Goal: Answer question/provide support: Share knowledge or assist other users

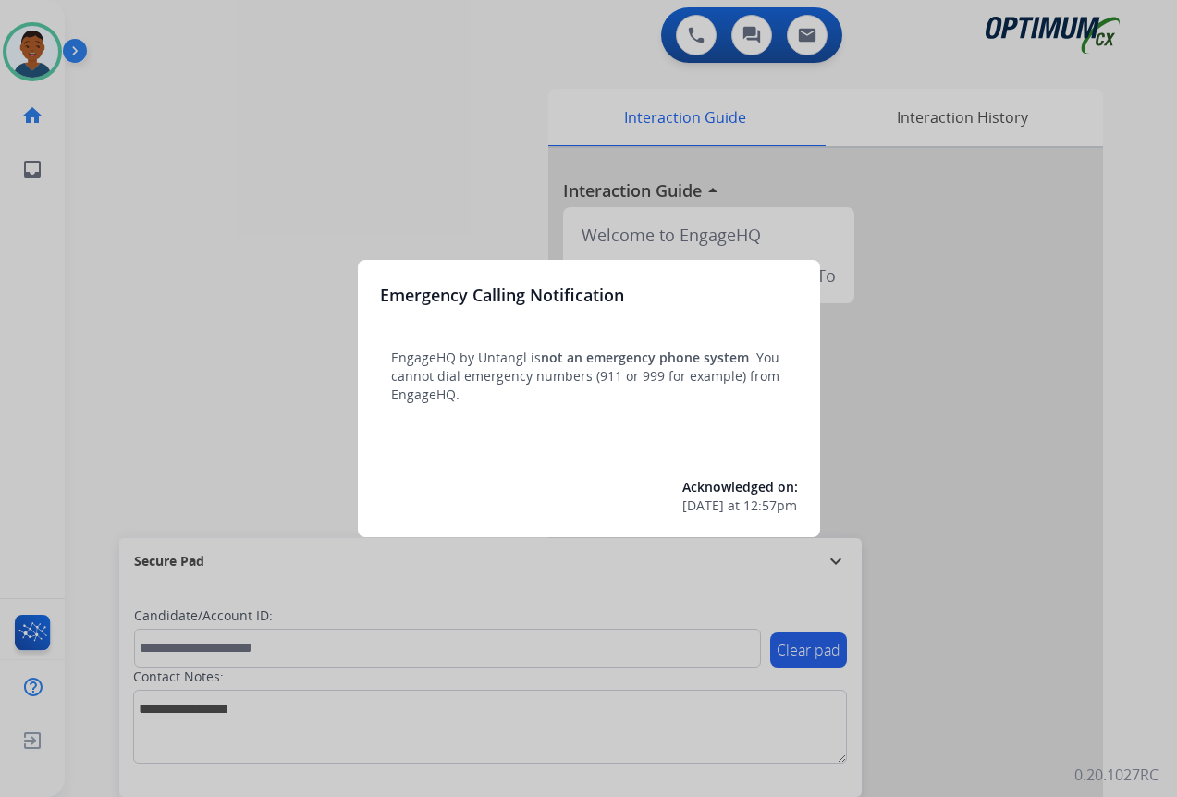
click at [1035, 674] on div at bounding box center [588, 398] width 1177 height 797
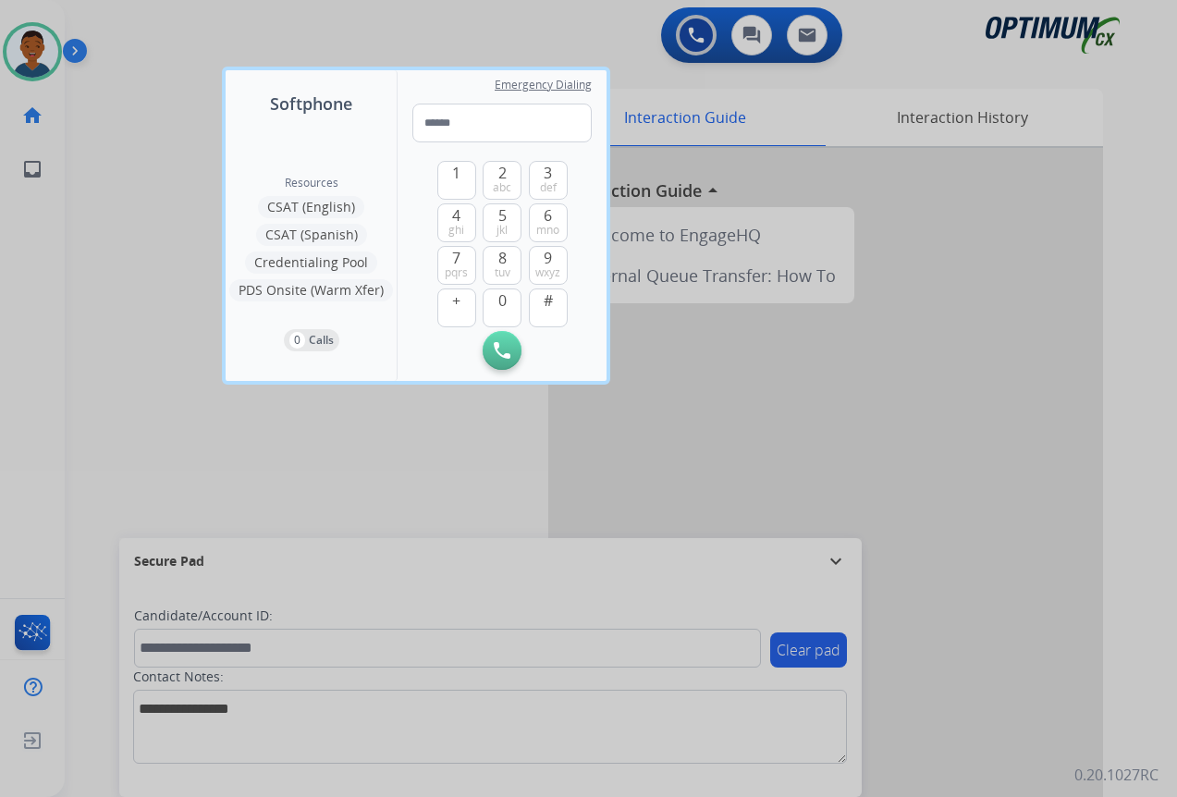
click at [1034, 674] on div at bounding box center [588, 398] width 1177 height 797
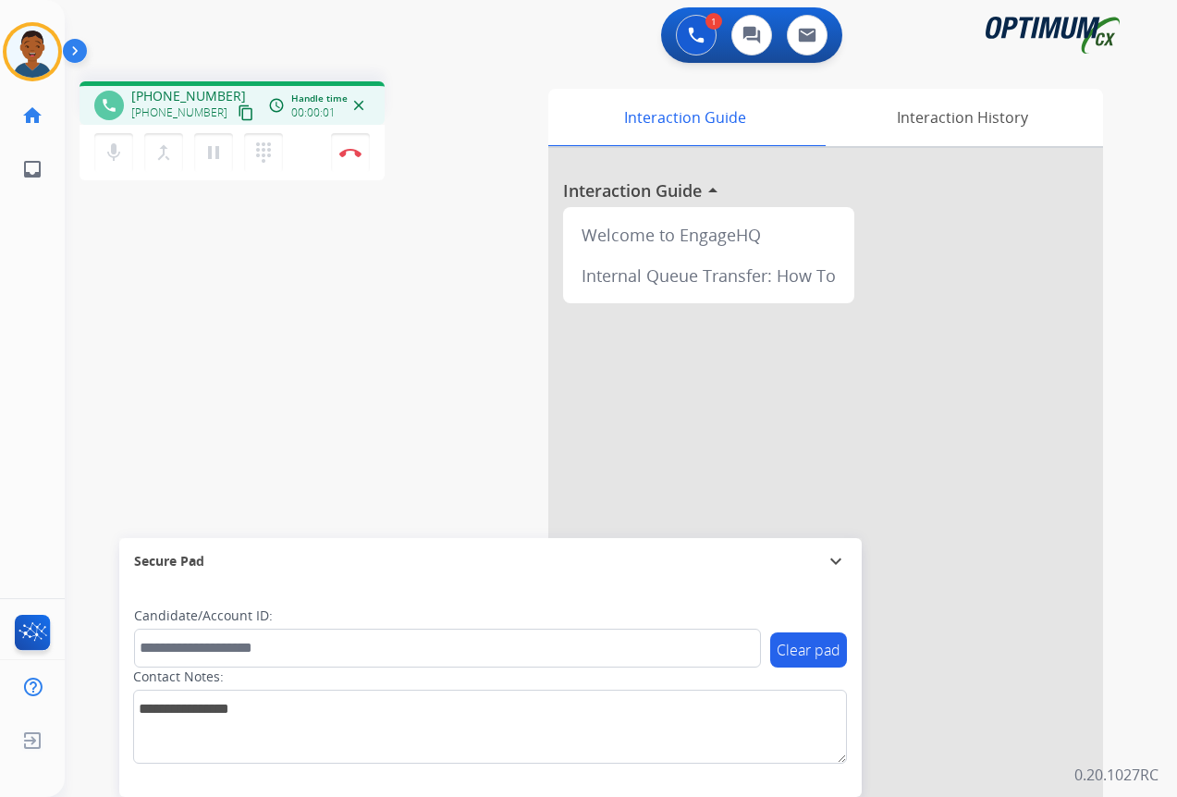
click at [238, 116] on mat-icon "content_copy" at bounding box center [246, 112] width 17 height 17
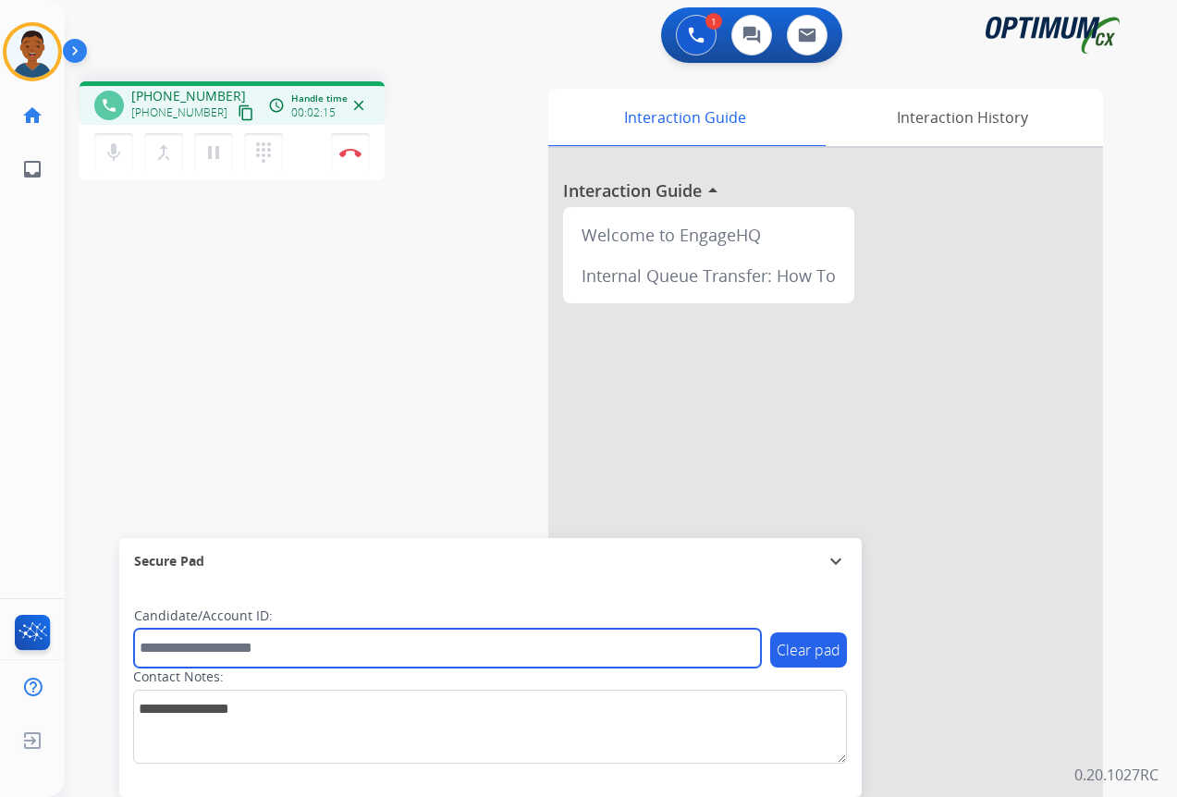
click at [167, 651] on input "text" at bounding box center [447, 648] width 627 height 39
paste input "*******"
type input "*******"
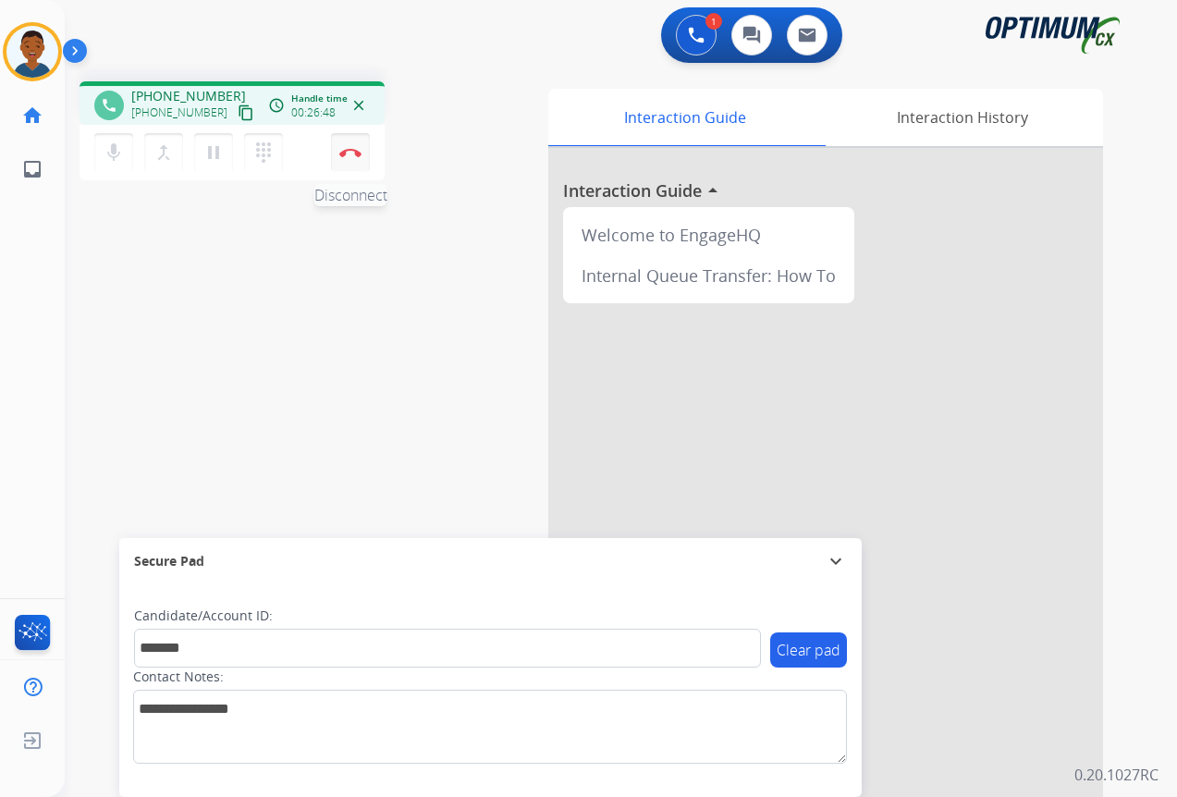
click at [354, 156] on img at bounding box center [350, 152] width 22 height 9
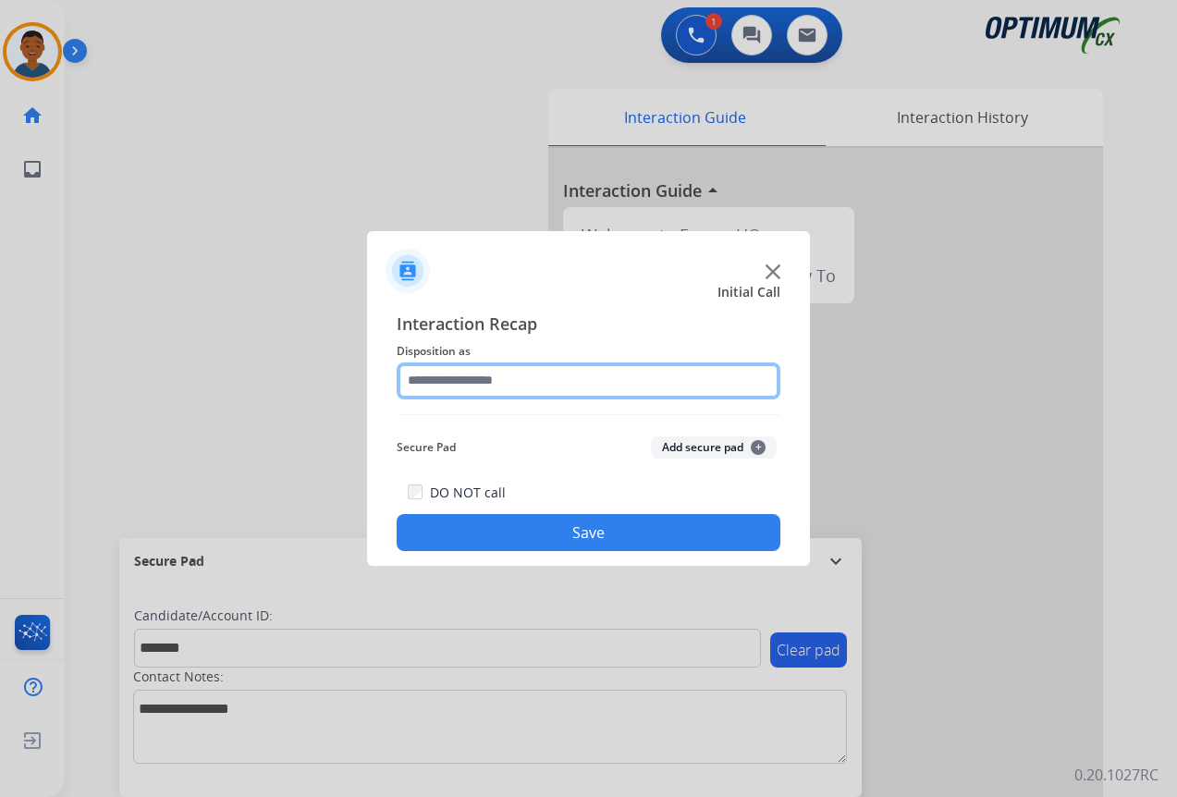
click at [447, 386] on input "text" at bounding box center [589, 380] width 384 height 37
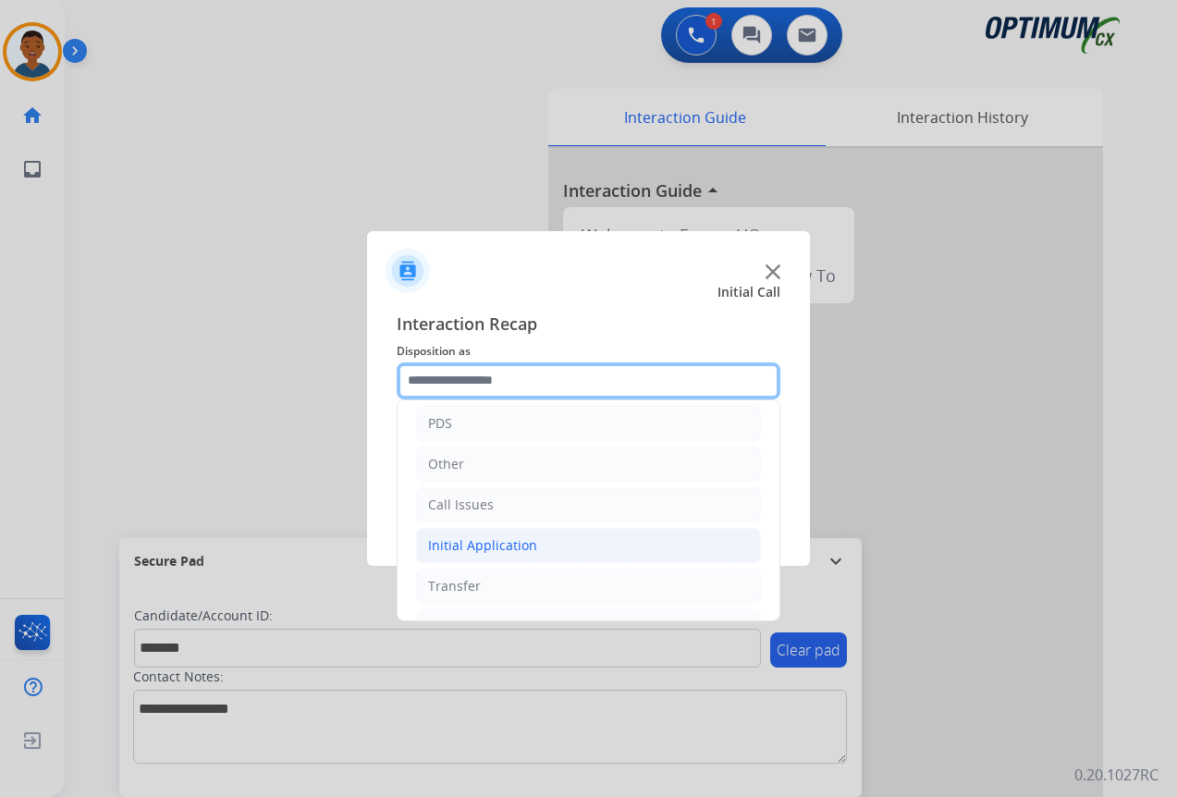
scroll to position [126, 0]
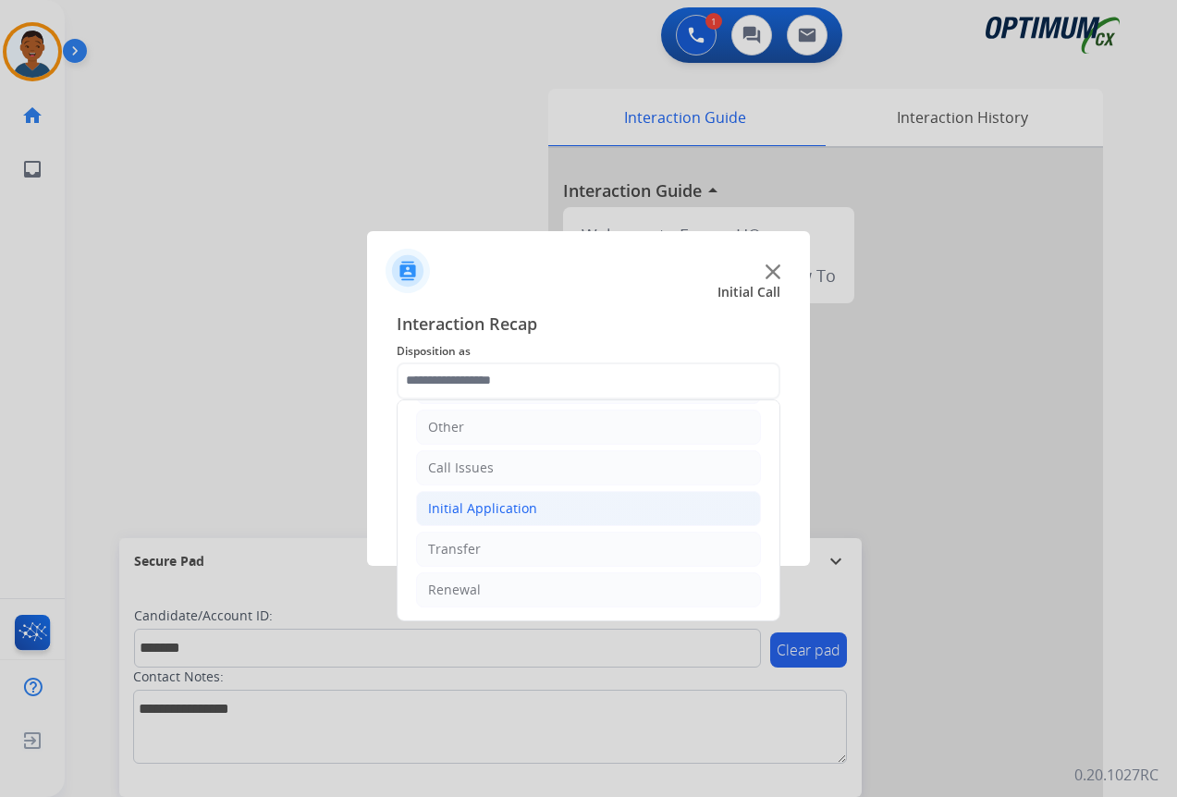
click at [446, 511] on div "Initial Application" at bounding box center [482, 508] width 109 height 18
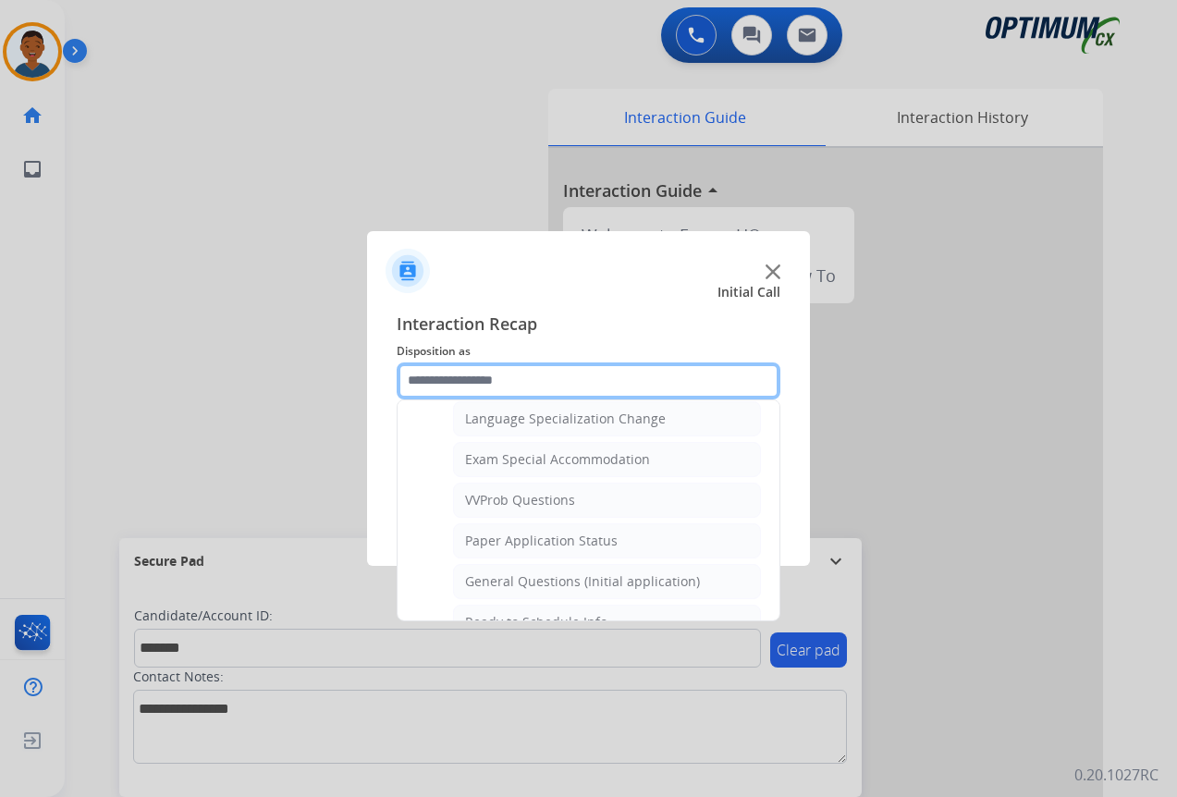
scroll to position [958, 0]
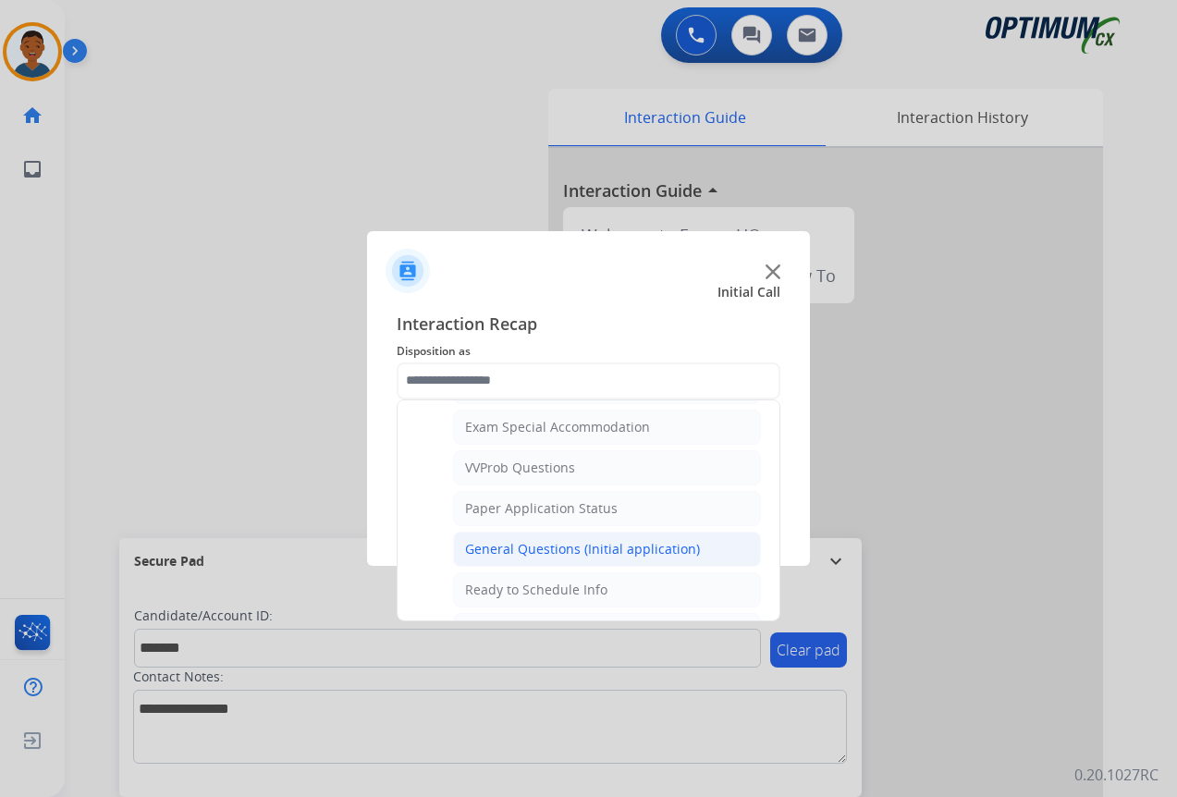
click at [509, 556] on div "General Questions (Initial application)" at bounding box center [582, 549] width 235 height 18
type input "**********"
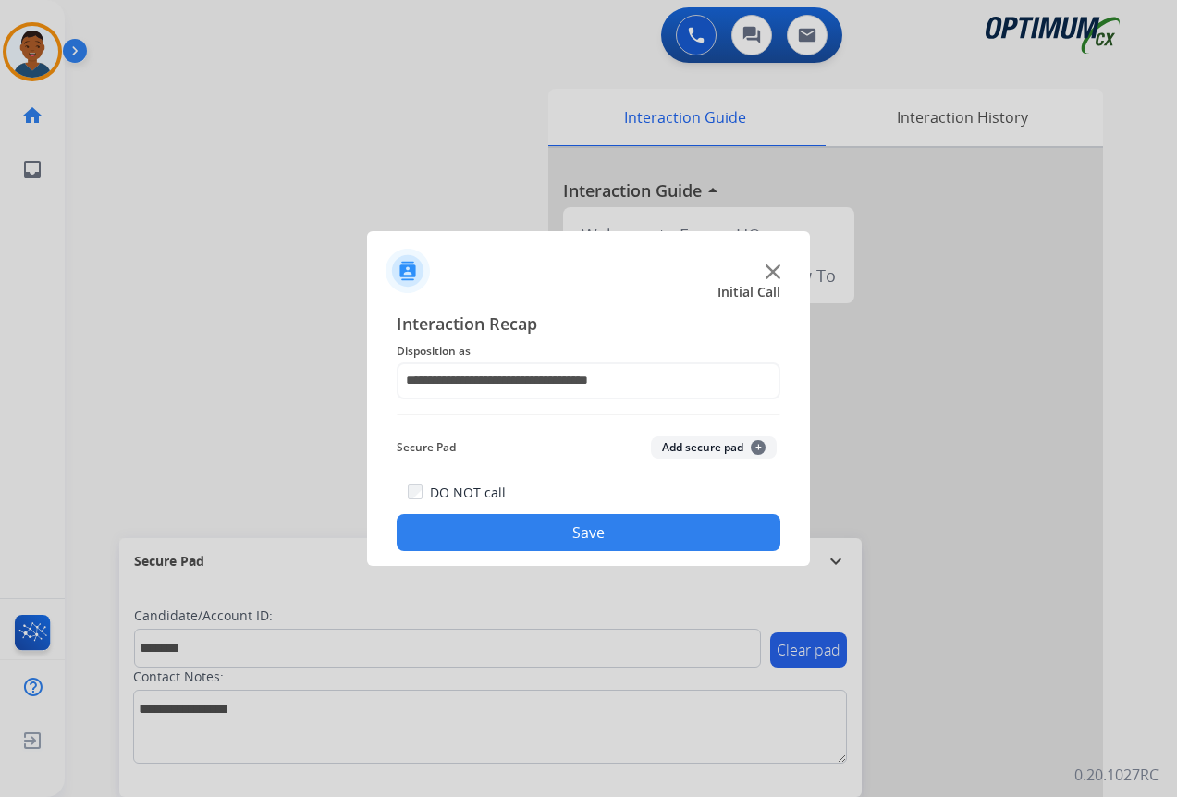
click at [692, 452] on button "Add secure pad +" at bounding box center [714, 447] width 126 height 22
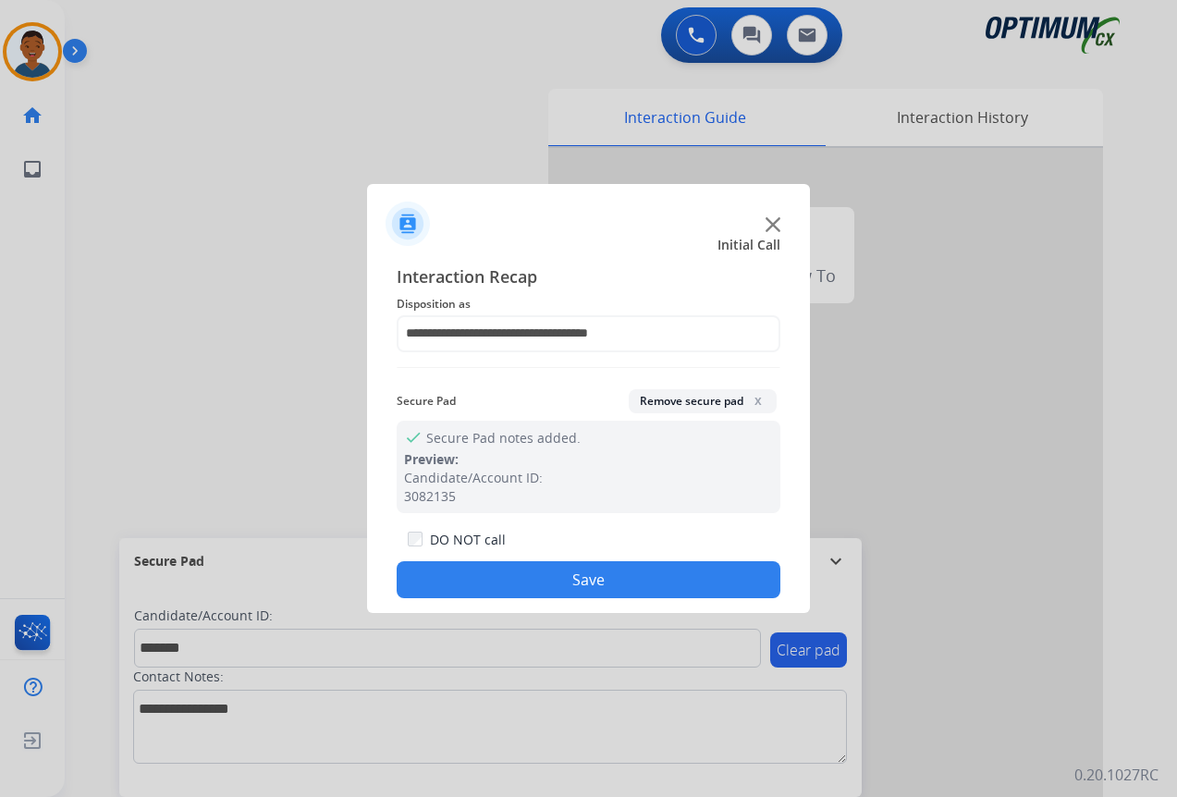
click at [641, 577] on button "Save" at bounding box center [589, 579] width 384 height 37
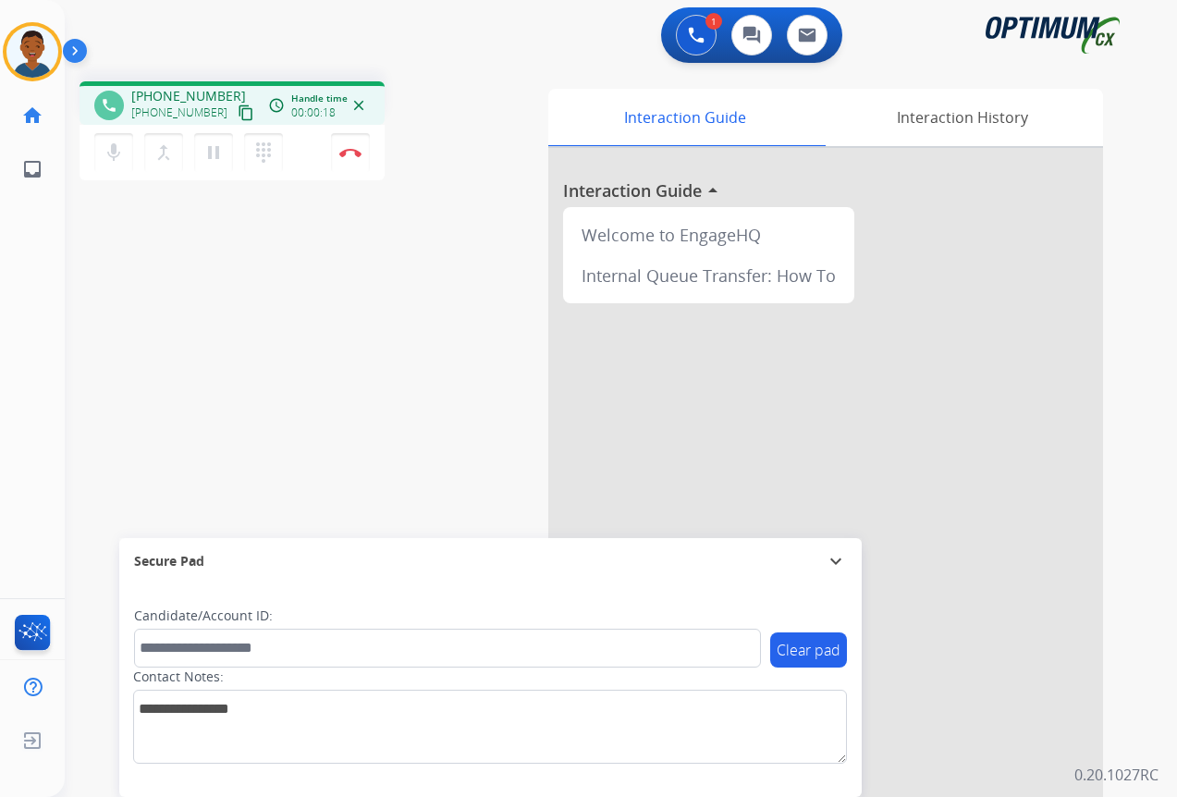
click at [238, 113] on mat-icon "content_copy" at bounding box center [246, 112] width 17 height 17
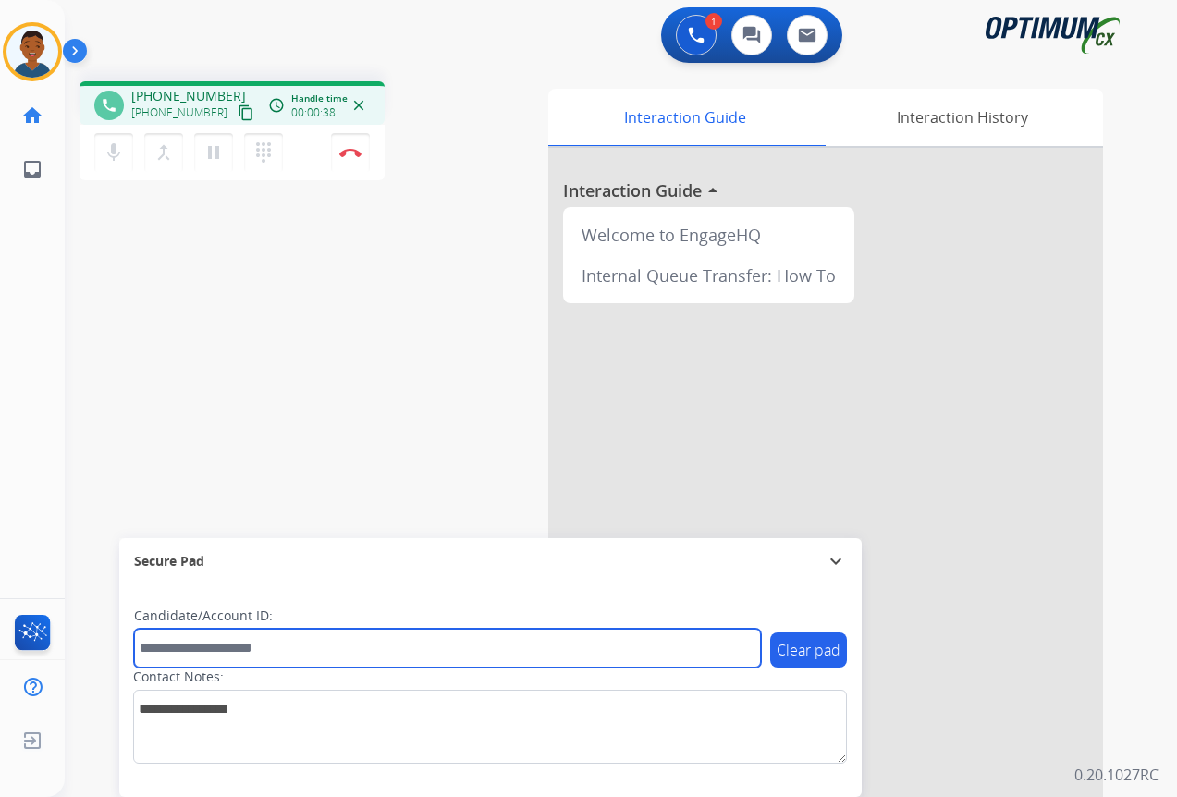
click at [196, 657] on input "text" at bounding box center [447, 648] width 627 height 39
paste input "*******"
type input "*******"
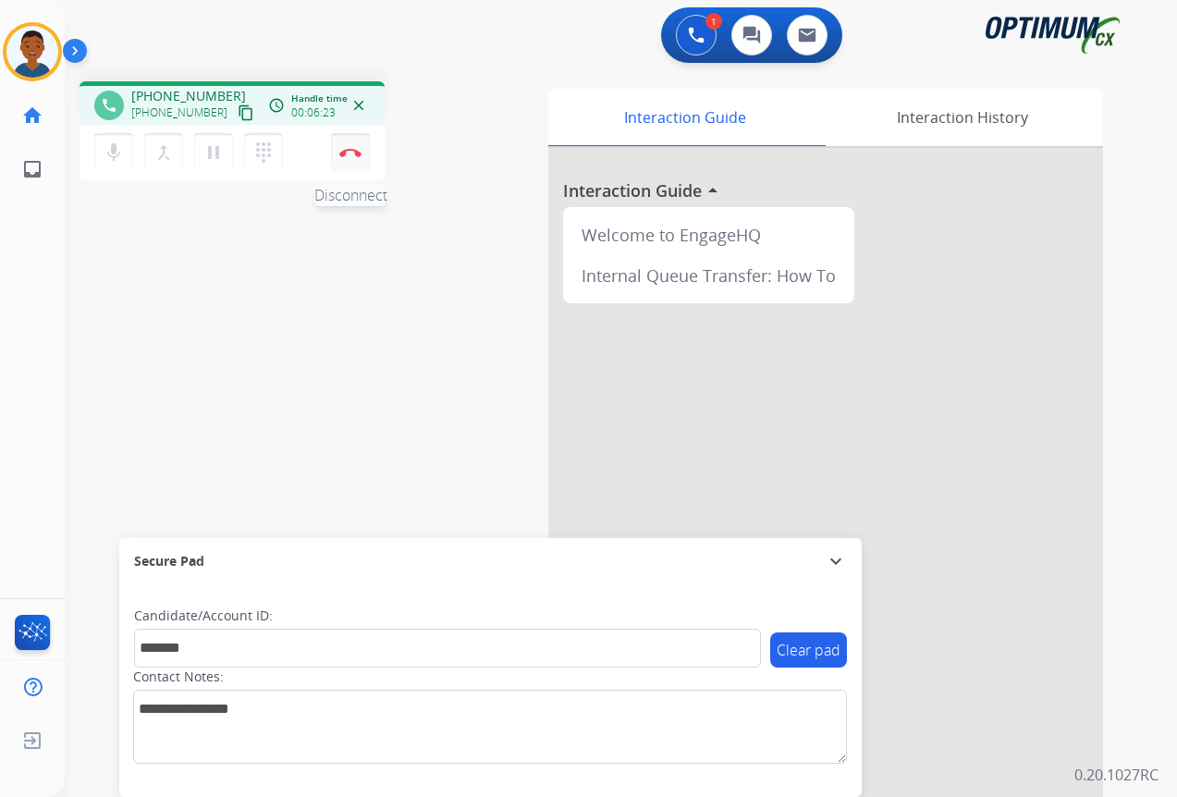
click at [350, 159] on button "Disconnect" at bounding box center [350, 152] width 39 height 39
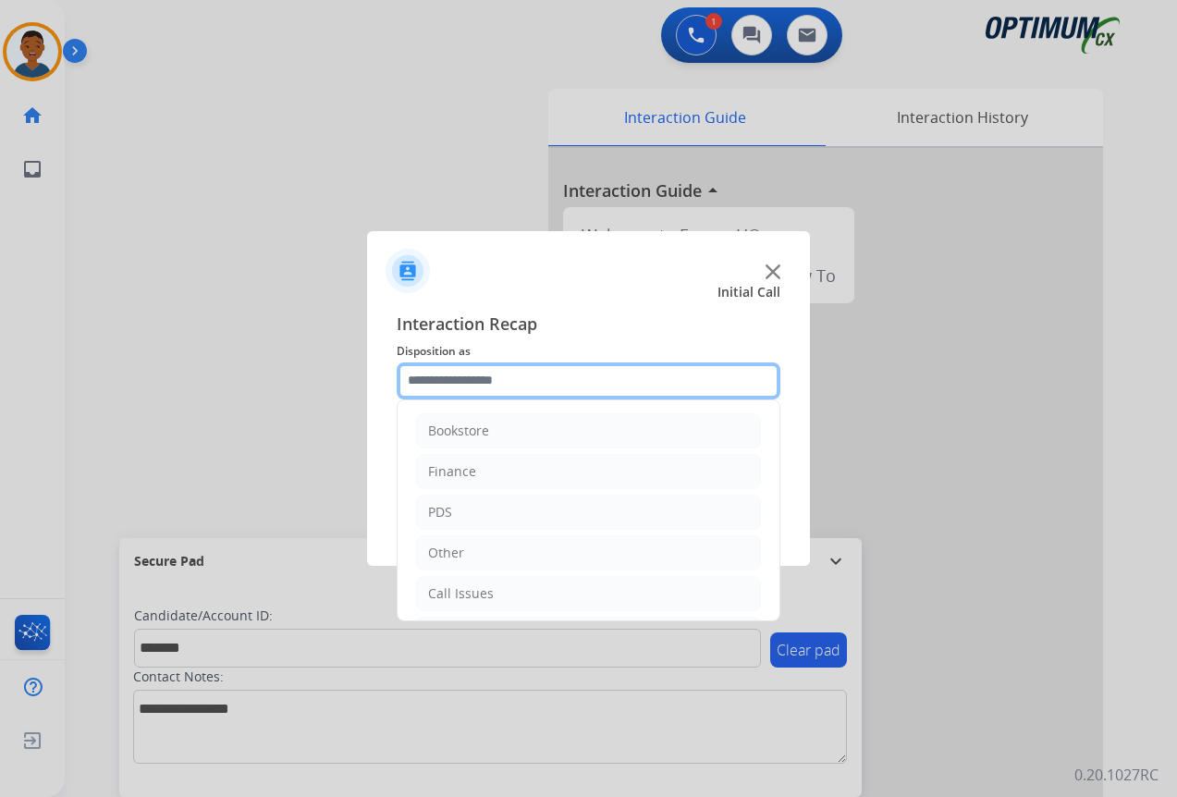
click at [428, 384] on input "text" at bounding box center [589, 380] width 384 height 37
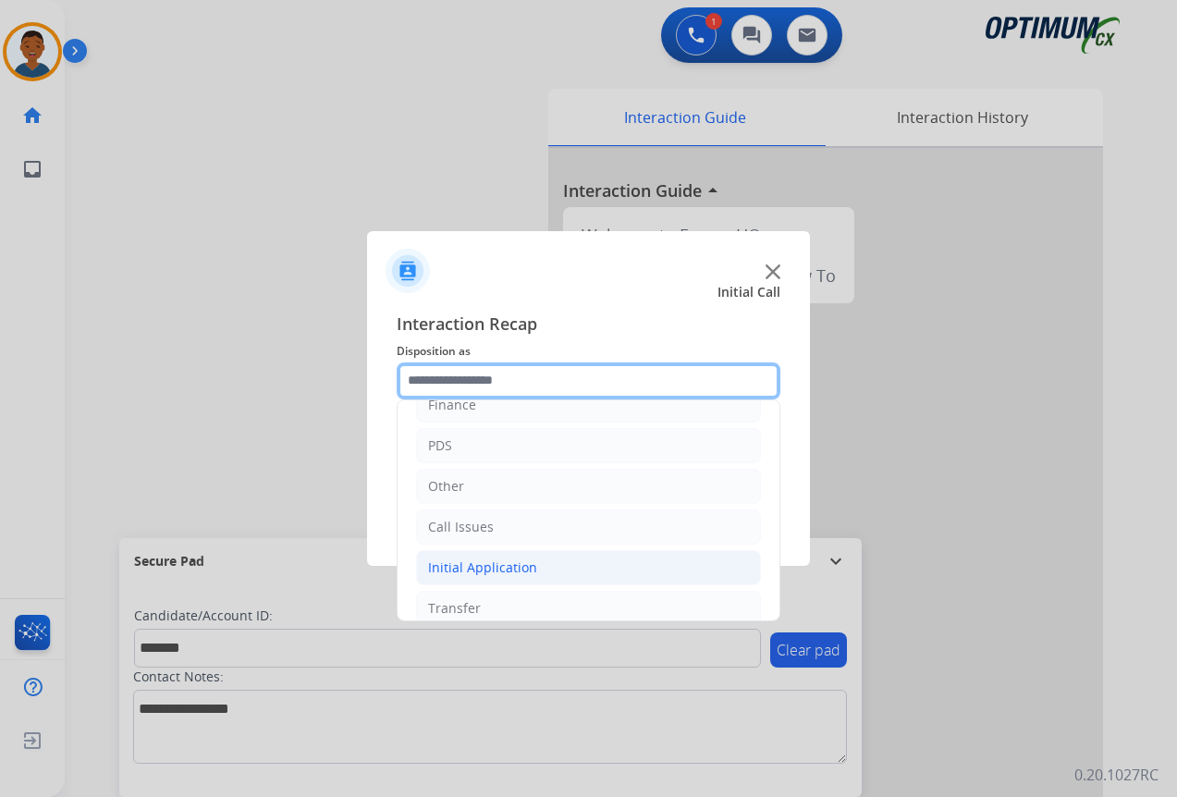
scroll to position [126, 0]
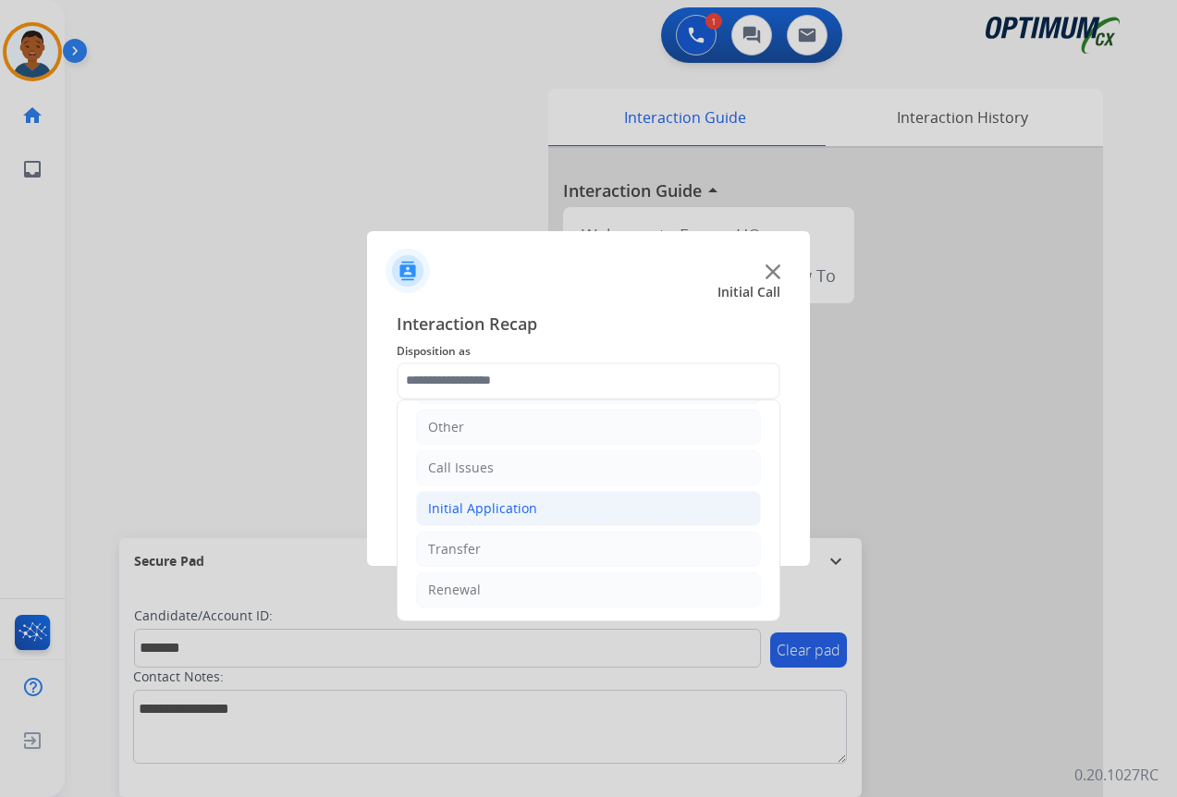
click at [464, 510] on div "Initial Application" at bounding box center [482, 508] width 109 height 18
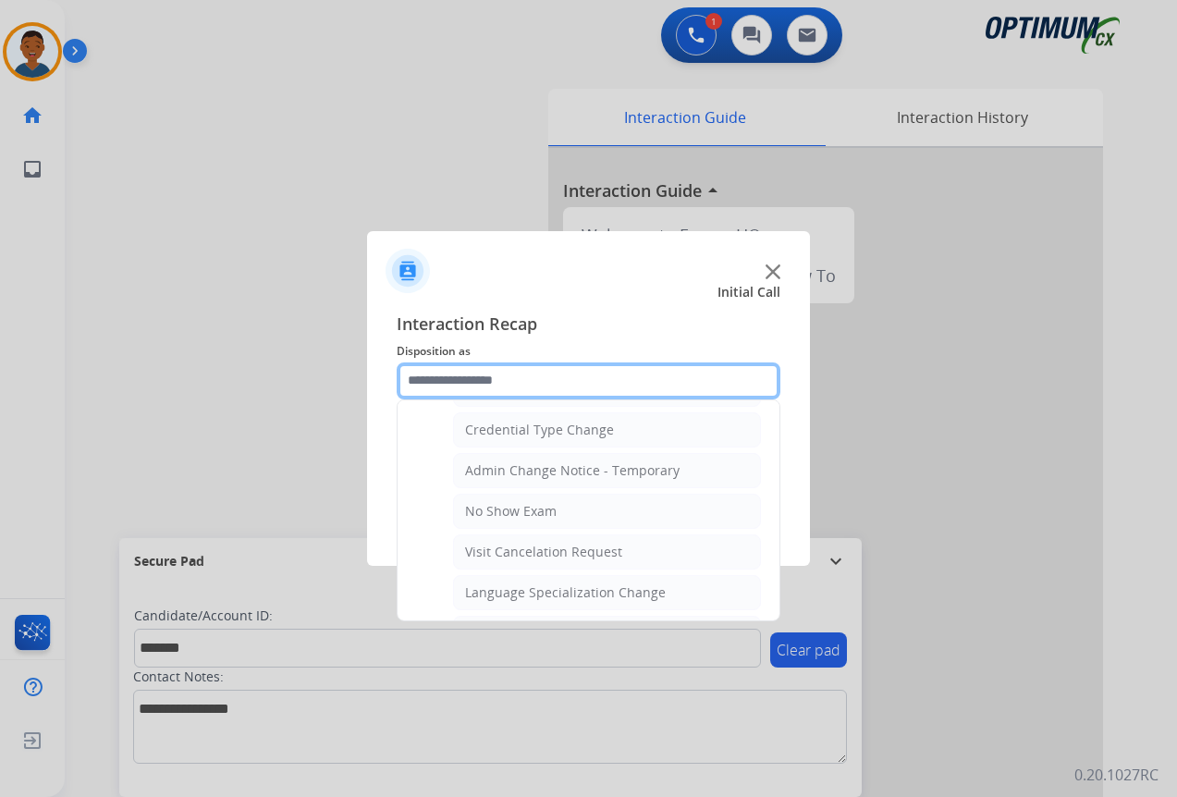
scroll to position [751, 0]
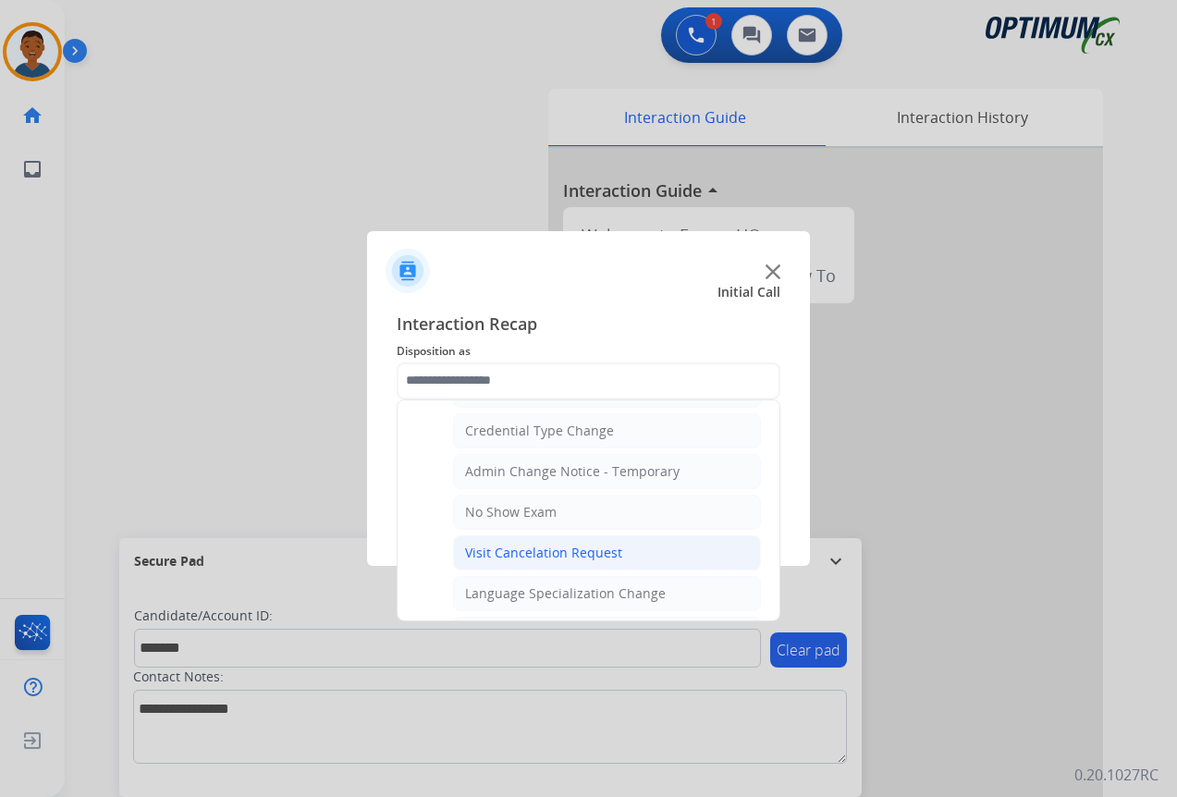
click at [498, 554] on div "Visit Cancelation Request" at bounding box center [543, 553] width 157 height 18
type input "**********"
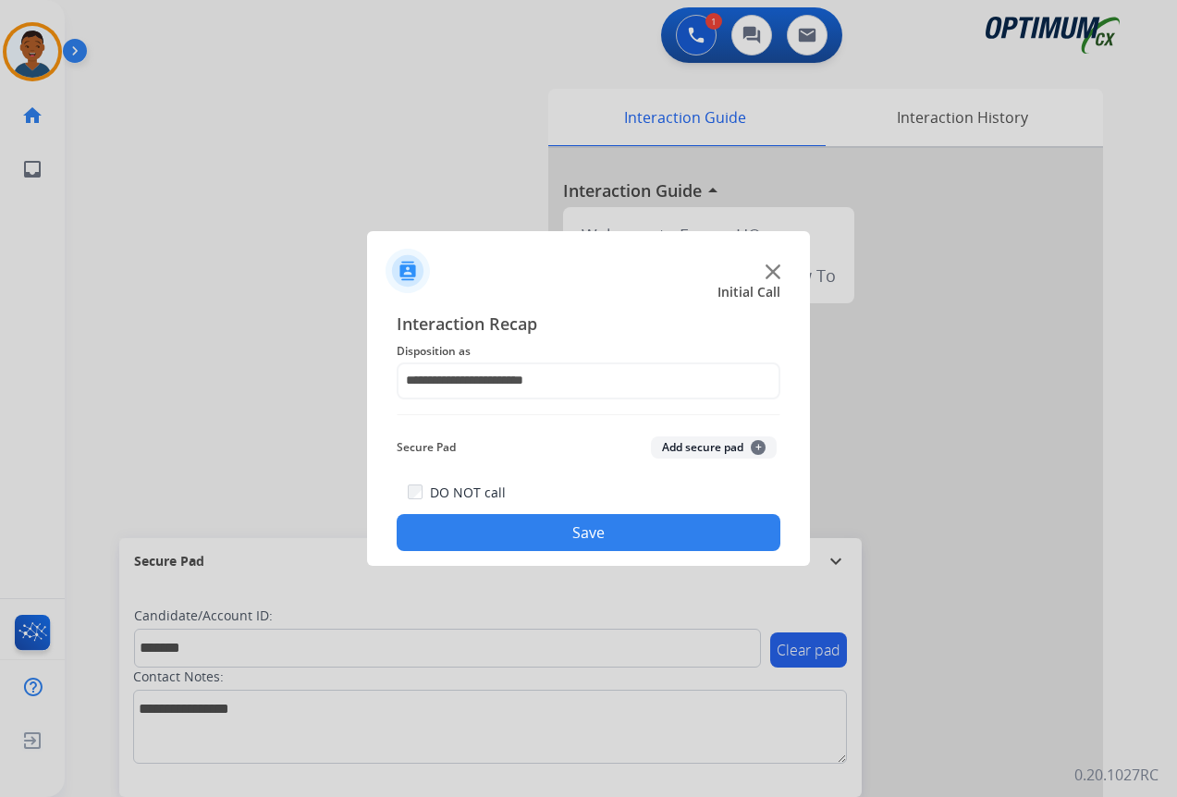
click at [704, 451] on button "Add secure pad +" at bounding box center [714, 447] width 126 height 22
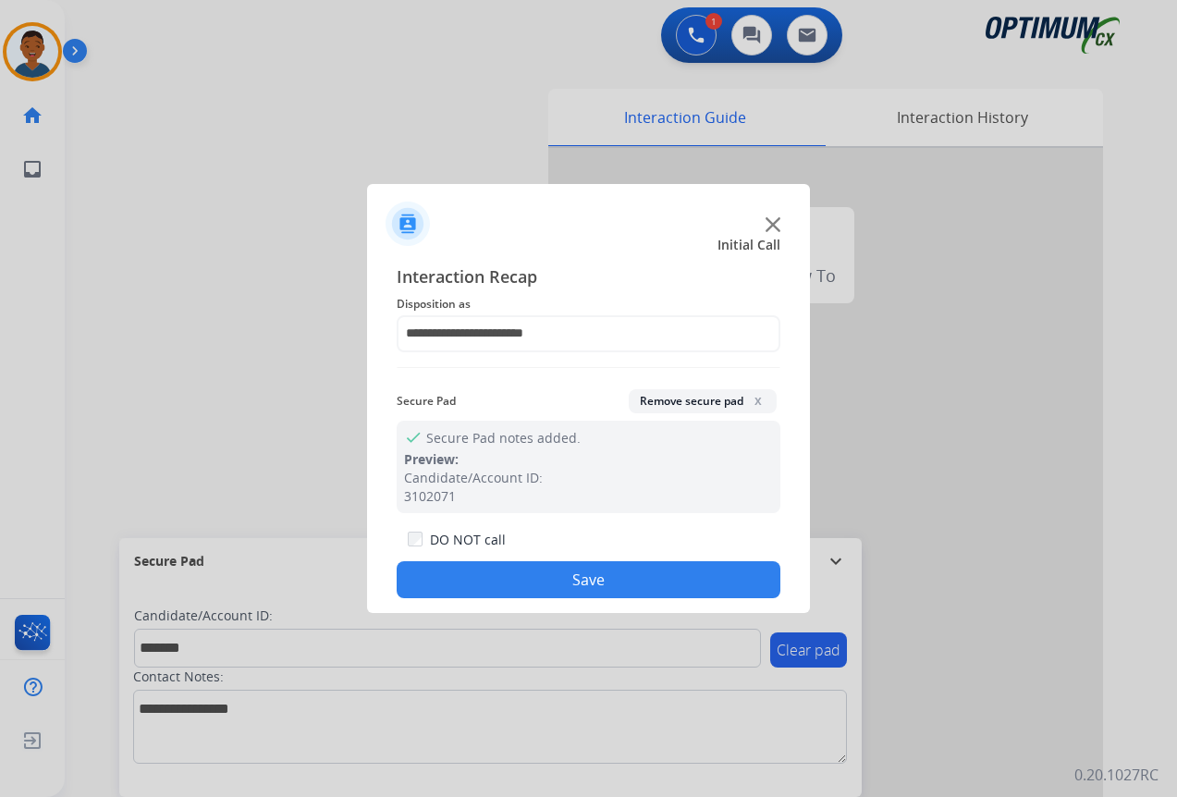
click at [631, 574] on button "Save" at bounding box center [589, 579] width 384 height 37
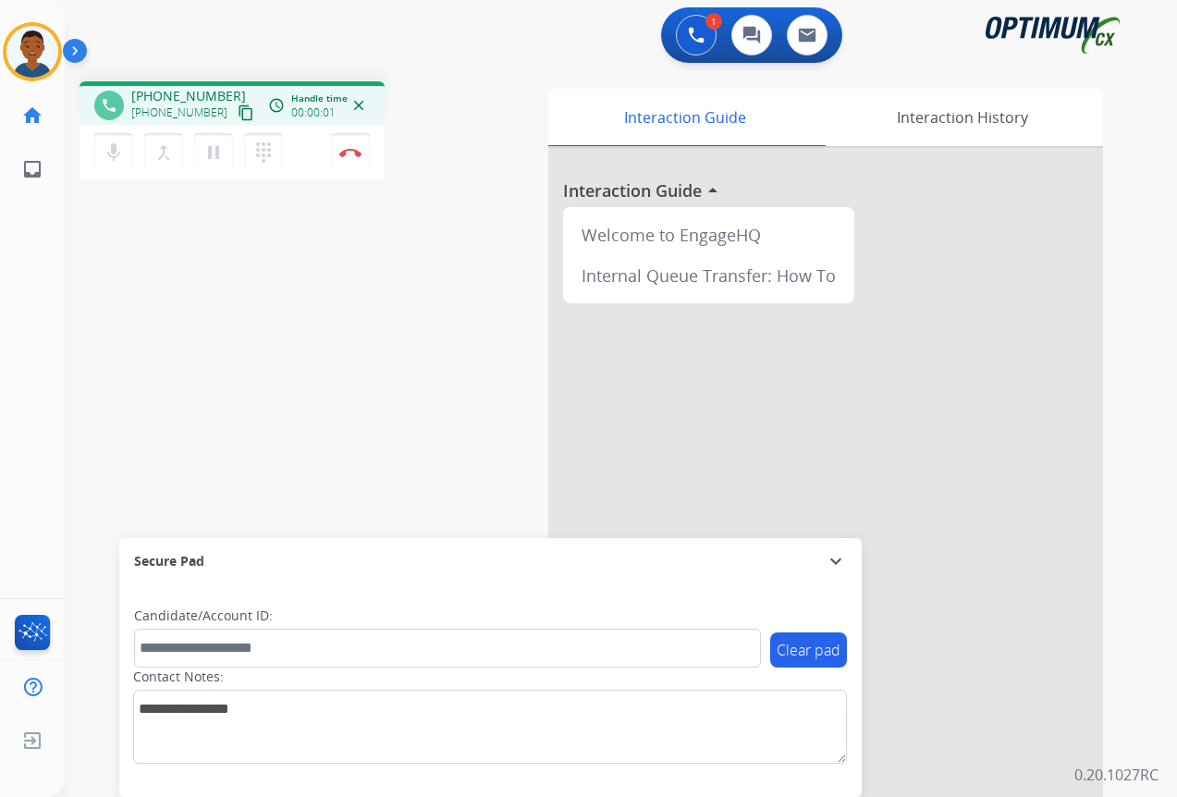
click at [238, 120] on mat-icon "content_copy" at bounding box center [246, 112] width 17 height 17
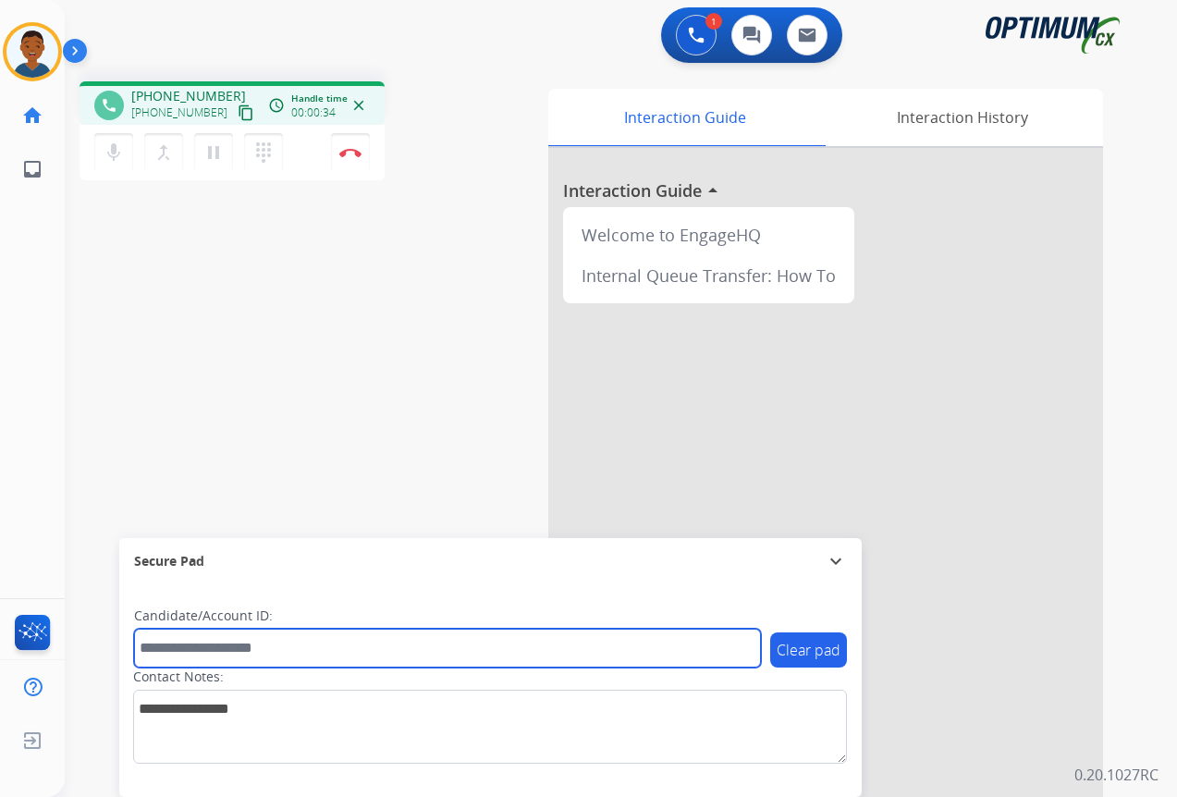
click at [189, 639] on input "text" at bounding box center [447, 648] width 627 height 39
paste input "*******"
type input "*******"
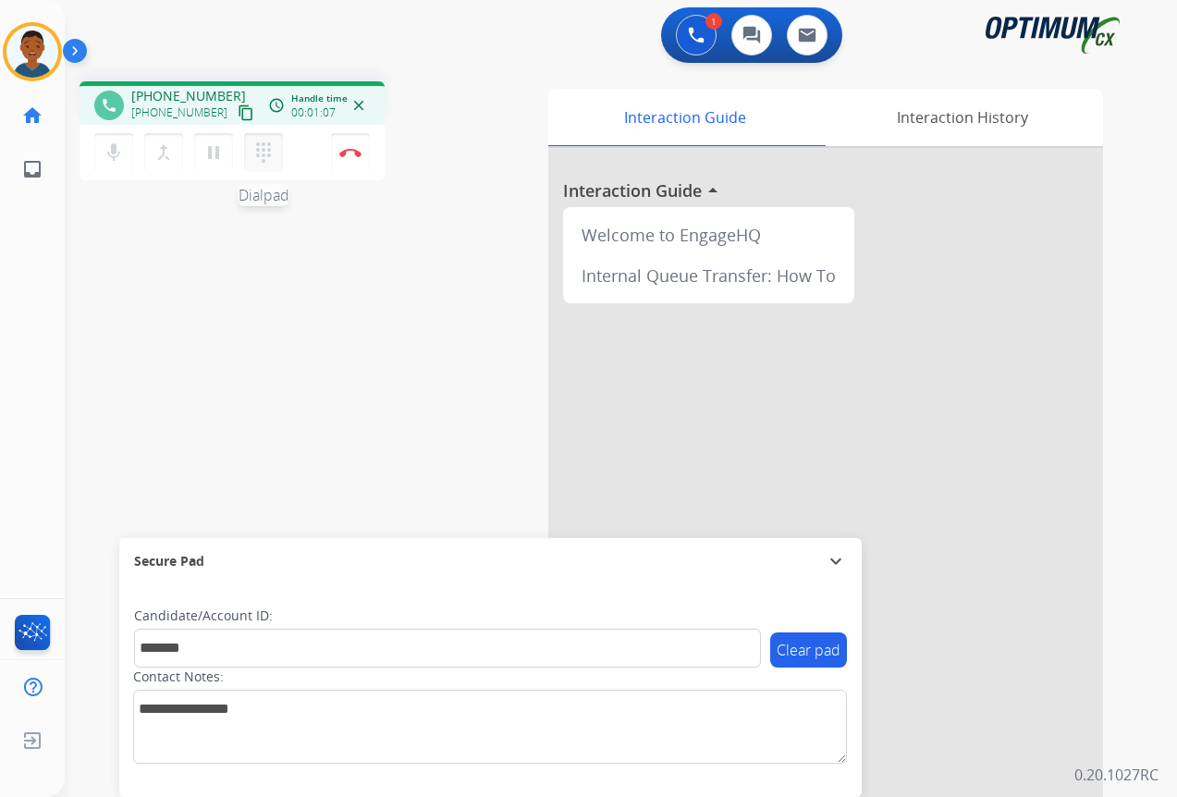
click at [264, 157] on mat-icon "dialpad" at bounding box center [263, 152] width 22 height 22
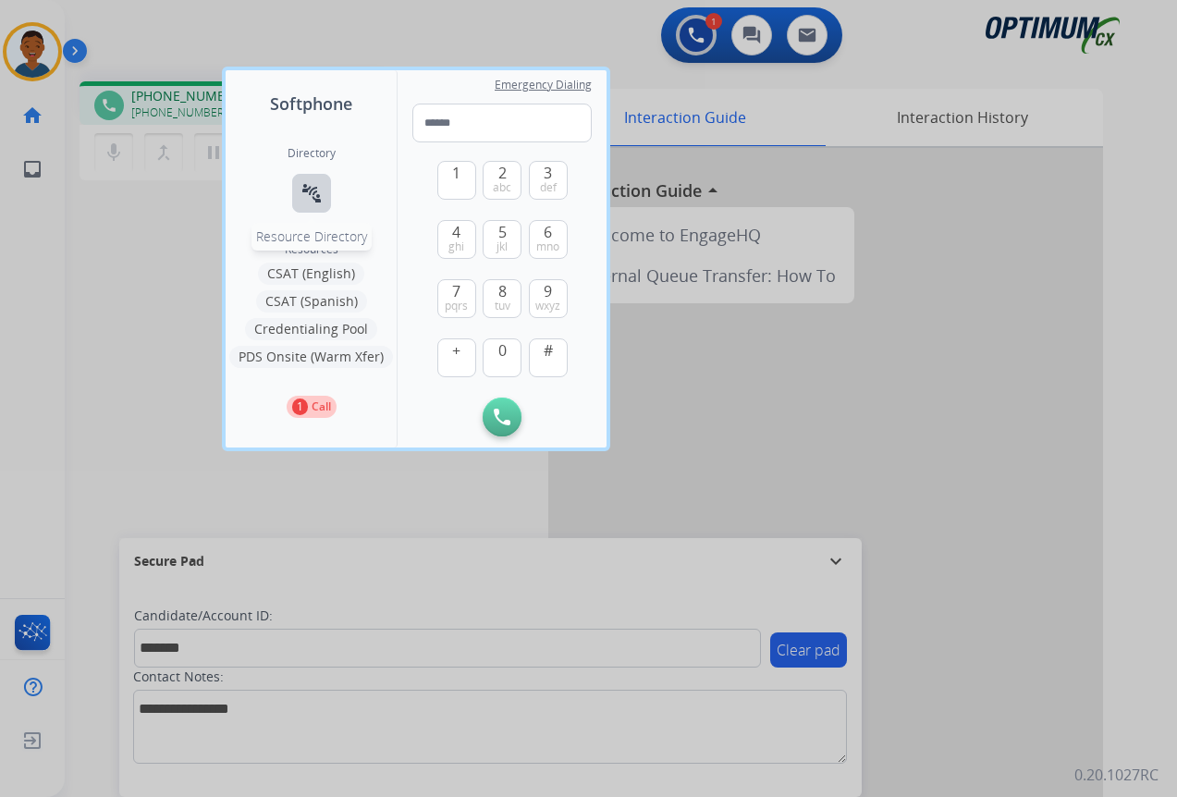
click at [309, 193] on mat-icon "connect_without_contact" at bounding box center [312, 193] width 22 height 22
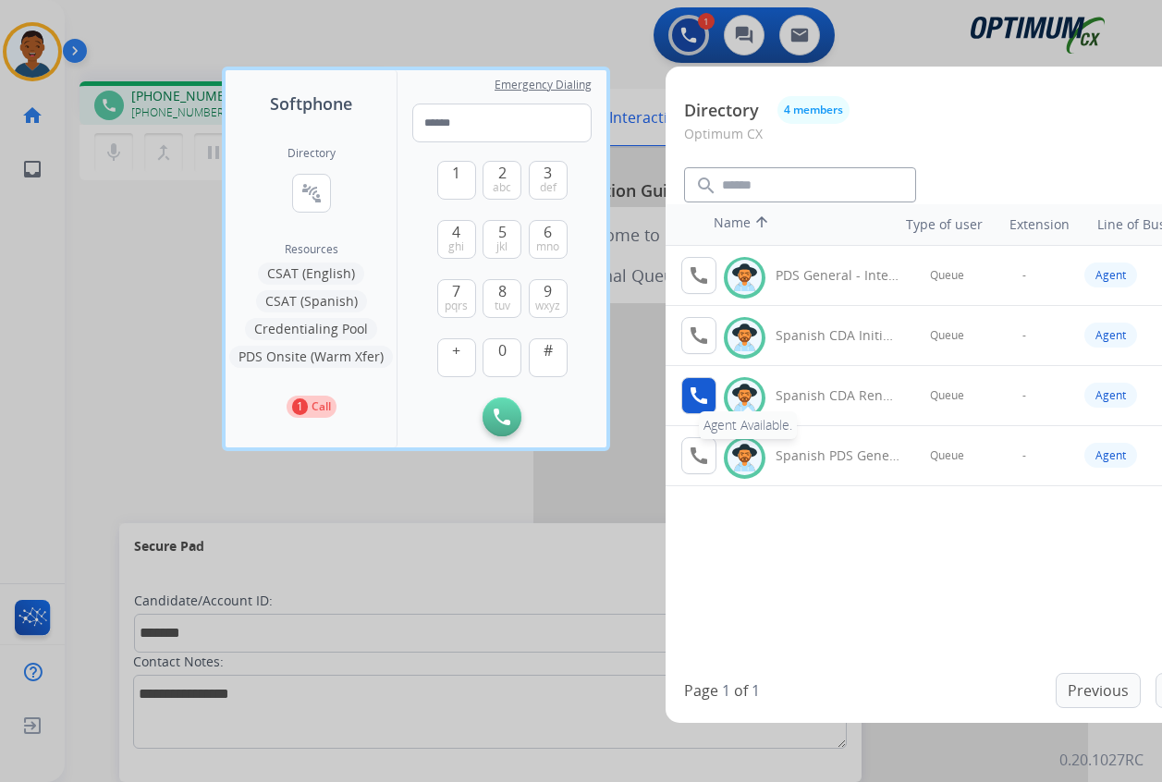
click at [695, 398] on mat-icon "call" at bounding box center [699, 396] width 22 height 22
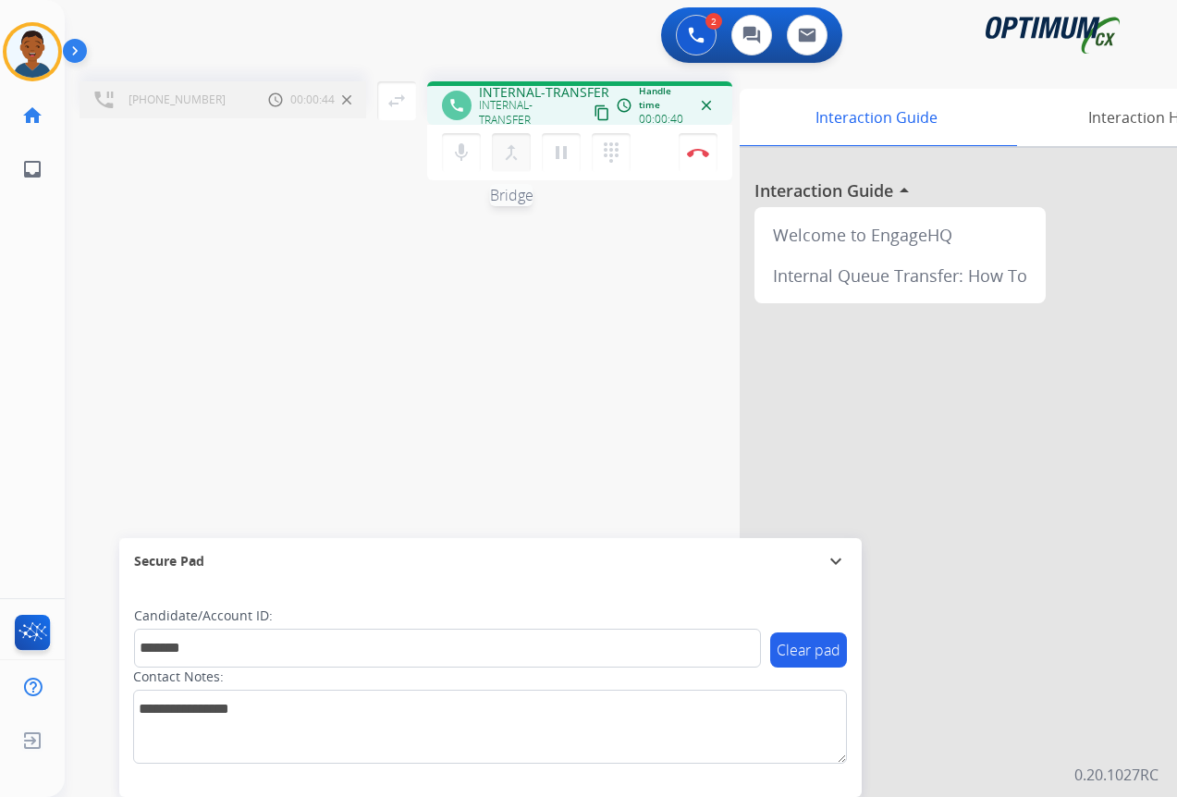
click at [503, 152] on mat-icon "merge_type" at bounding box center [511, 152] width 22 height 22
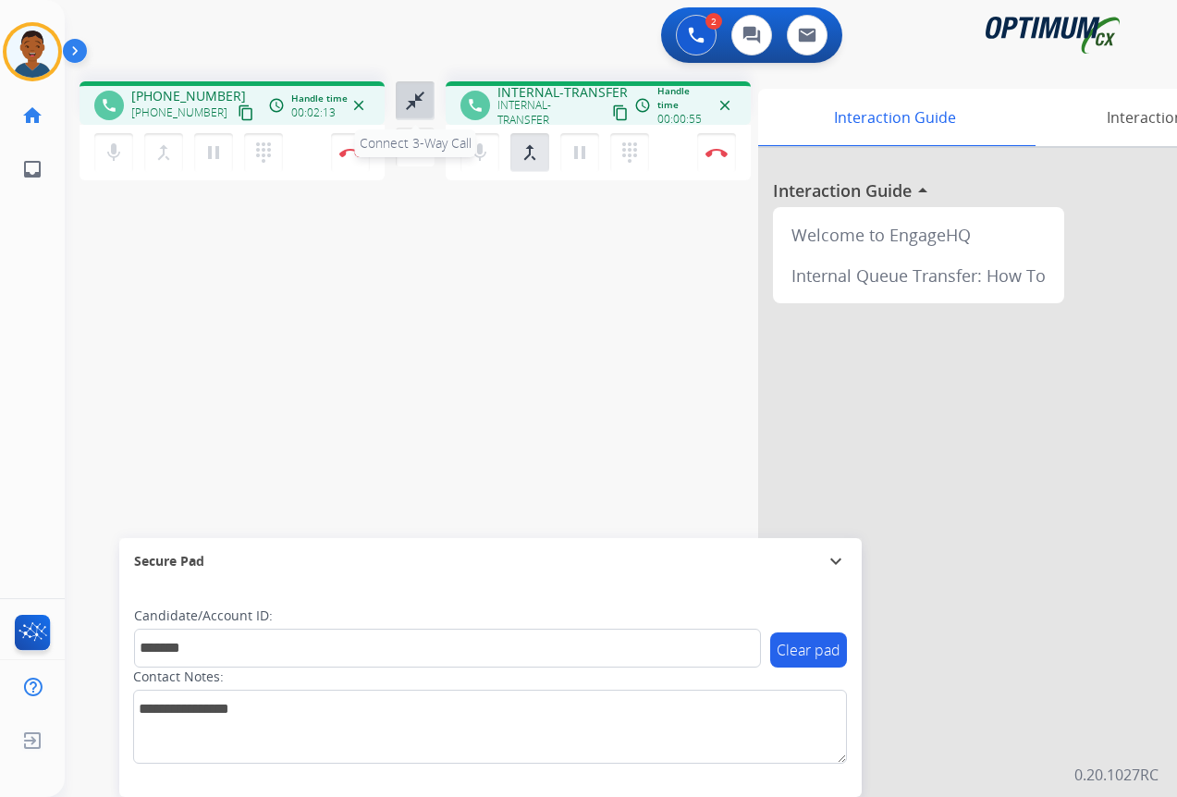
click at [413, 104] on mat-icon "close_fullscreen" at bounding box center [415, 101] width 22 height 22
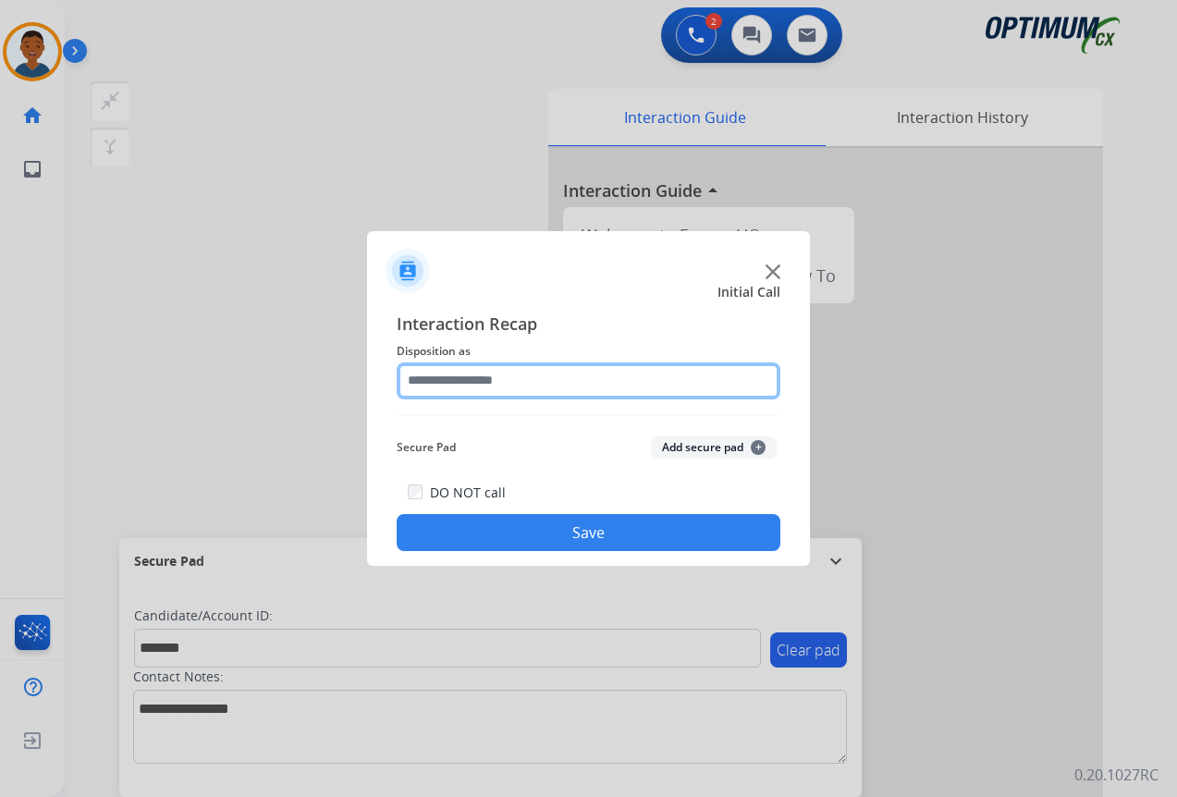
click at [421, 380] on input "text" at bounding box center [589, 380] width 384 height 37
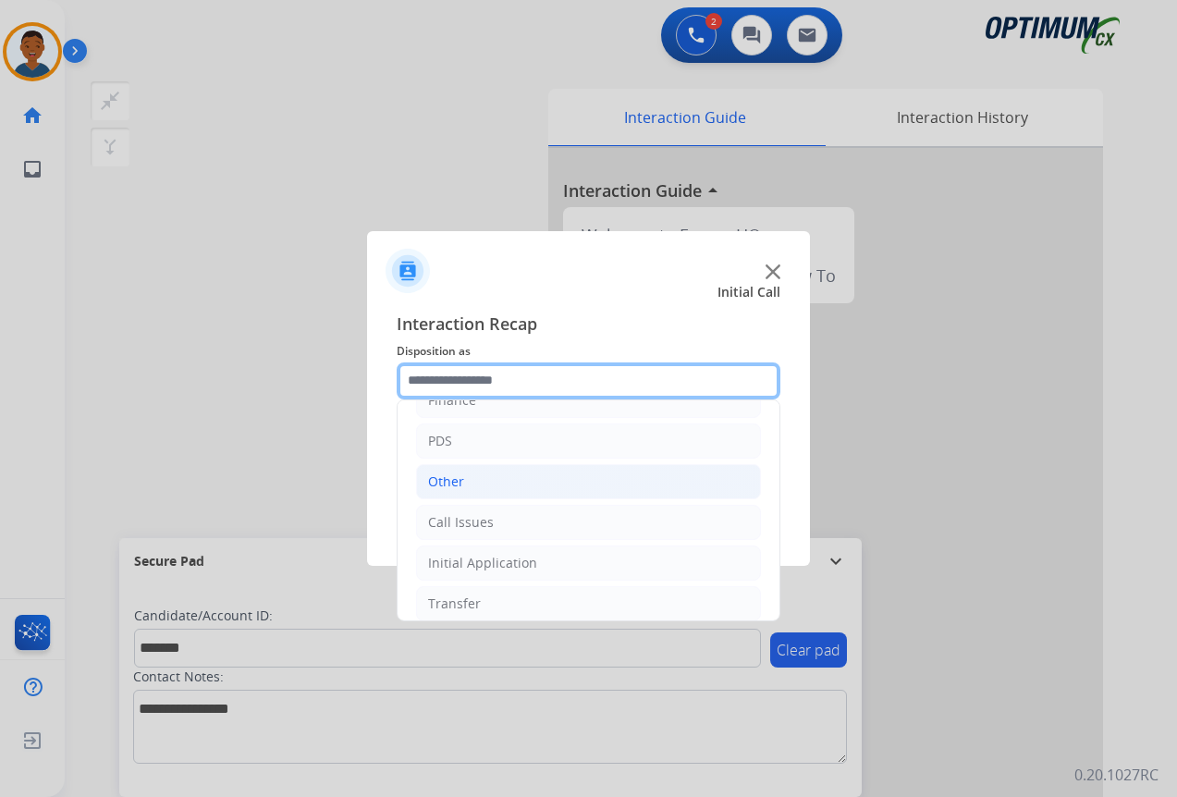
scroll to position [126, 0]
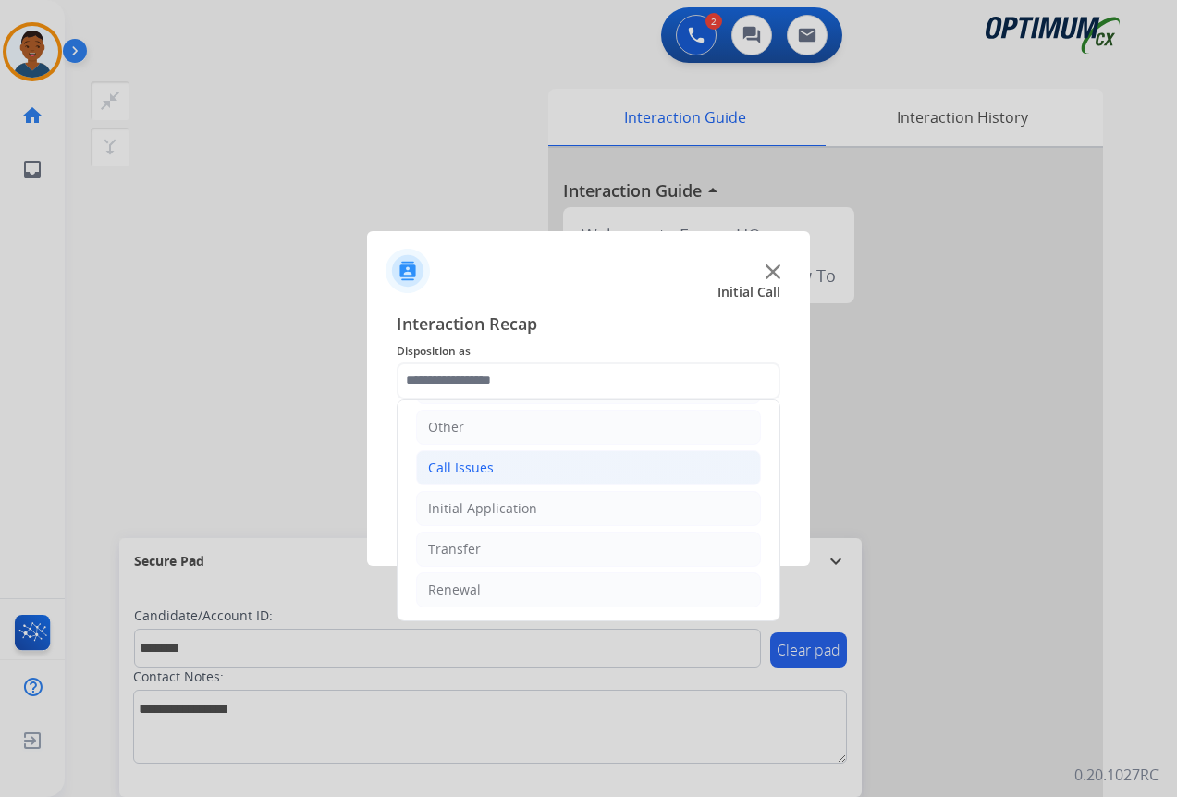
click at [456, 471] on div "Call Issues" at bounding box center [461, 468] width 66 height 18
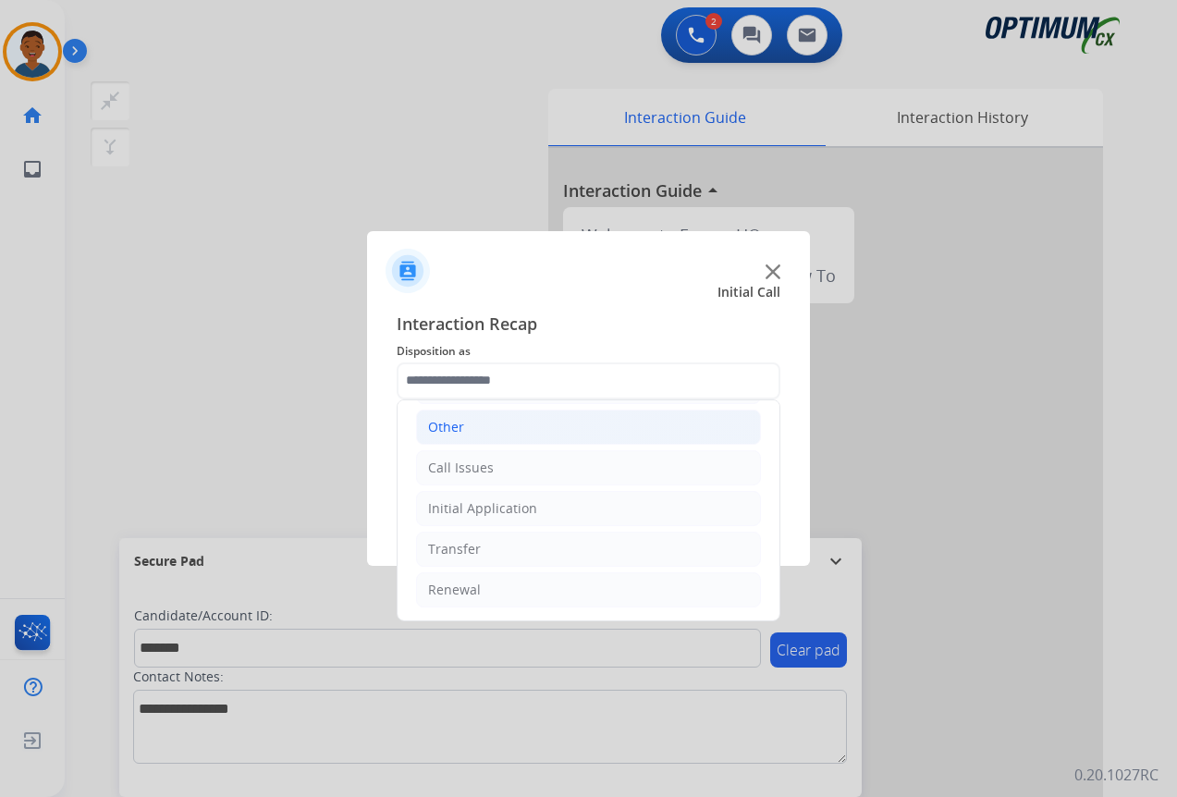
click at [443, 430] on div "Other" at bounding box center [446, 427] width 36 height 18
click at [440, 435] on div "Other" at bounding box center [446, 427] width 36 height 18
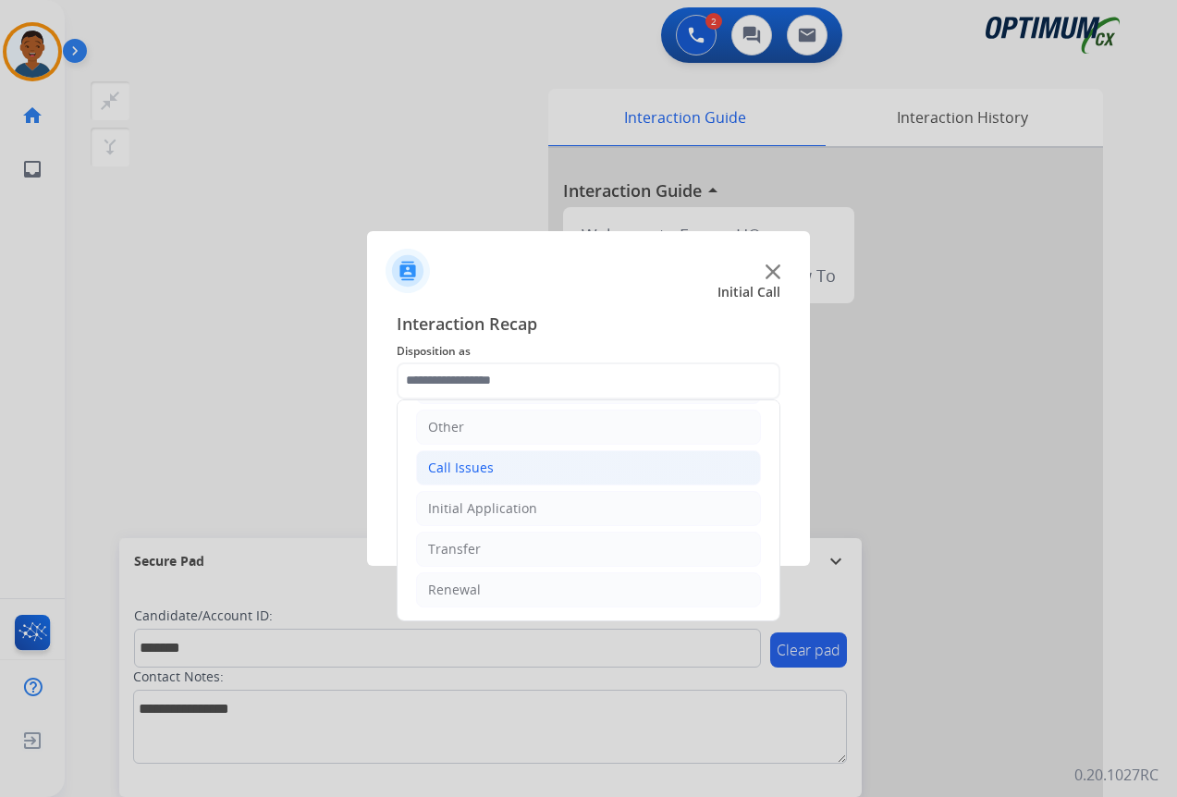
click at [444, 471] on div "Call Issues" at bounding box center [461, 468] width 66 height 18
click at [493, 544] on div "Wrong Number/Wrong Department" at bounding box center [575, 549] width 220 height 18
type input "**********"
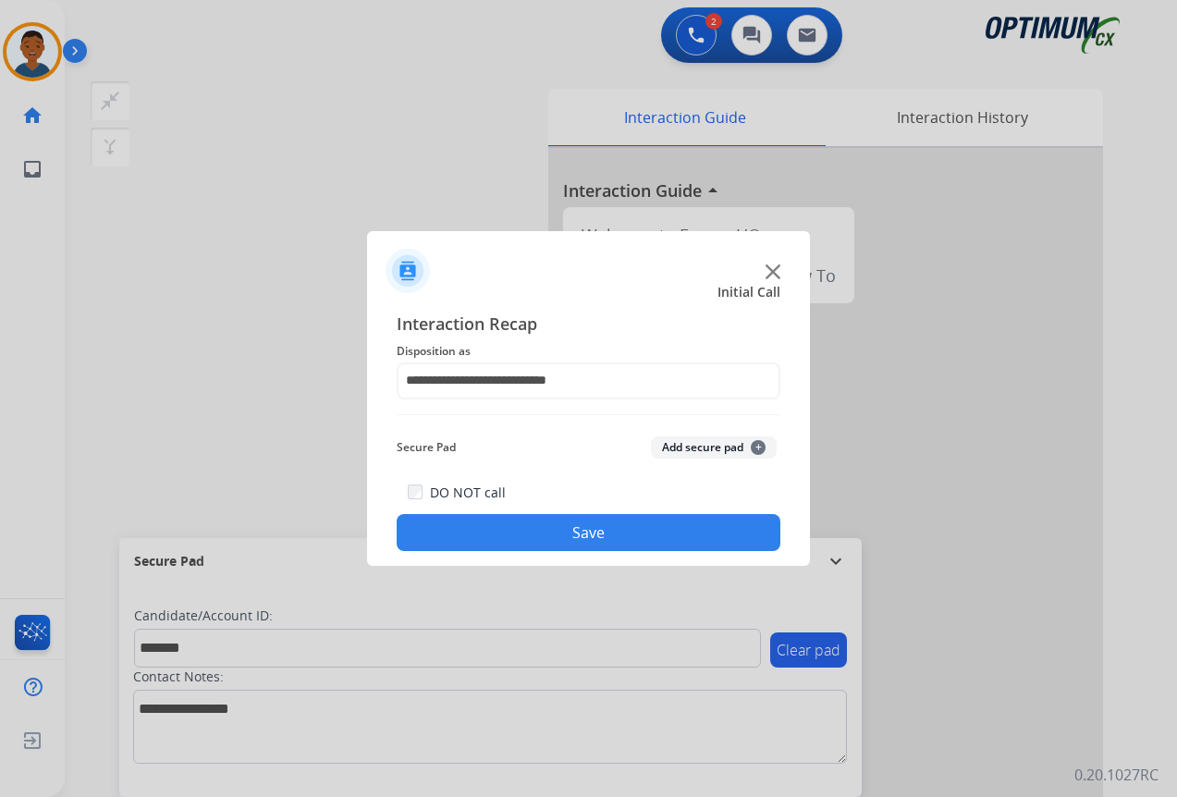
click at [685, 448] on button "Add secure pad +" at bounding box center [714, 447] width 126 height 22
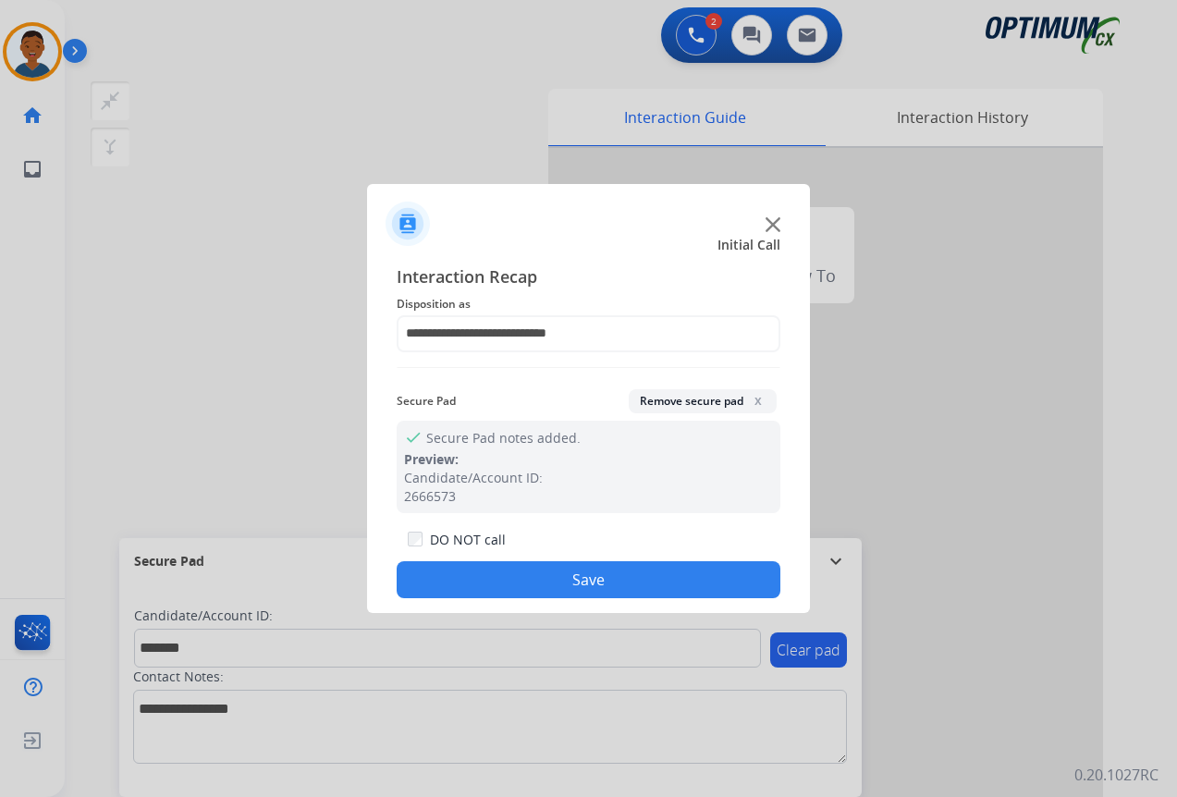
drag, startPoint x: 572, startPoint y: 579, endPoint x: 131, endPoint y: 572, distance: 441.1
click at [572, 580] on button "Save" at bounding box center [589, 579] width 384 height 37
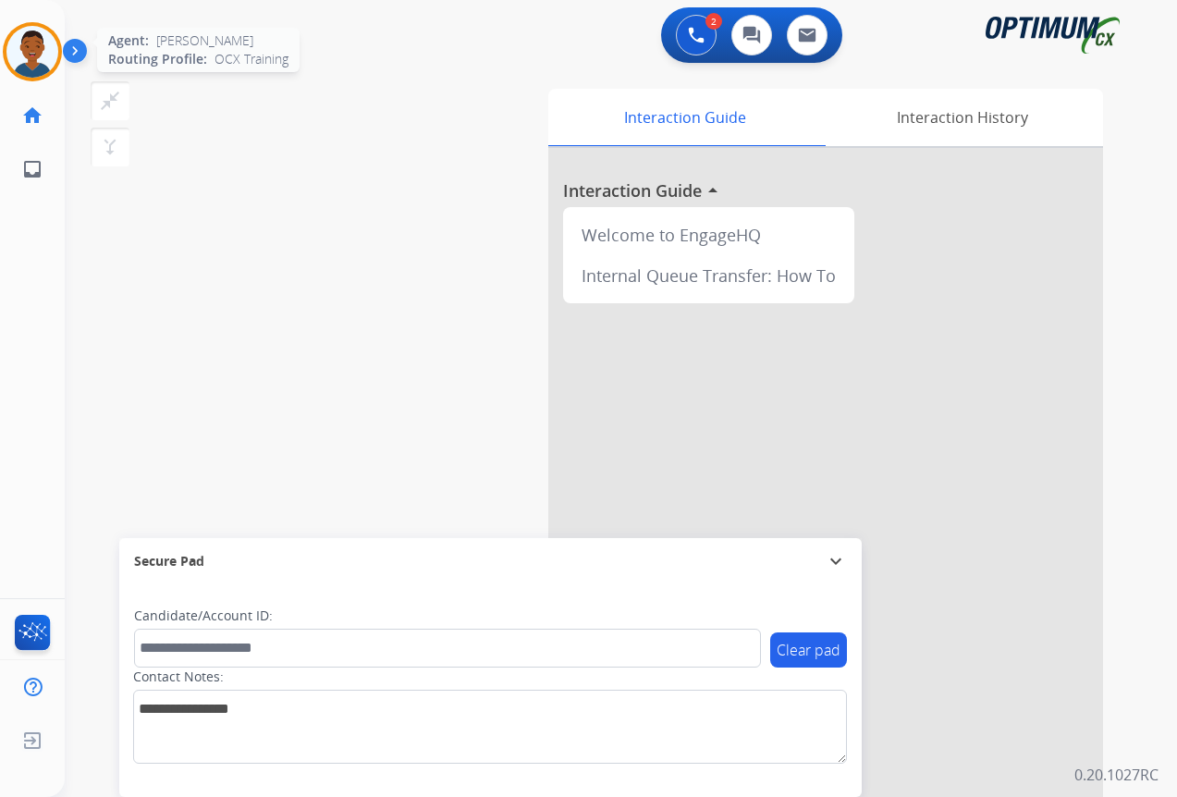
click at [31, 51] on img at bounding box center [32, 52] width 52 height 52
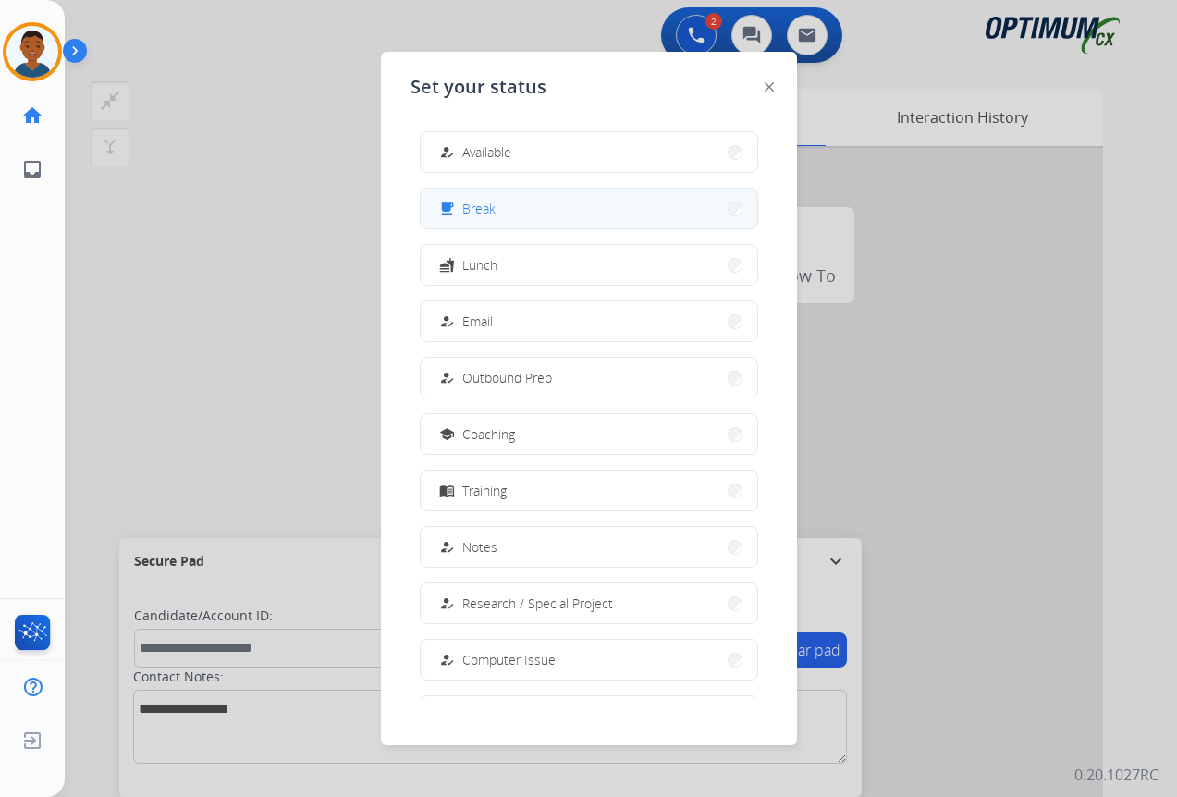
click at [507, 210] on button "free_breakfast Break" at bounding box center [589, 209] width 337 height 40
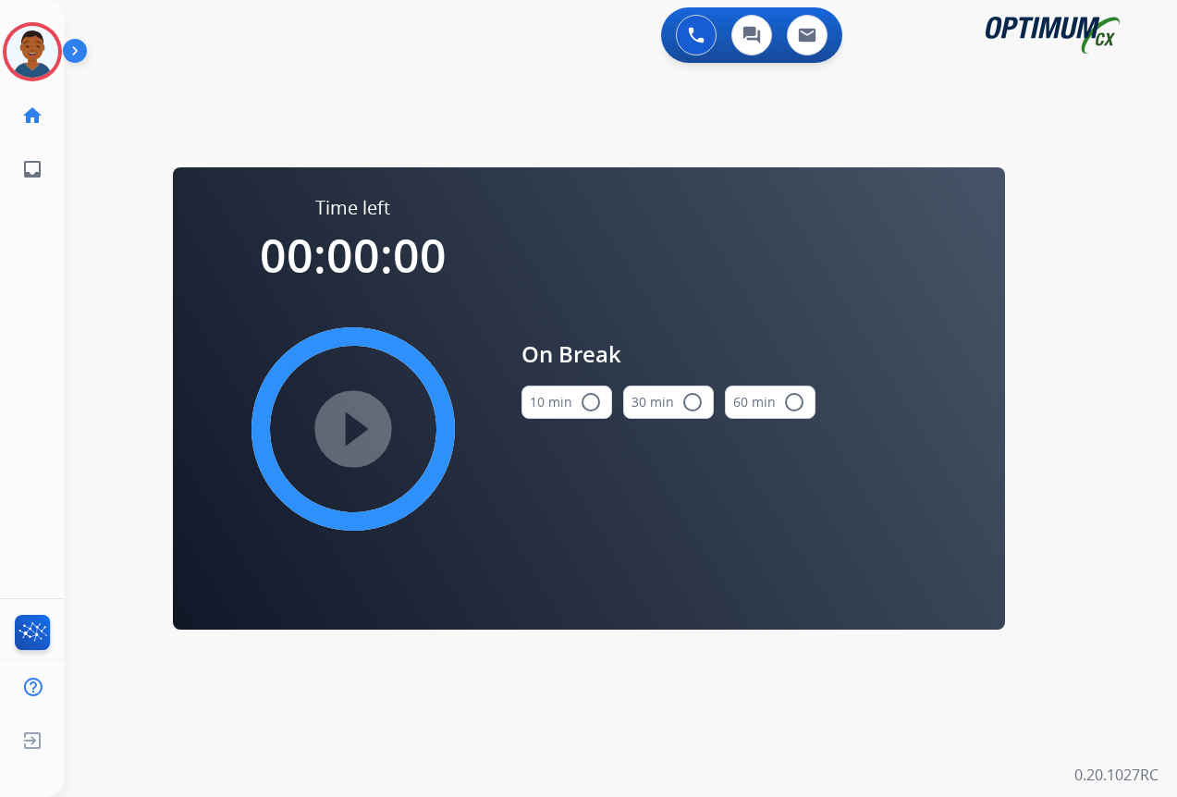
click at [590, 402] on mat-icon "radio_button_unchecked" at bounding box center [591, 402] width 22 height 22
click at [357, 432] on mat-icon "play_circle_filled" at bounding box center [353, 429] width 22 height 22
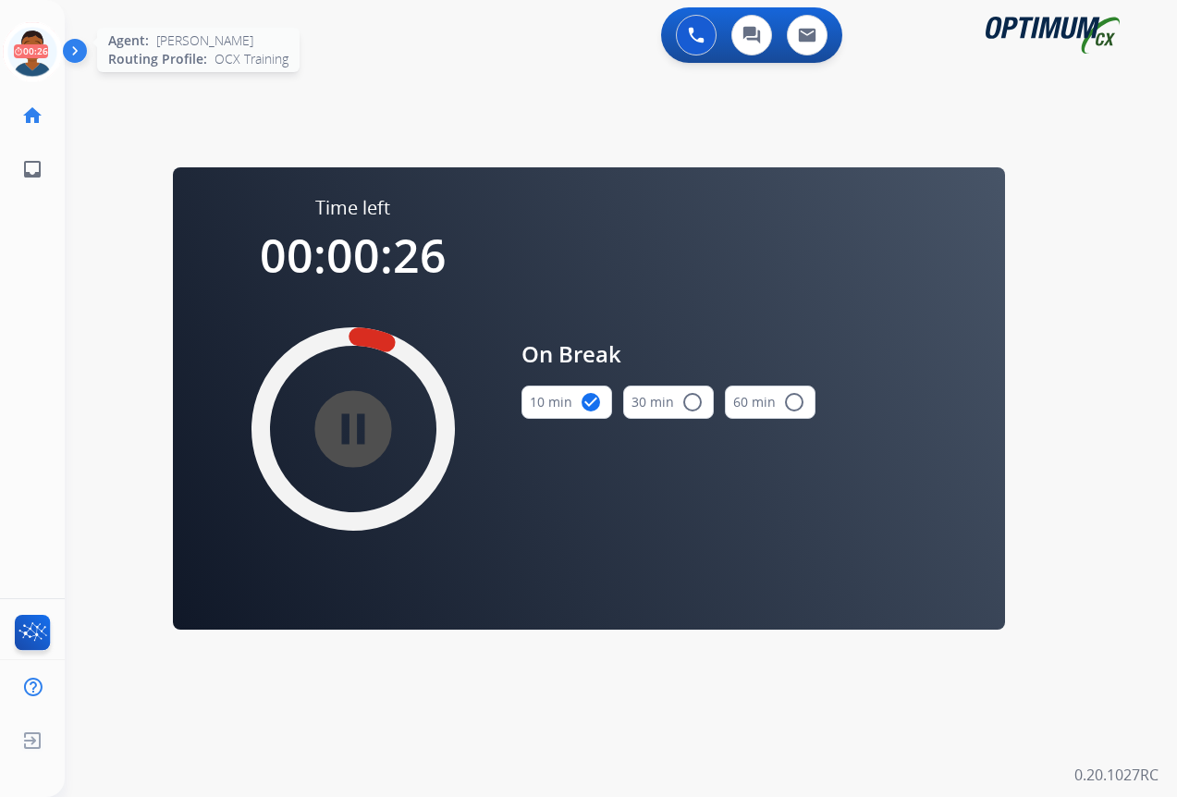
click at [23, 50] on icon at bounding box center [33, 52] width 60 height 60
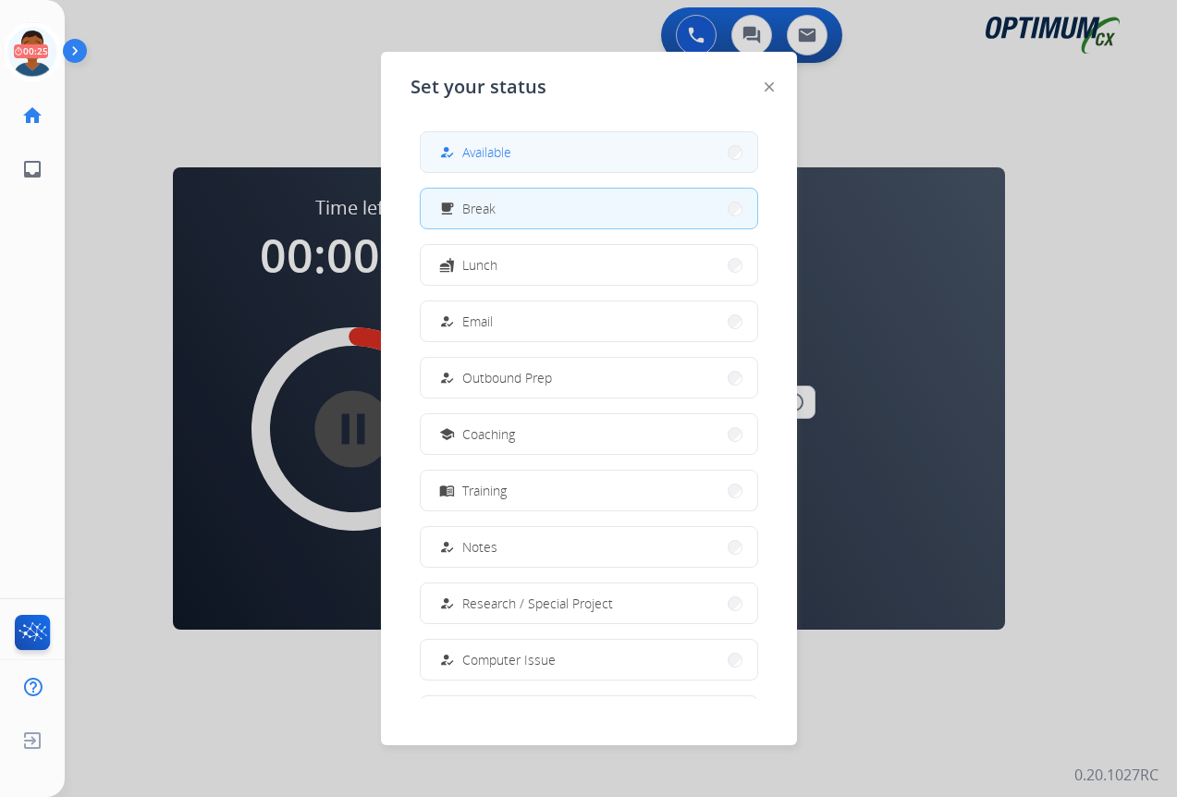
click at [479, 161] on span "Available" at bounding box center [486, 151] width 49 height 19
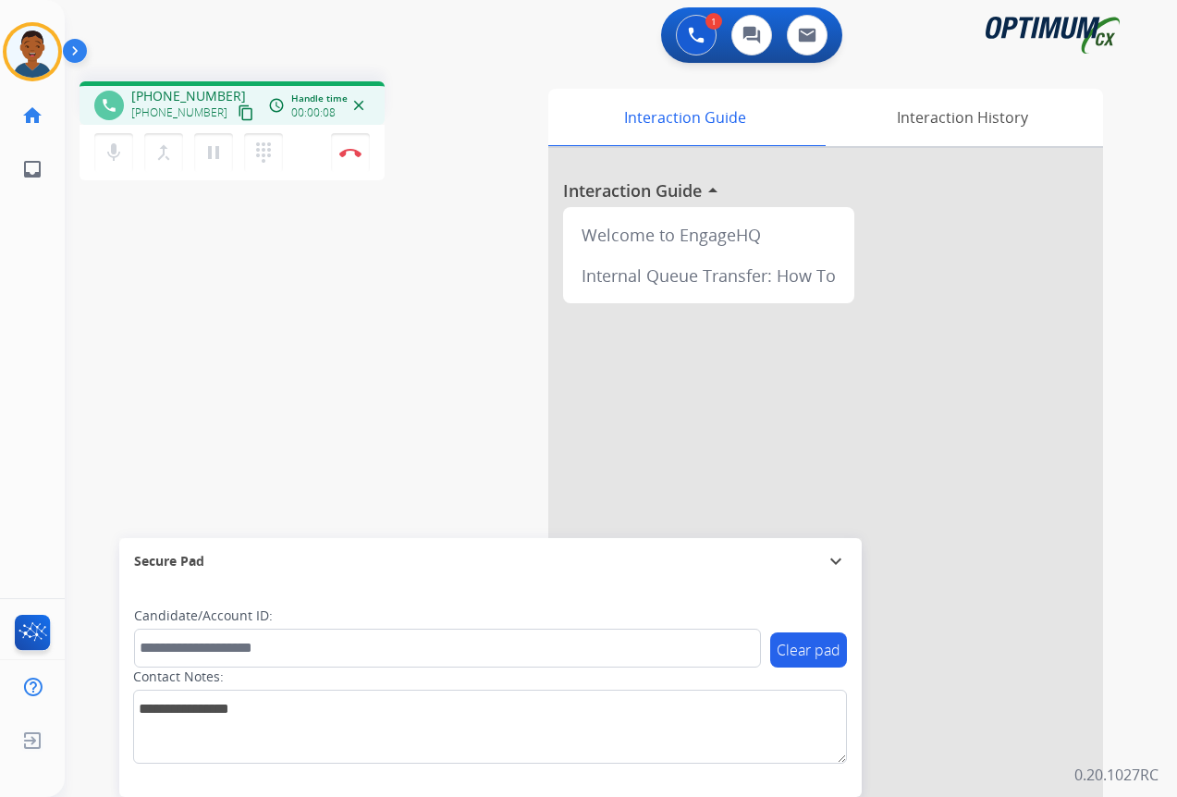
click at [238, 117] on mat-icon "content_copy" at bounding box center [246, 112] width 17 height 17
click at [215, 150] on mat-icon "pause" at bounding box center [213, 152] width 22 height 22
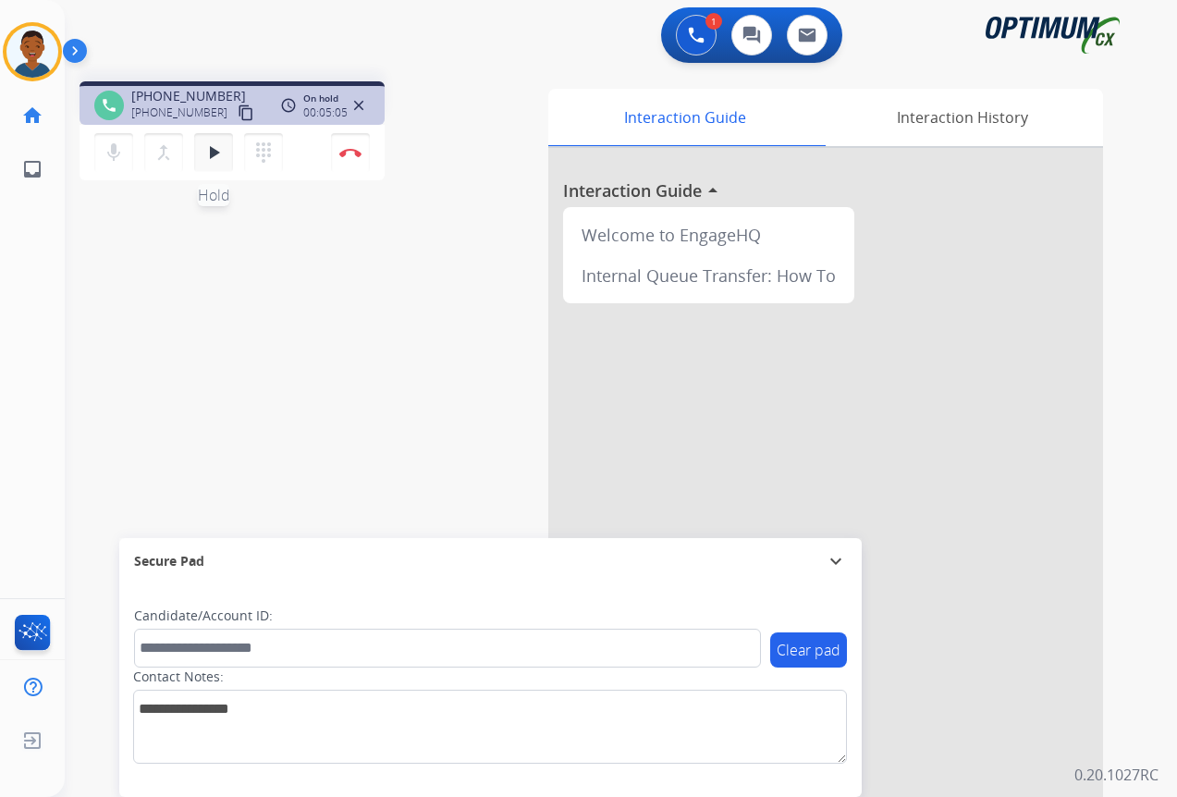
click at [215, 152] on mat-icon "play_arrow" at bounding box center [213, 152] width 22 height 22
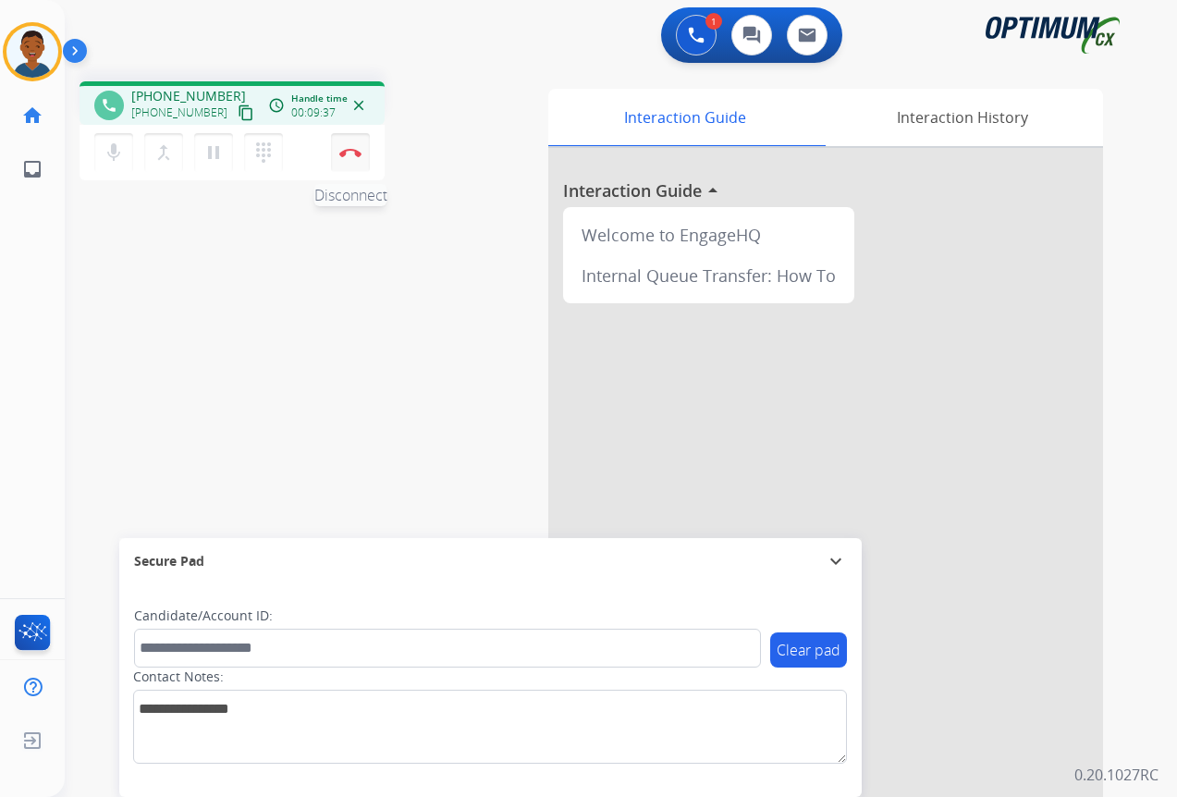
click at [354, 161] on button "Disconnect" at bounding box center [350, 152] width 39 height 39
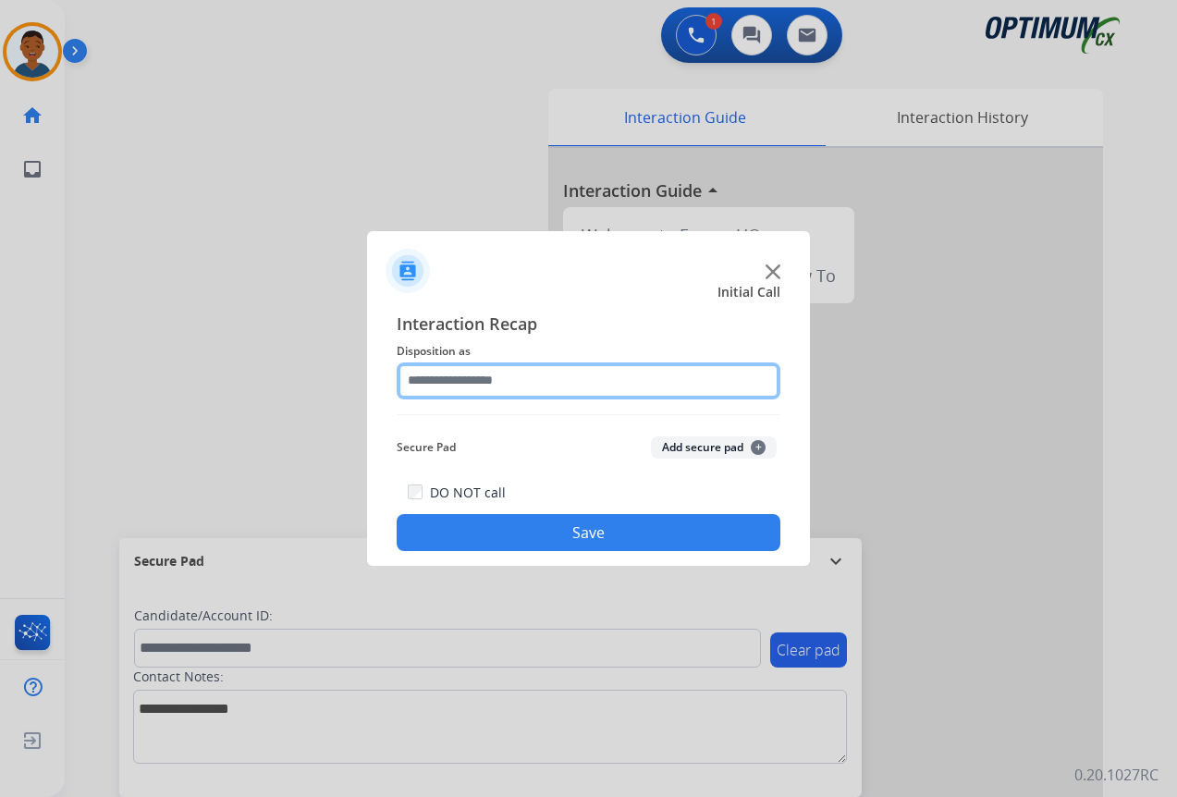
click at [429, 379] on input "text" at bounding box center [589, 380] width 384 height 37
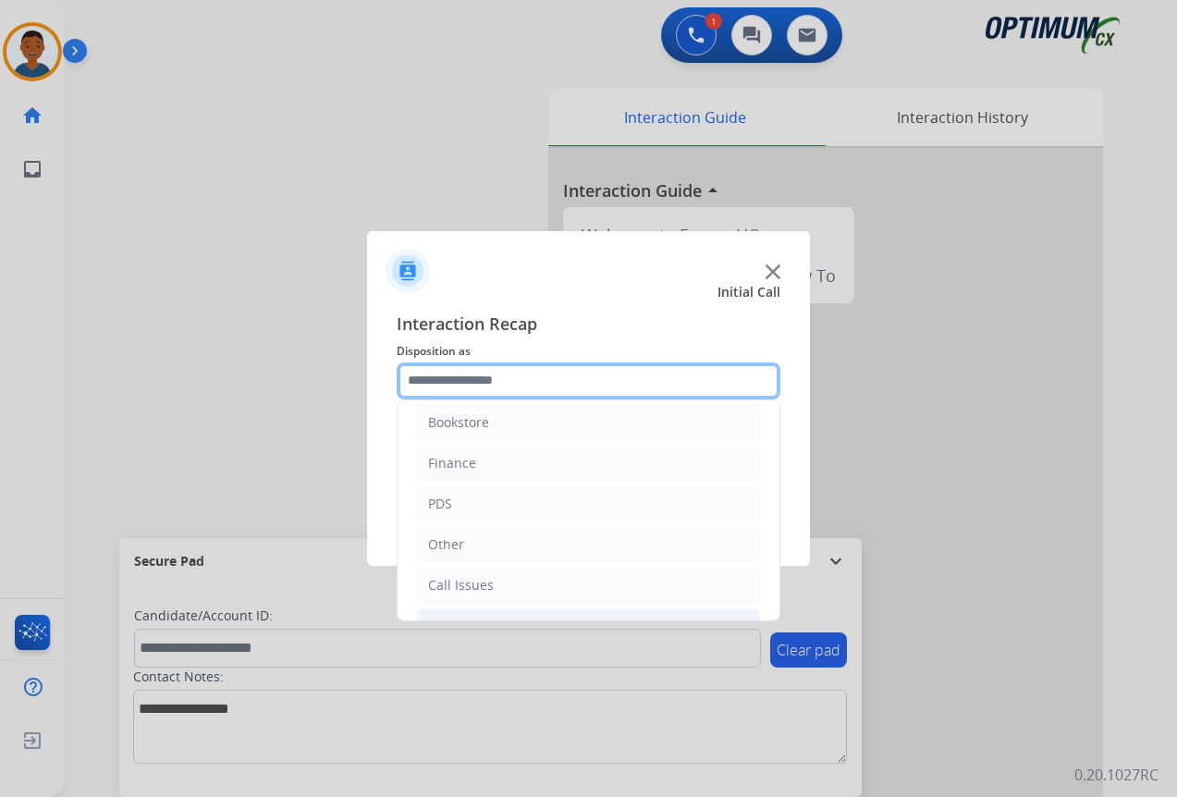
scroll to position [0, 0]
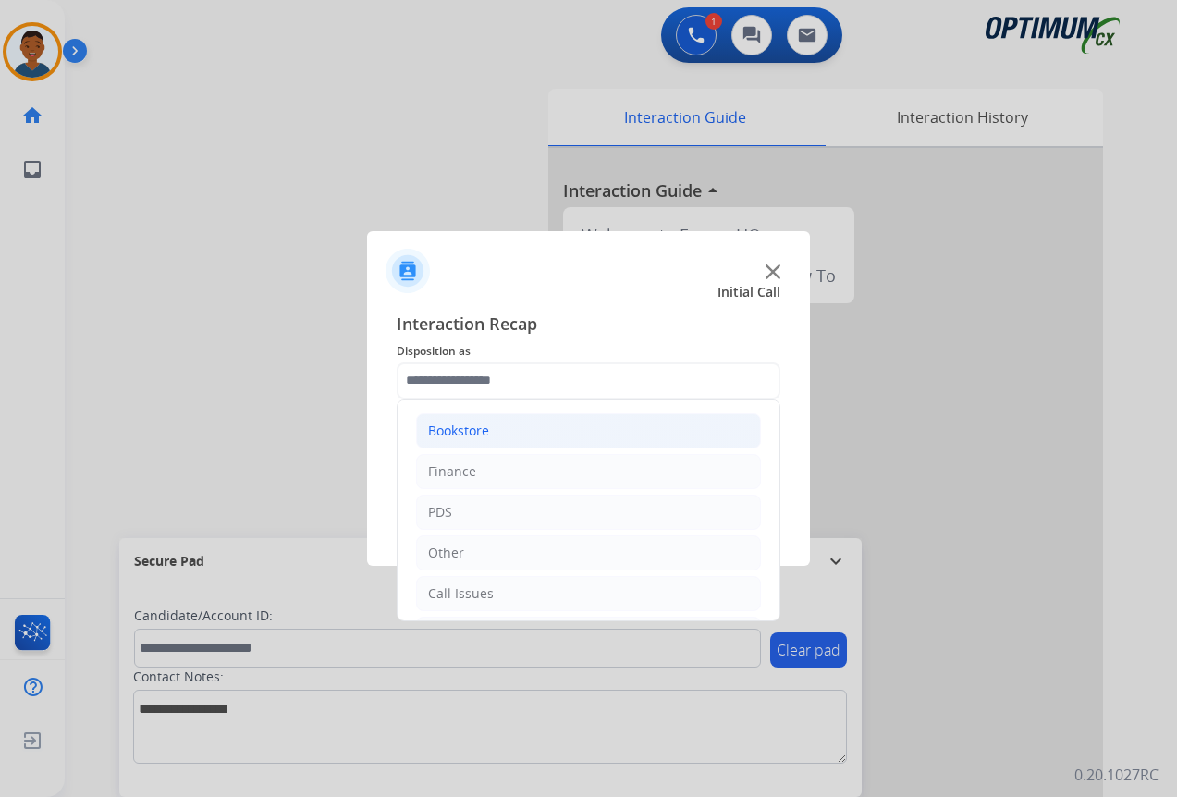
click at [451, 435] on div "Bookstore" at bounding box center [458, 431] width 61 height 18
click at [485, 513] on div "General Questions (Bookstore)" at bounding box center [559, 512] width 188 height 18
type input "**********"
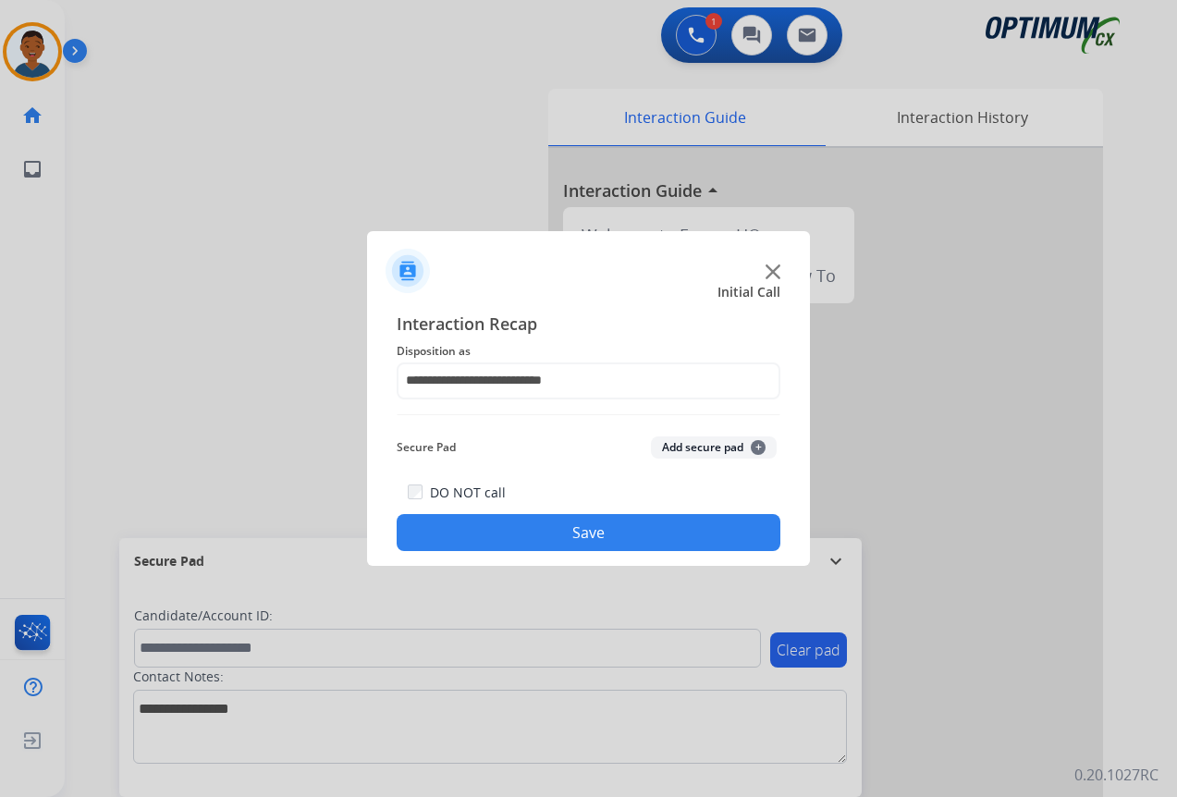
click at [578, 542] on button "Save" at bounding box center [589, 532] width 384 height 37
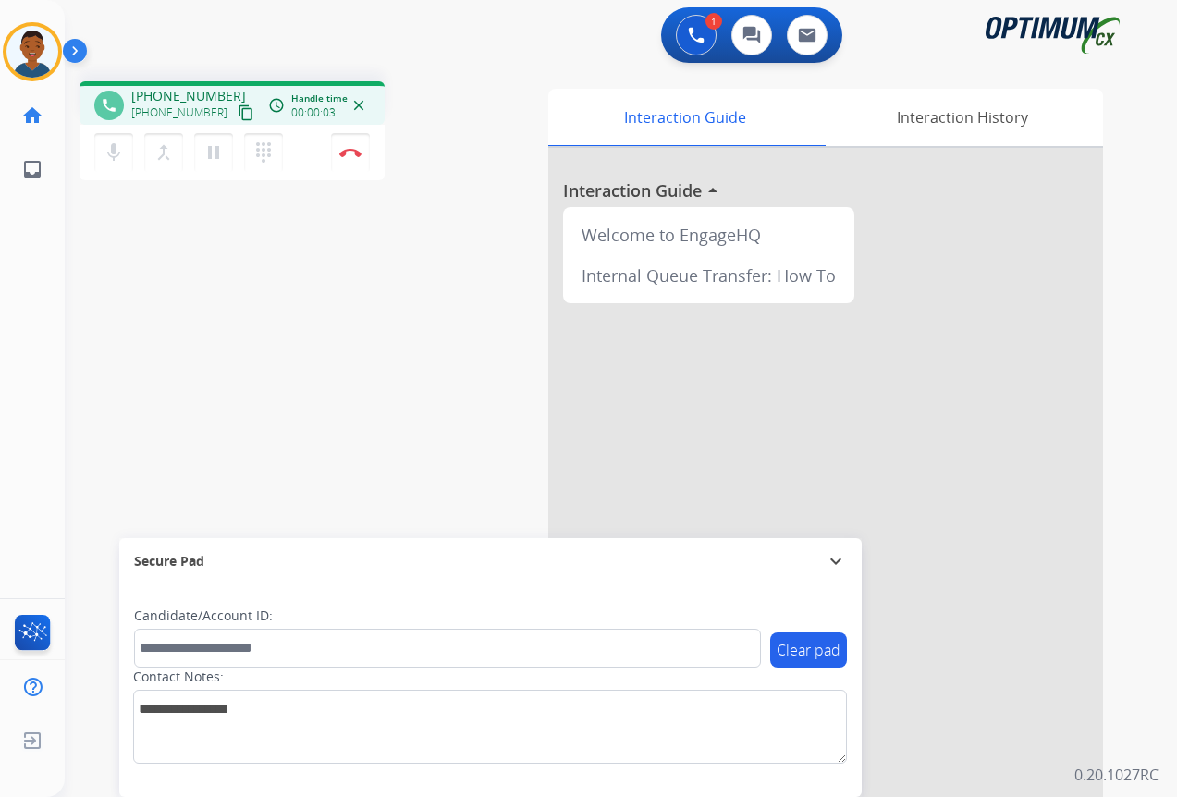
click at [238, 113] on mat-icon "content_copy" at bounding box center [246, 112] width 17 height 17
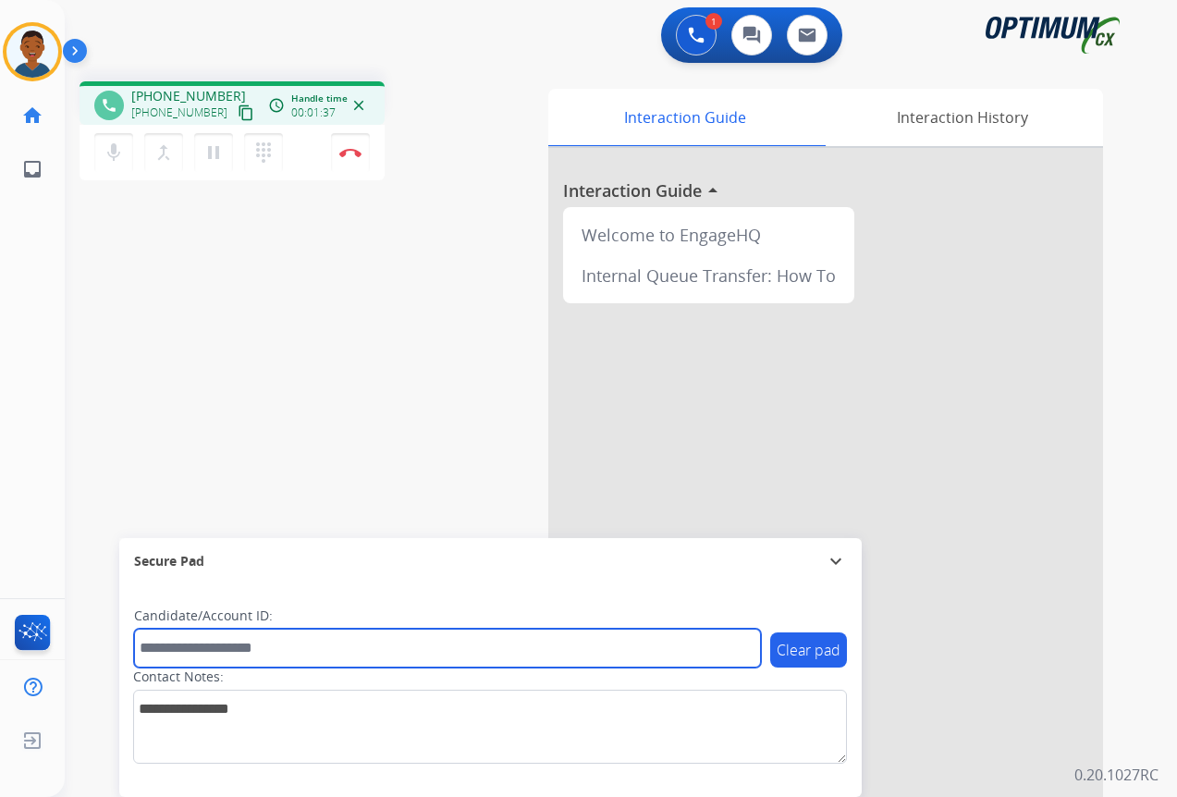
click at [202, 640] on input "text" at bounding box center [447, 648] width 627 height 39
paste input "*******"
type input "*******"
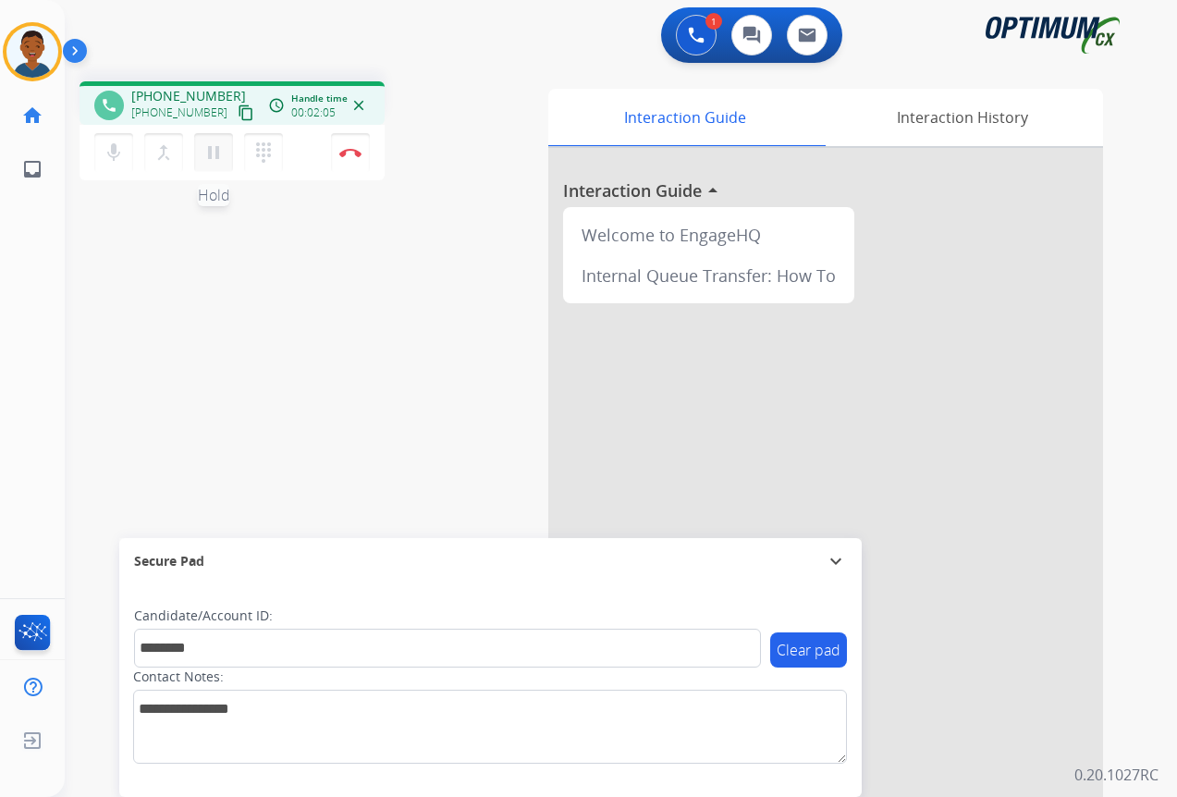
click at [222, 150] on mat-icon "pause" at bounding box center [213, 152] width 22 height 22
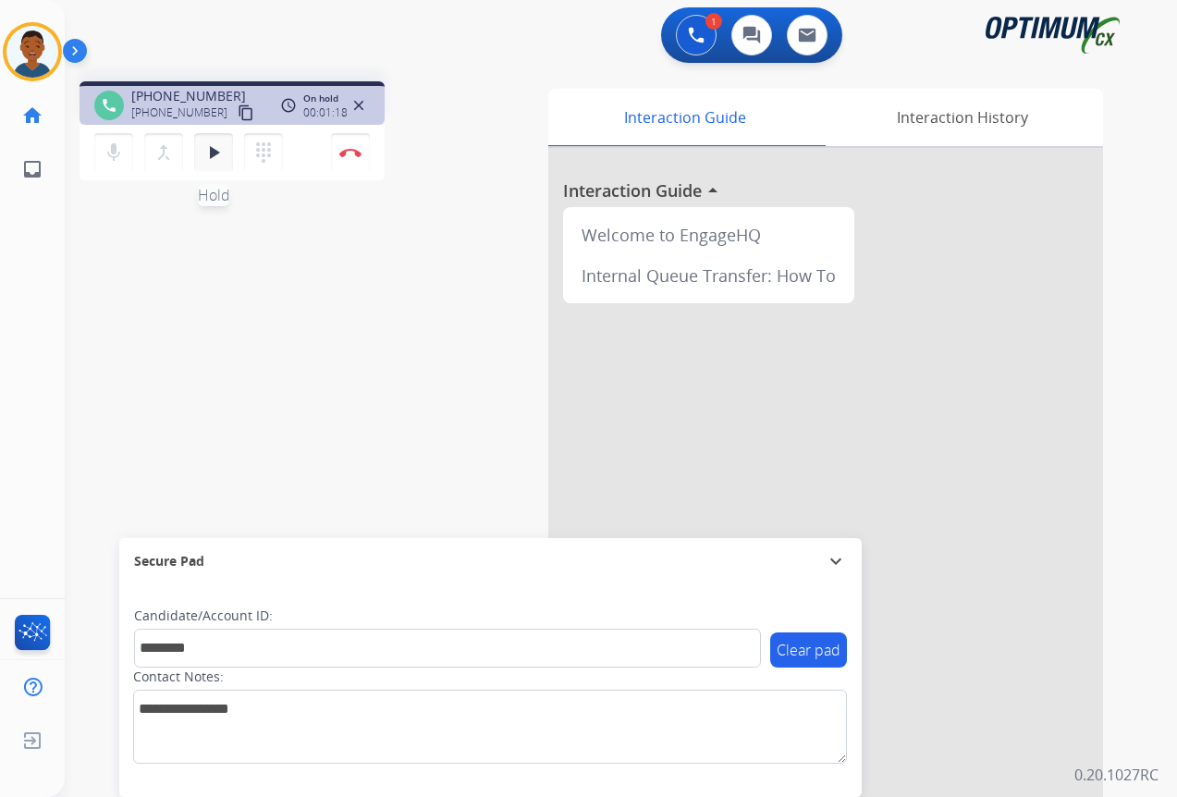
click at [217, 151] on mat-icon "play_arrow" at bounding box center [213, 152] width 22 height 22
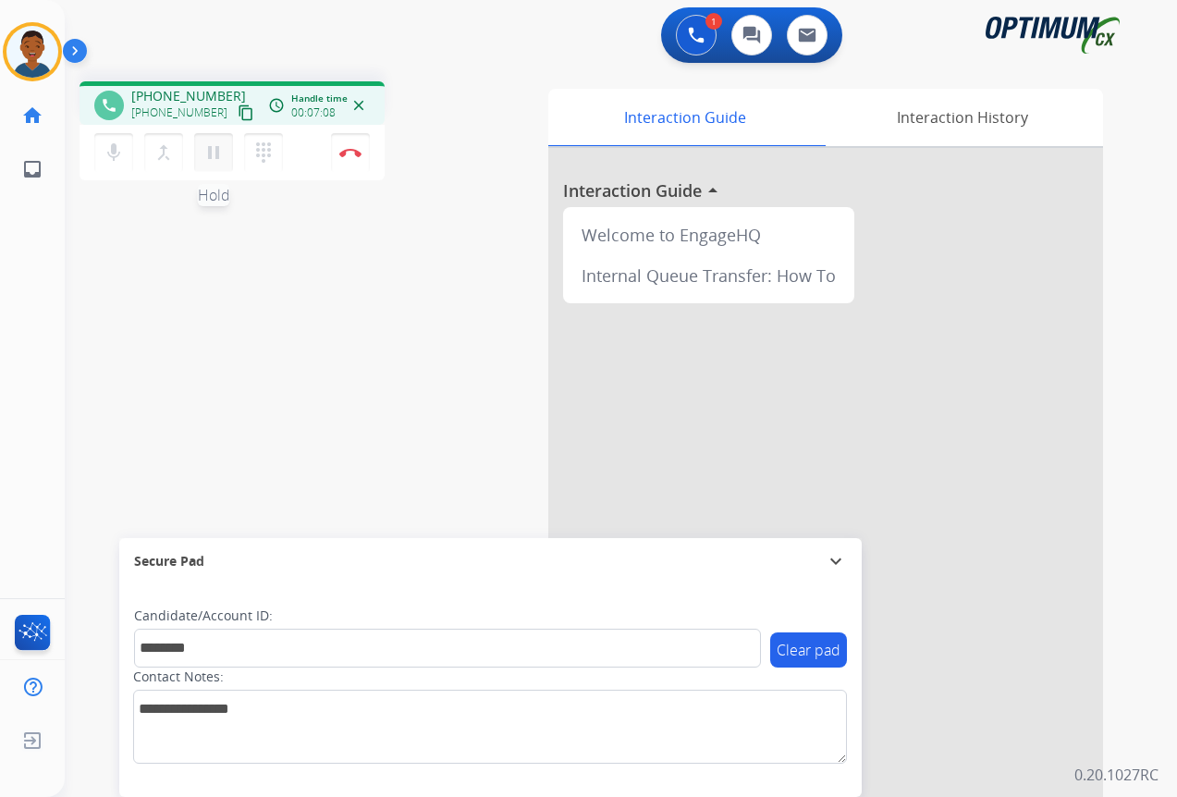
click at [214, 159] on mat-icon "pause" at bounding box center [213, 152] width 22 height 22
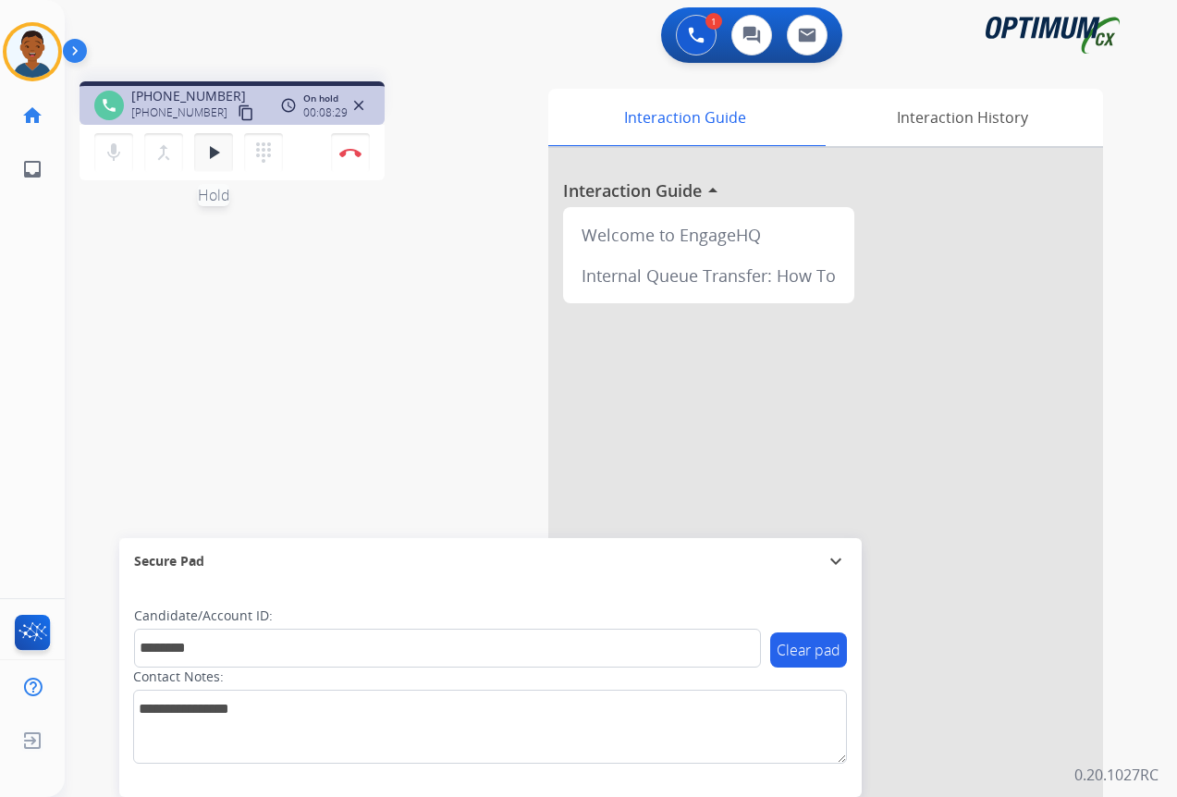
click at [215, 151] on mat-icon "play_arrow" at bounding box center [213, 152] width 22 height 22
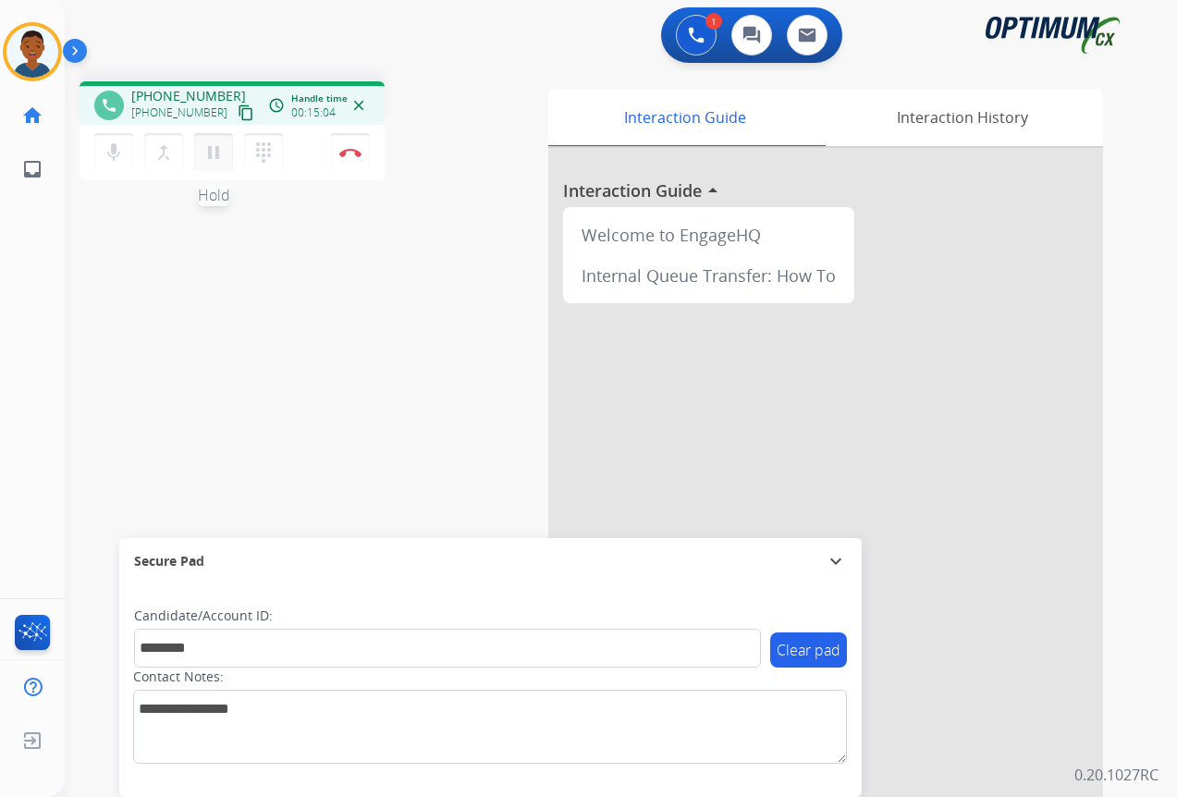
click at [216, 153] on mat-icon "pause" at bounding box center [213, 152] width 22 height 22
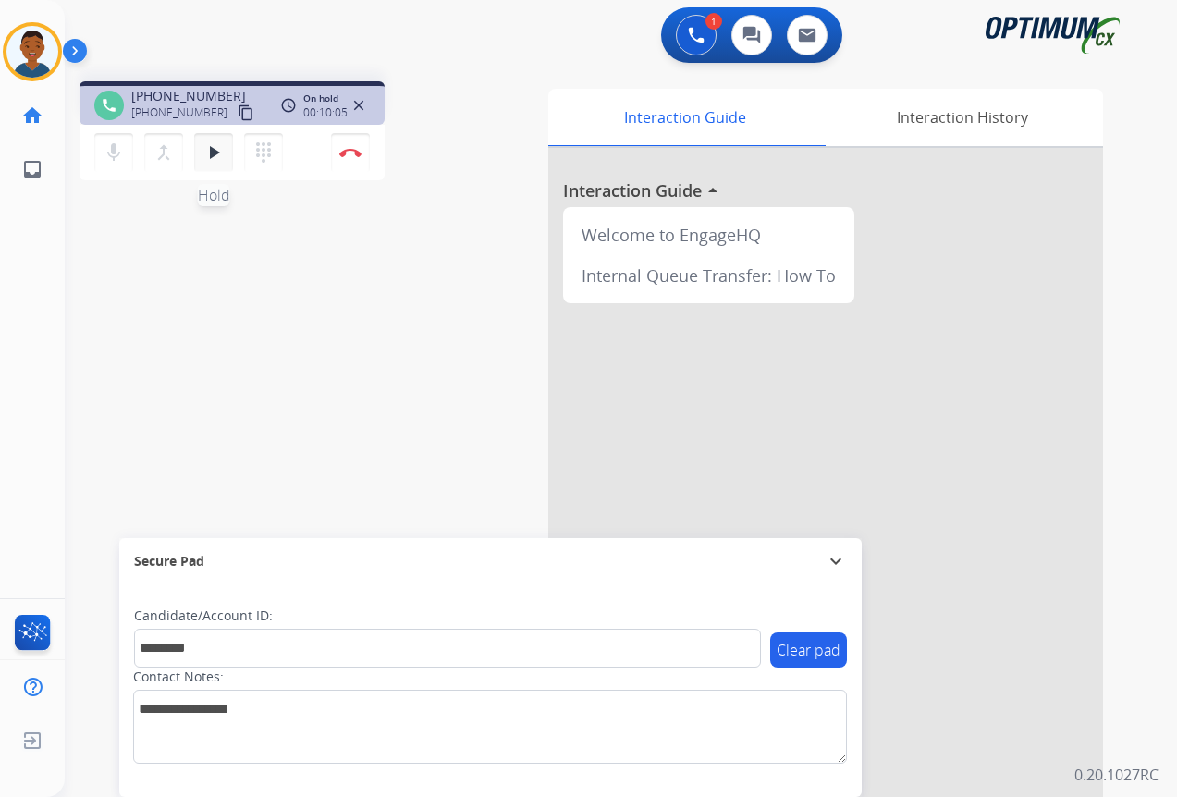
click at [212, 153] on mat-icon "play_arrow" at bounding box center [213, 152] width 22 height 22
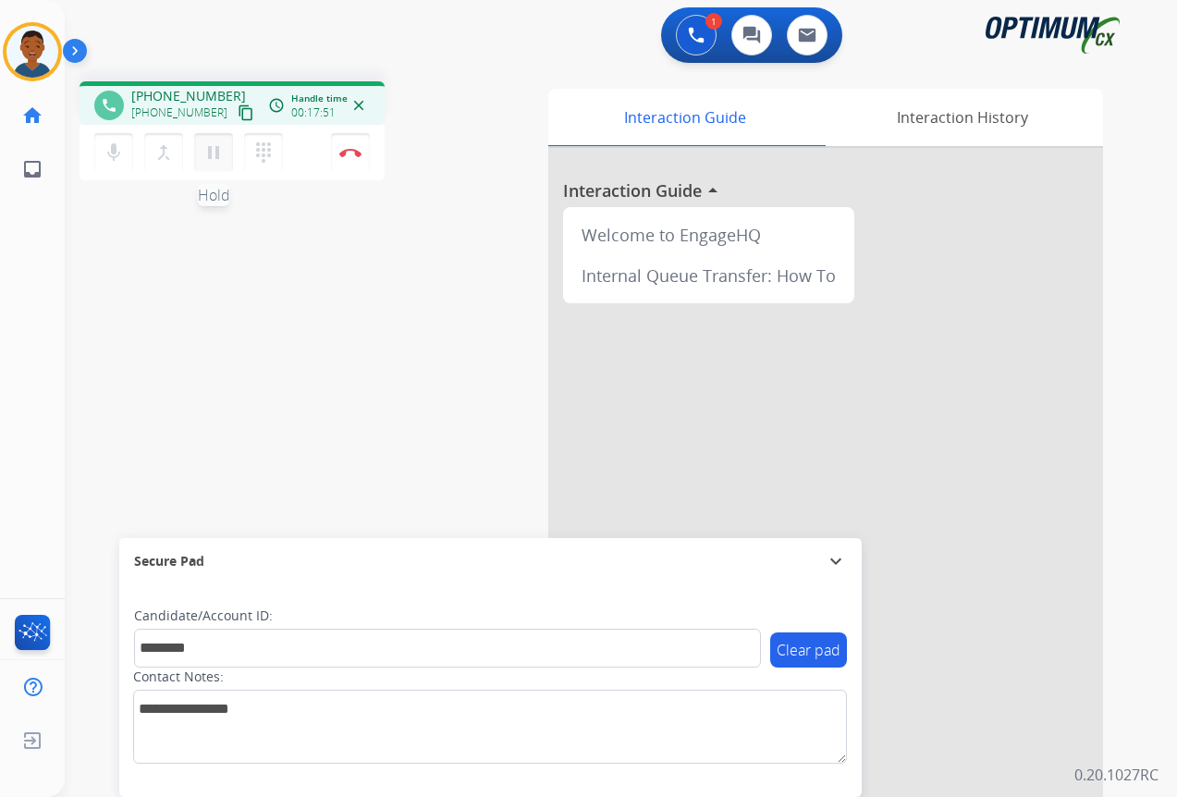
click at [213, 147] on mat-icon "pause" at bounding box center [213, 152] width 22 height 22
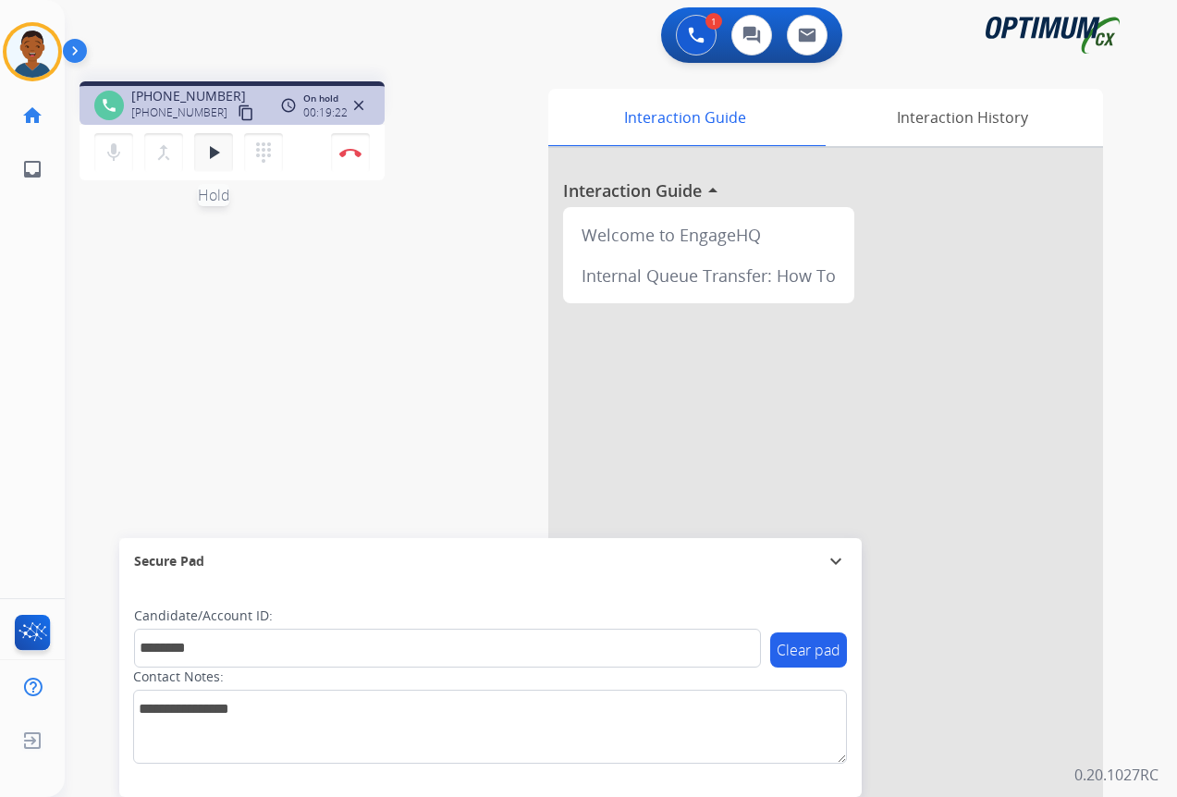
click at [213, 155] on mat-icon "play_arrow" at bounding box center [213, 152] width 22 height 22
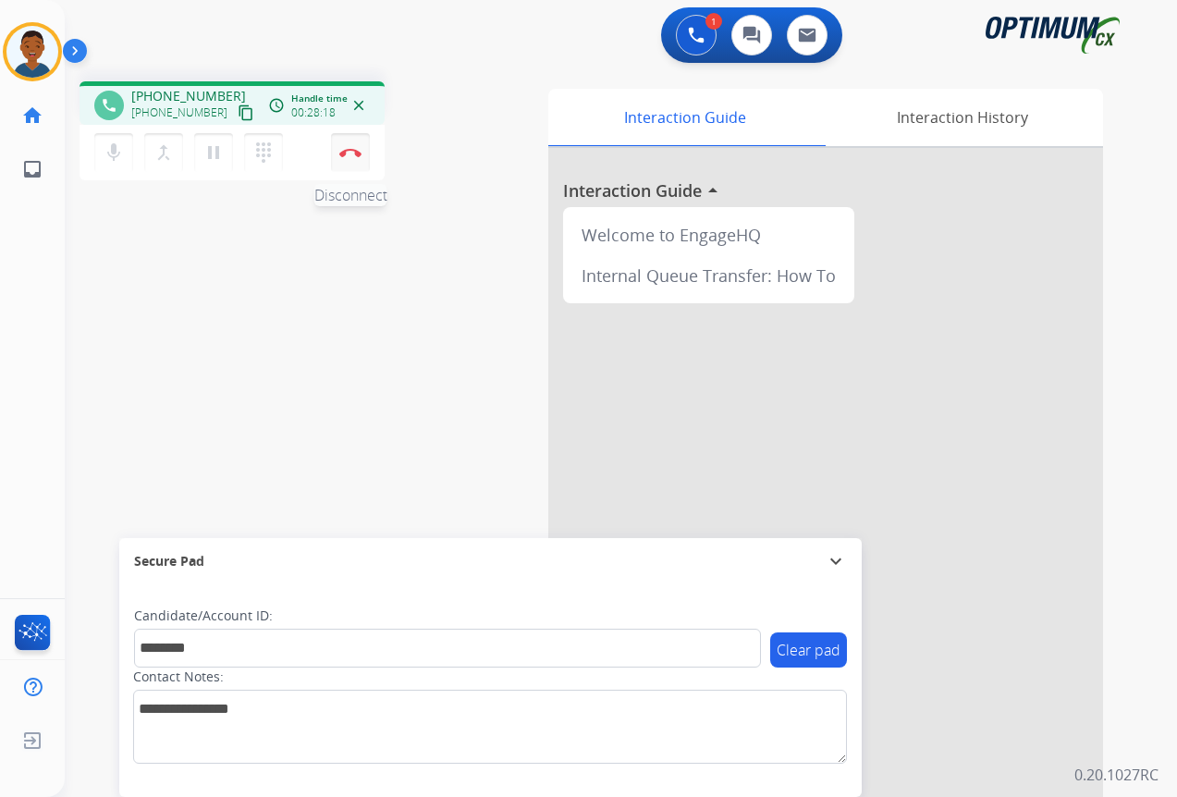
click at [352, 156] on img at bounding box center [350, 152] width 22 height 9
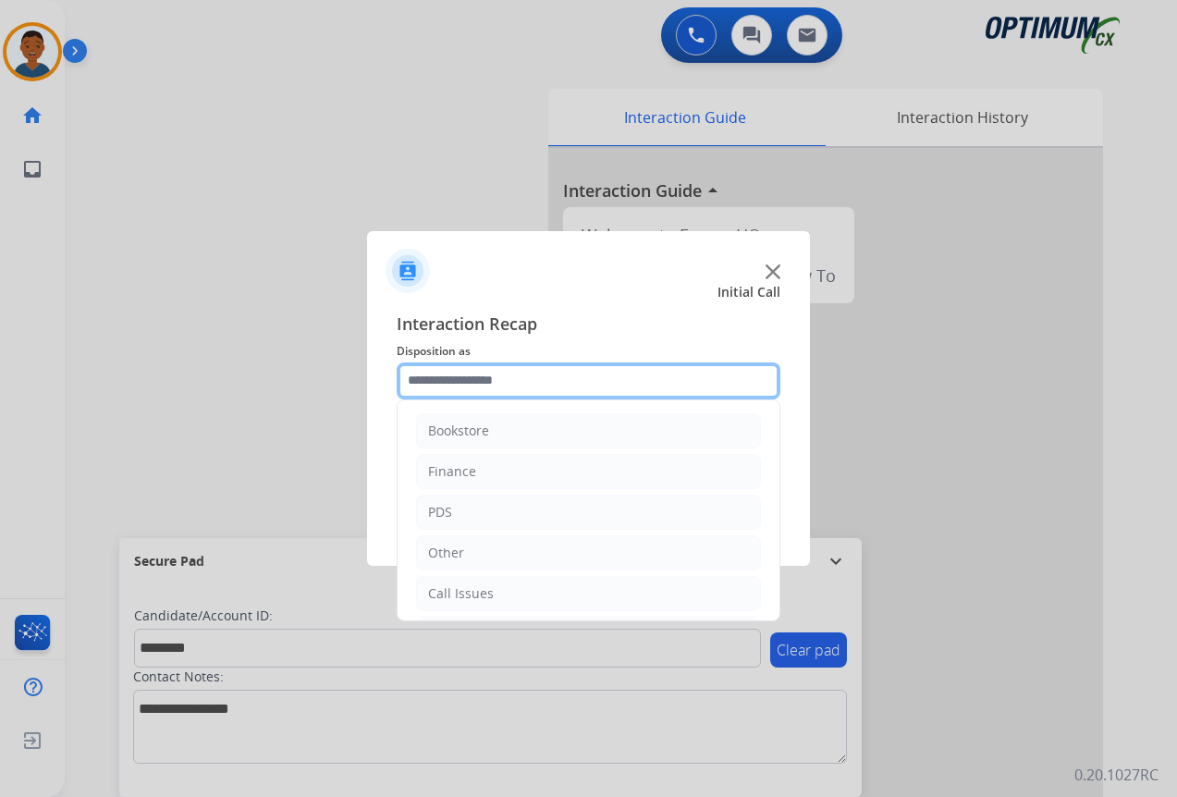
click at [418, 380] on input "text" at bounding box center [589, 380] width 384 height 37
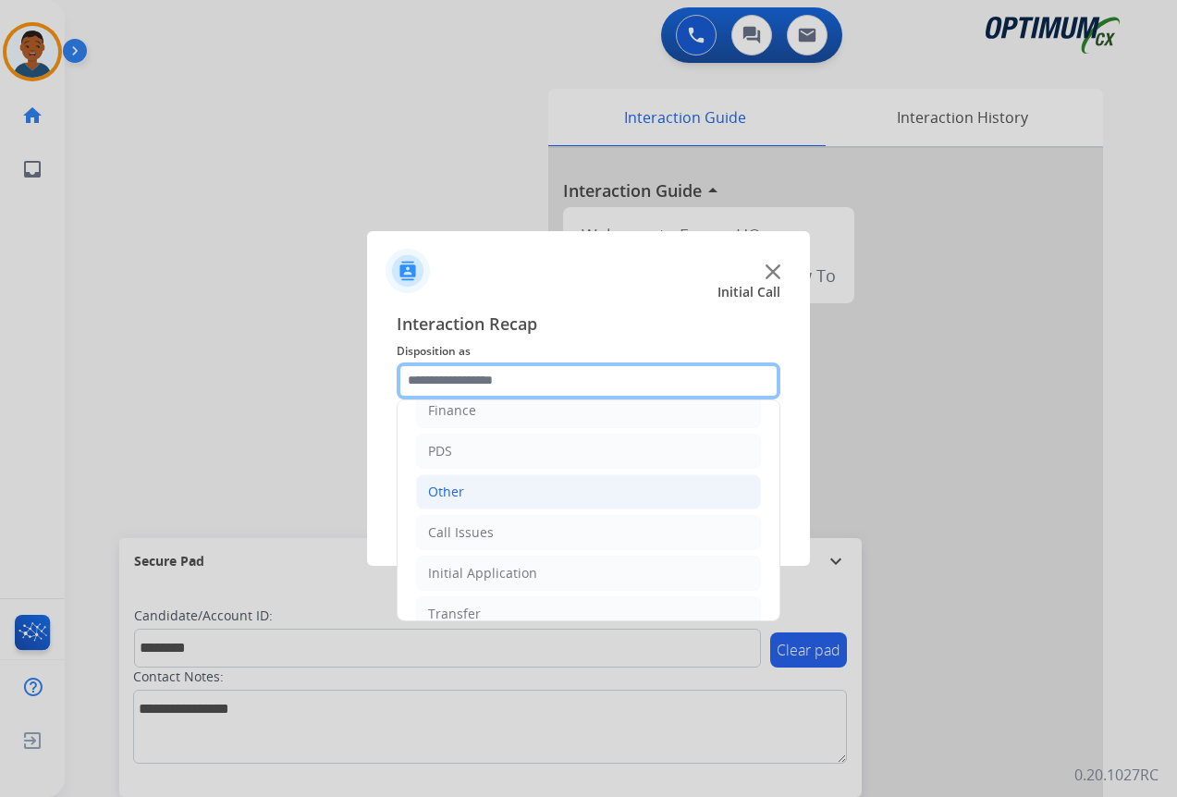
scroll to position [126, 0]
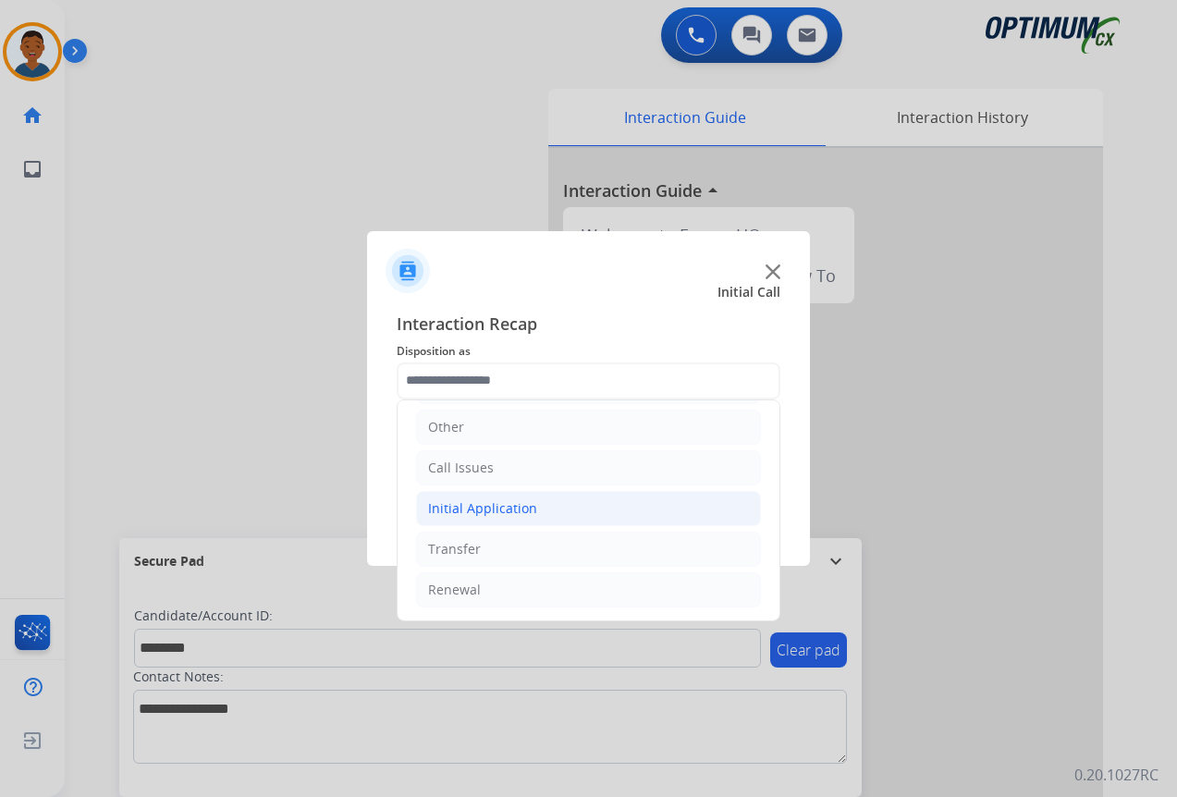
click at [470, 508] on div "Initial Application" at bounding box center [482, 508] width 109 height 18
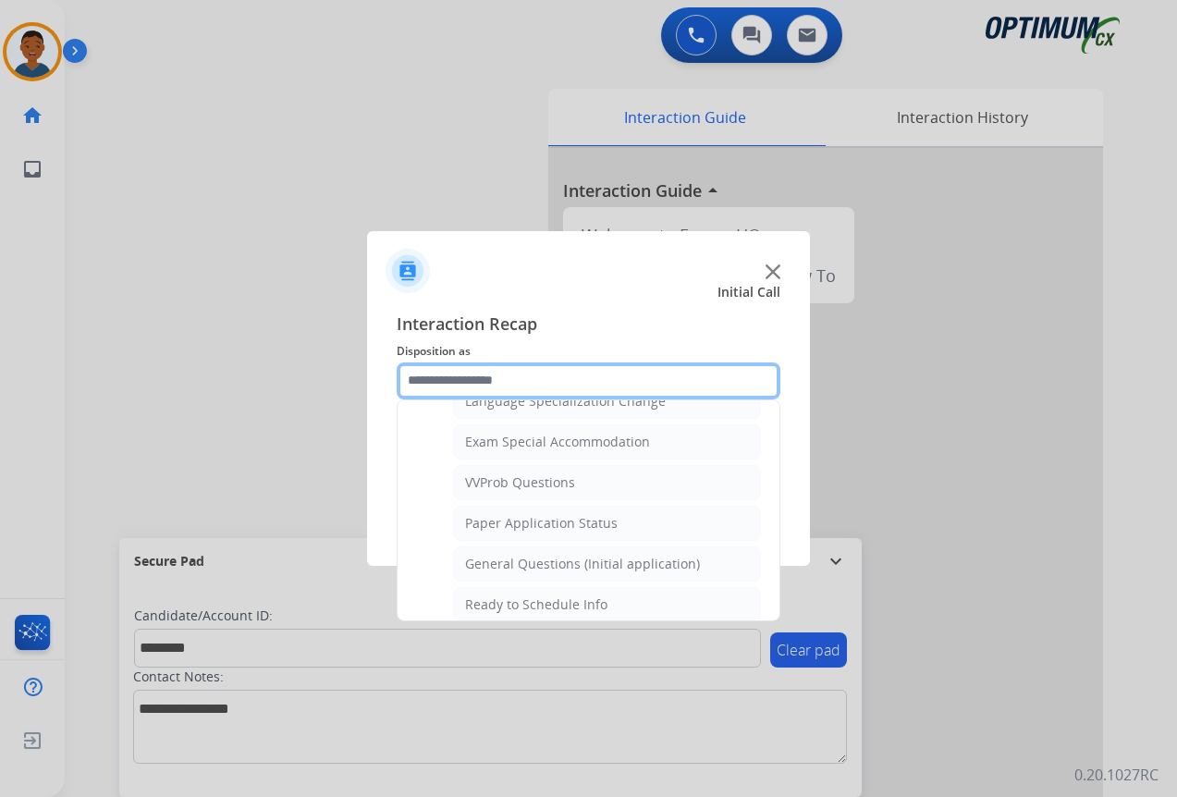
scroll to position [936, 0]
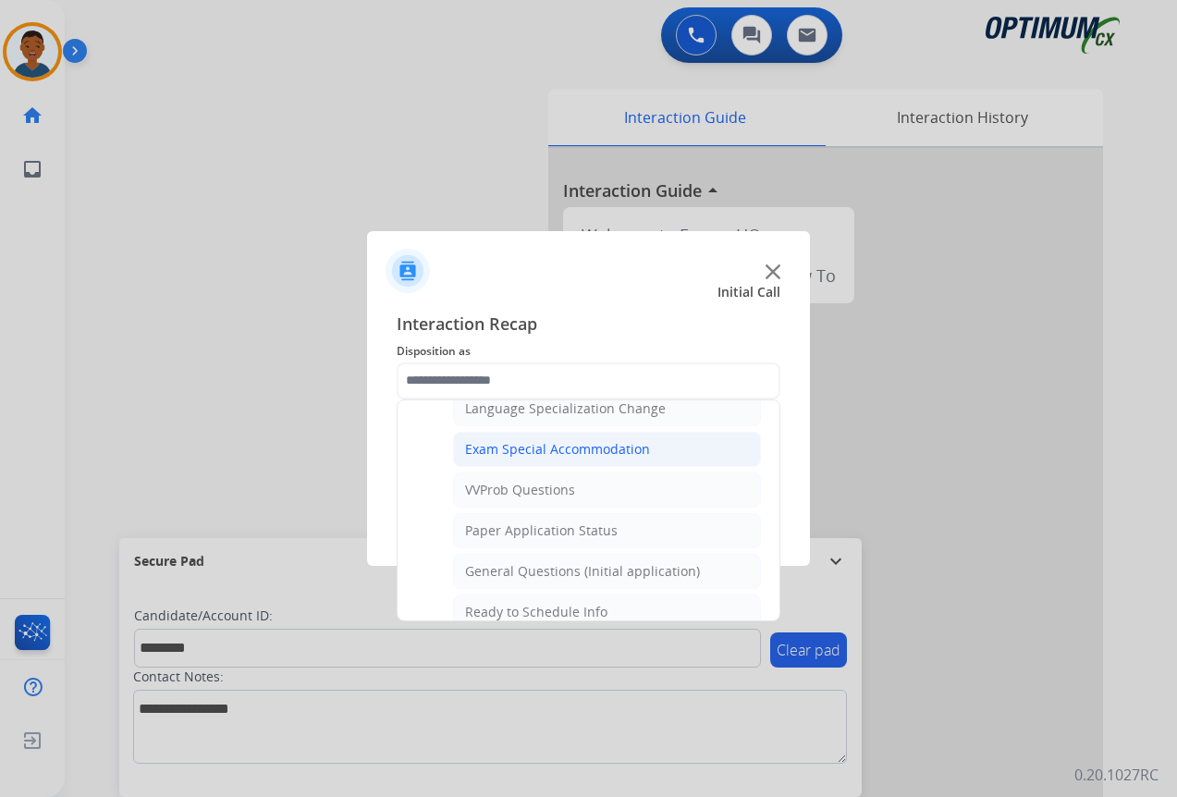
click at [502, 448] on div "Exam Special Accommodation" at bounding box center [557, 449] width 185 height 18
type input "**********"
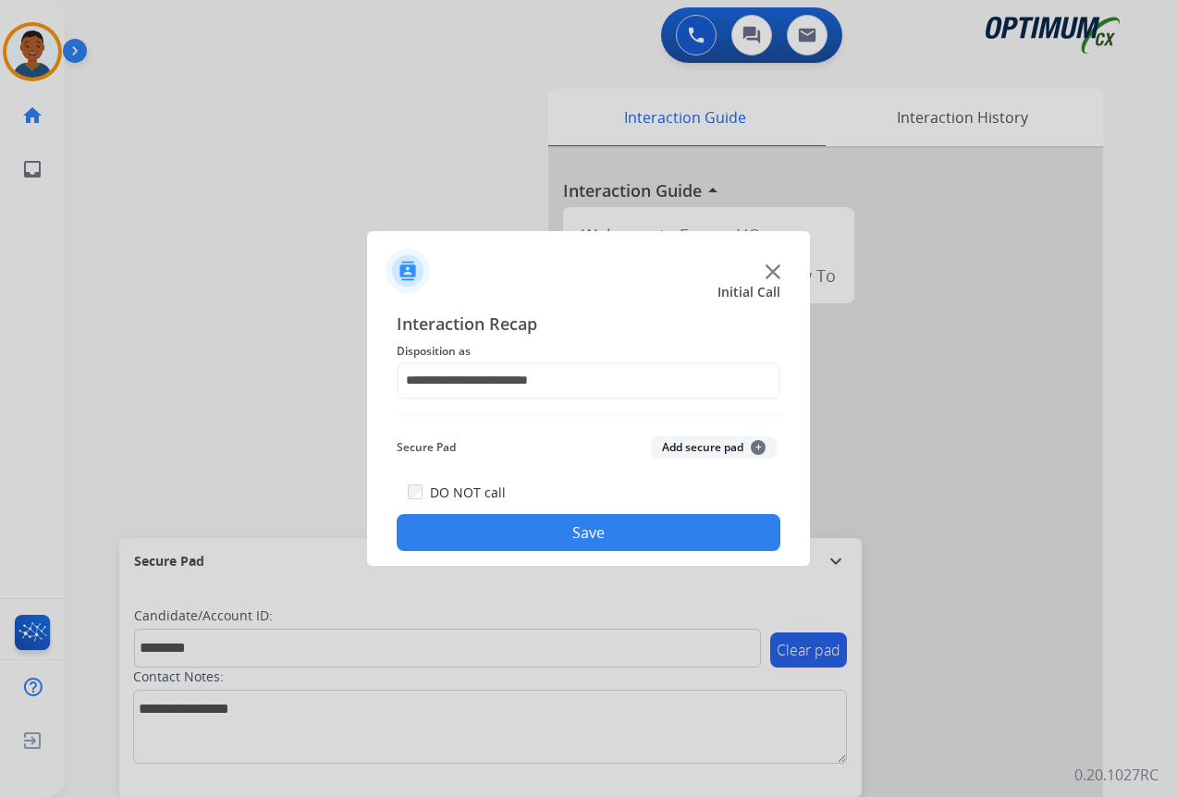
click at [672, 446] on button "Add secure pad +" at bounding box center [714, 447] width 126 height 22
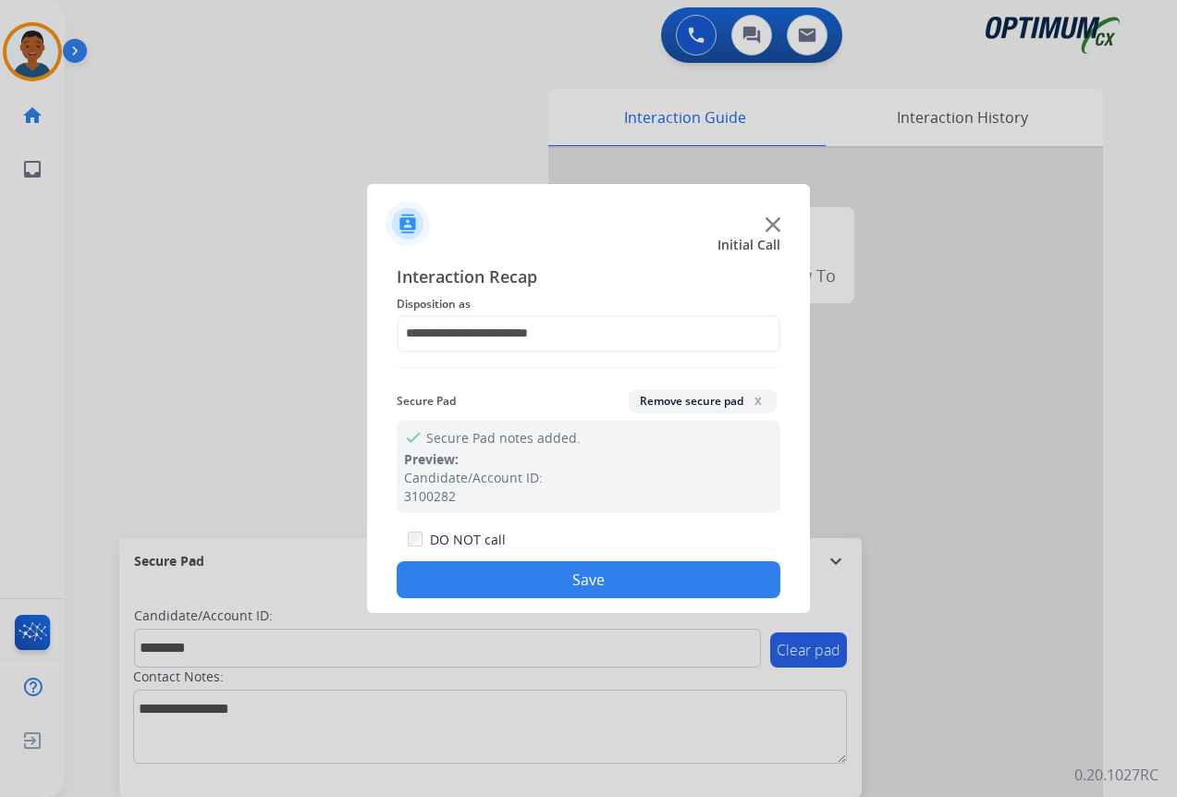
drag, startPoint x: 647, startPoint y: 567, endPoint x: 1004, endPoint y: 570, distance: 356.9
click at [647, 568] on button "Save" at bounding box center [589, 579] width 384 height 37
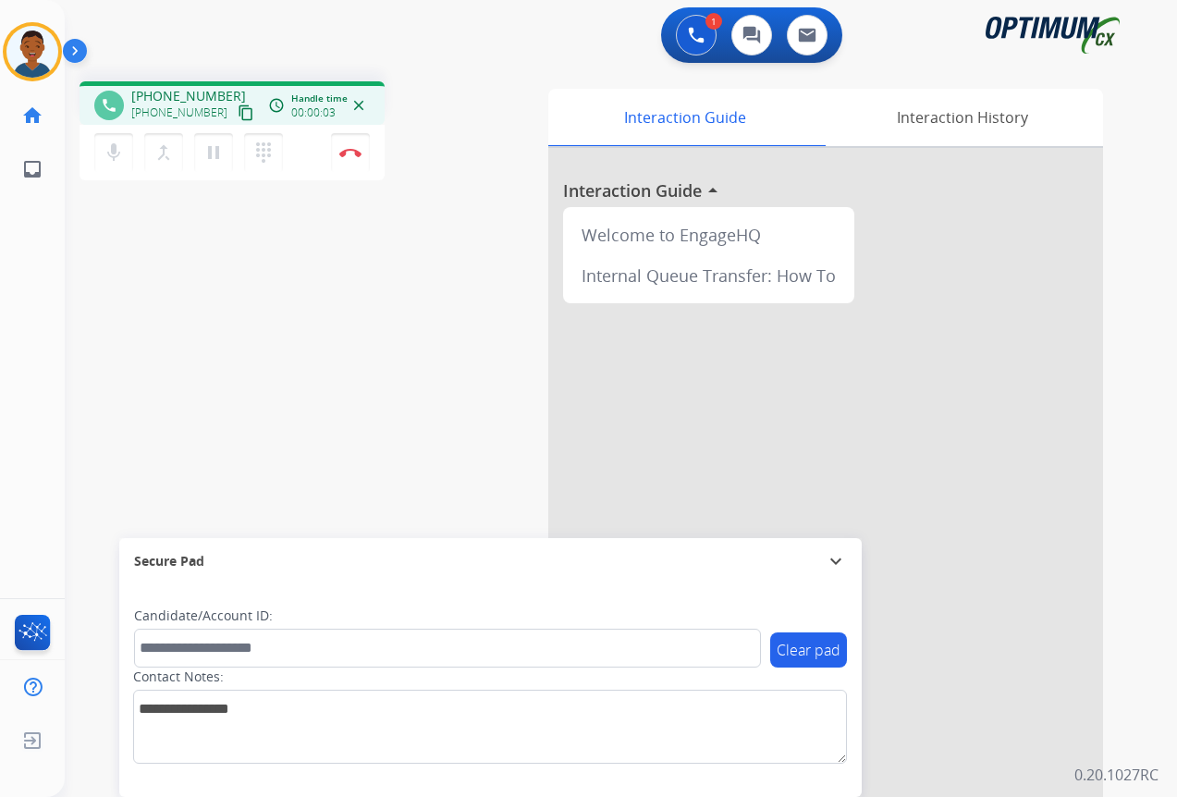
click at [238, 114] on mat-icon "content_copy" at bounding box center [246, 112] width 17 height 17
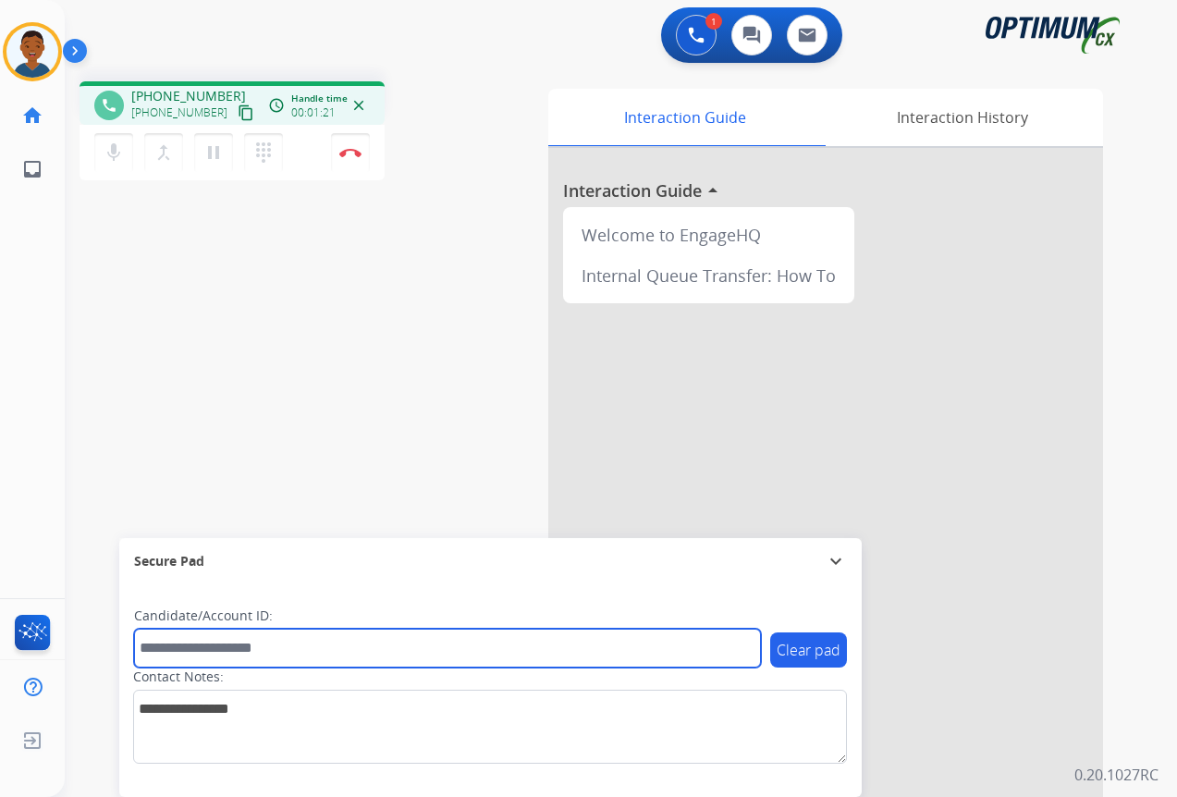
click at [190, 648] on input "text" at bounding box center [447, 648] width 627 height 39
paste input "*******"
type input "*******"
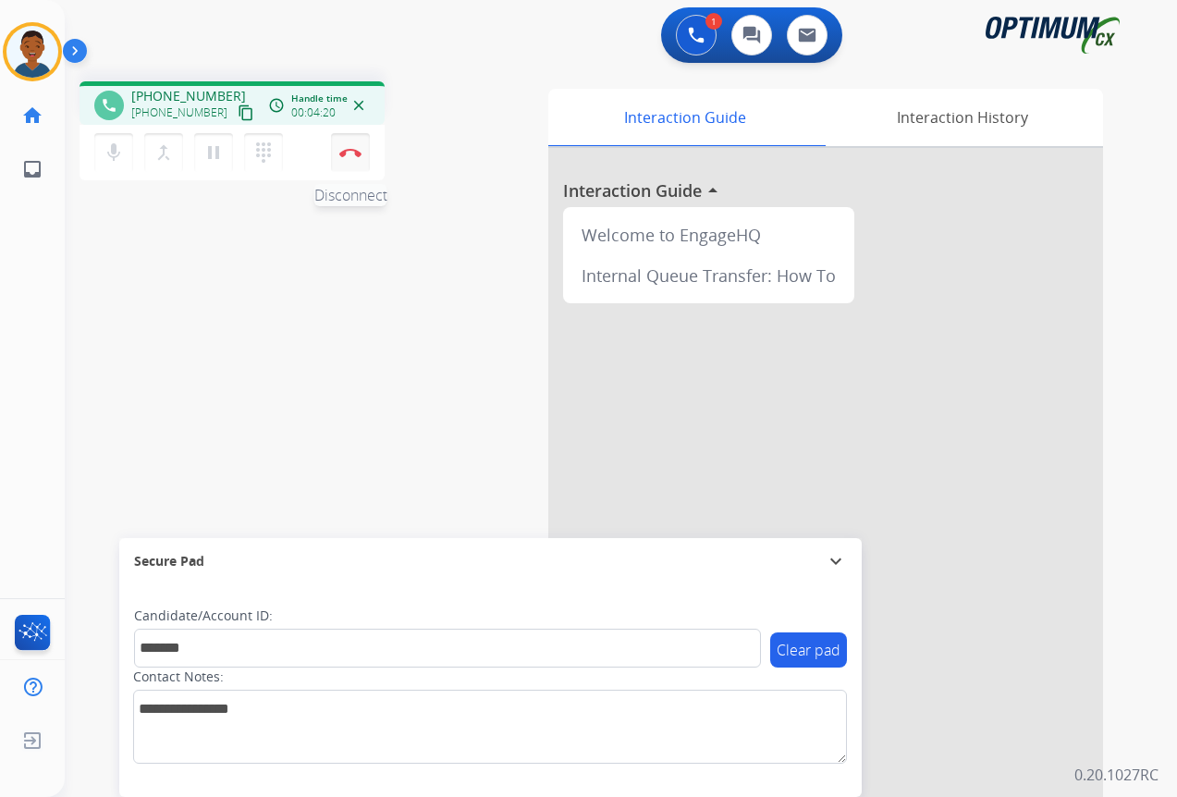
click at [352, 161] on button "Disconnect" at bounding box center [350, 152] width 39 height 39
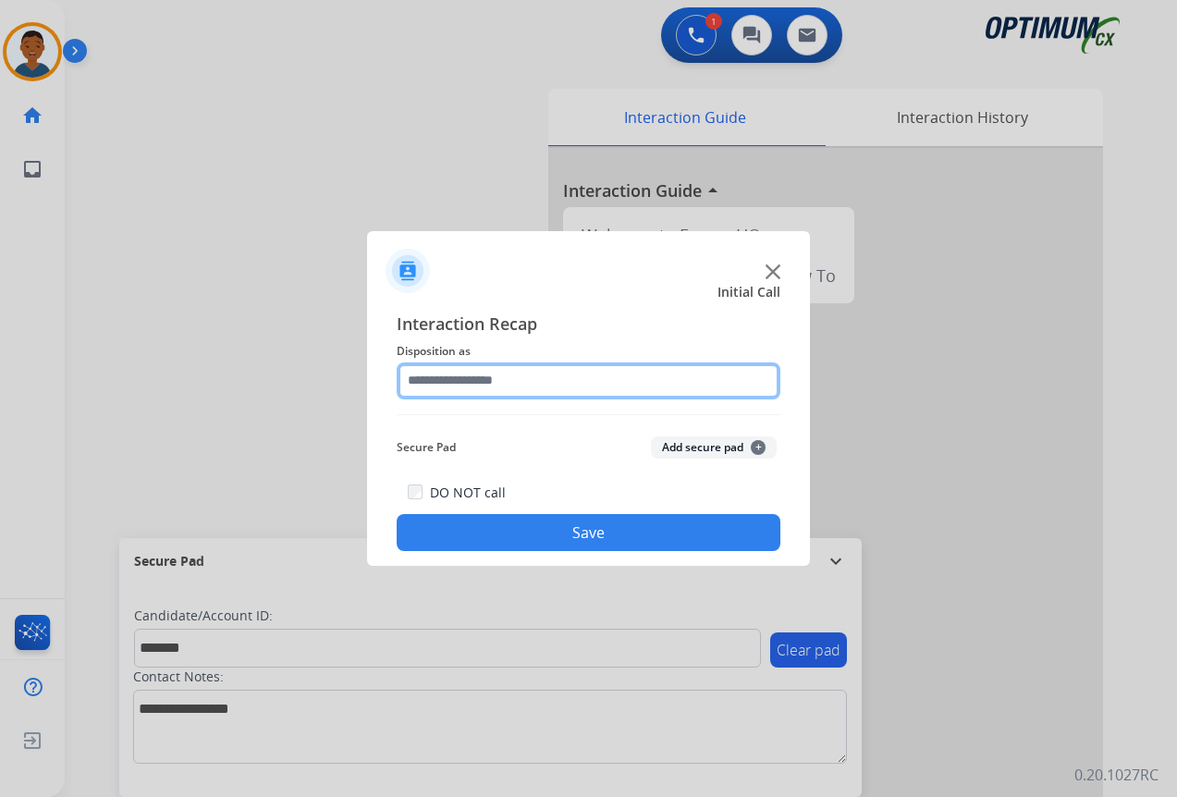
click at [439, 382] on input "text" at bounding box center [589, 380] width 384 height 37
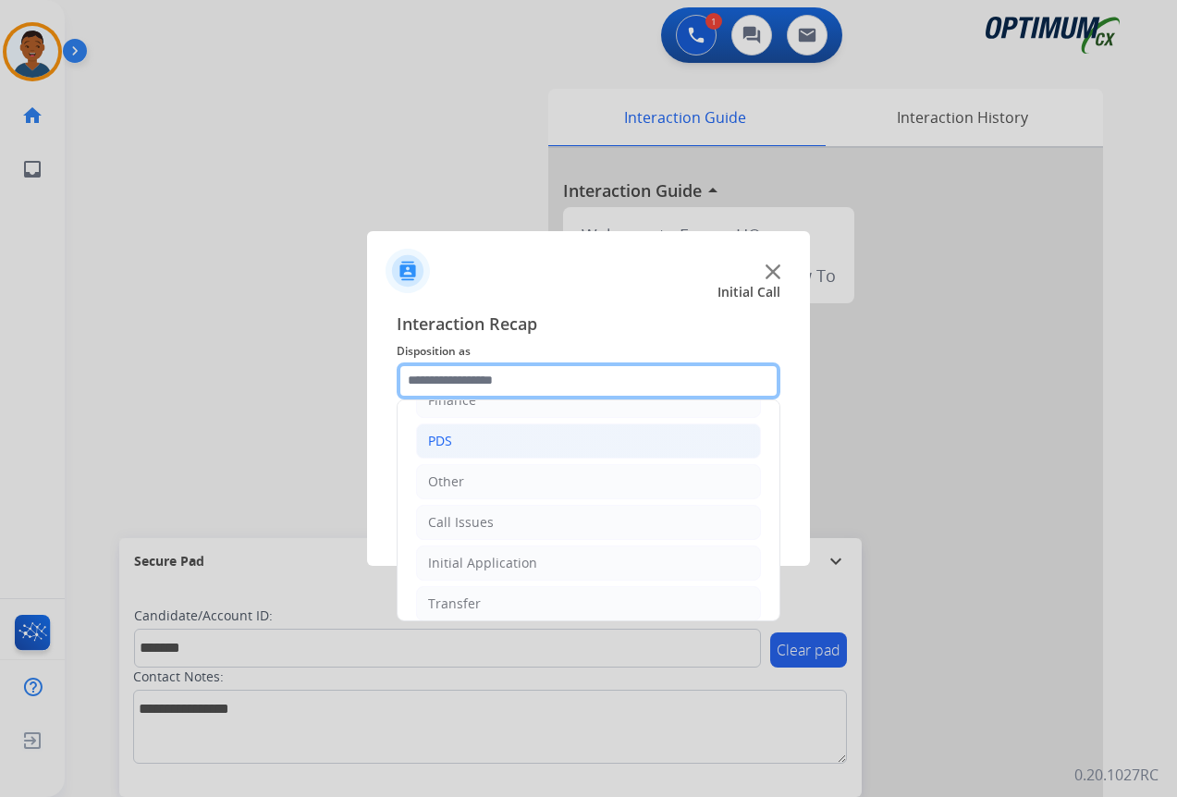
scroll to position [126, 0]
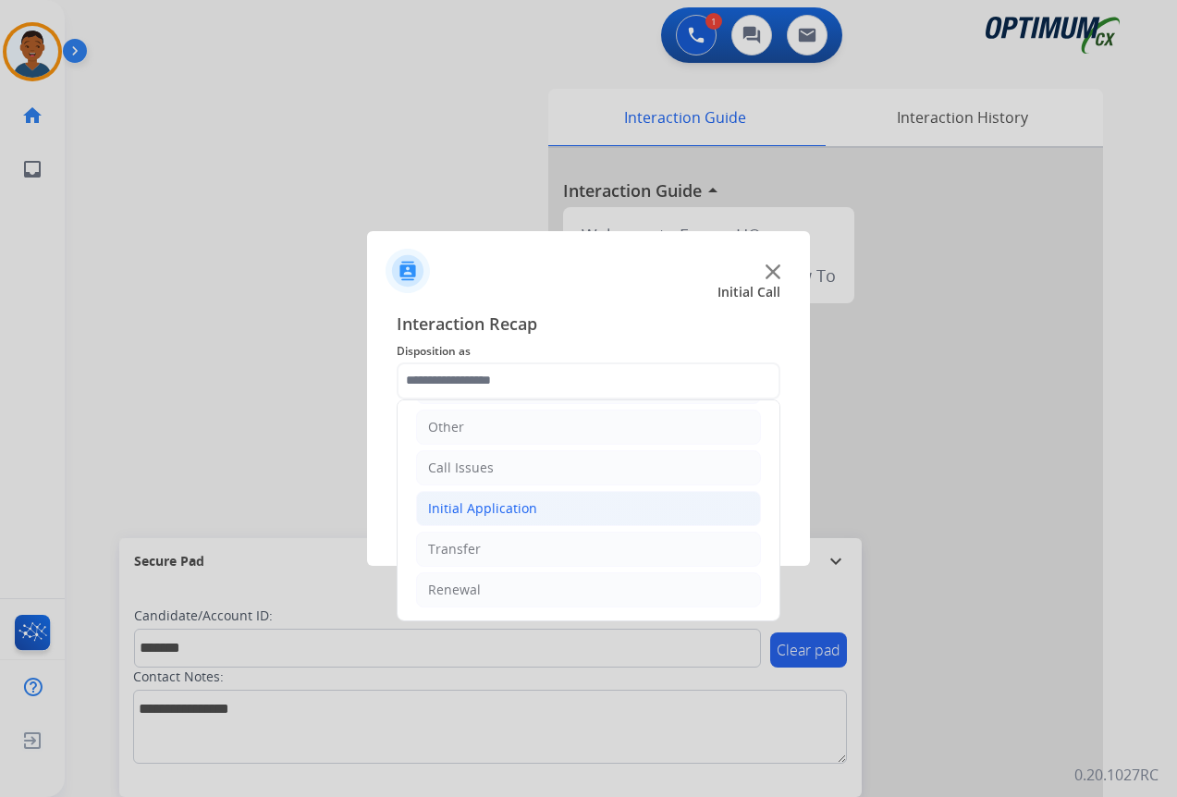
click at [474, 509] on div "Initial Application" at bounding box center [482, 508] width 109 height 18
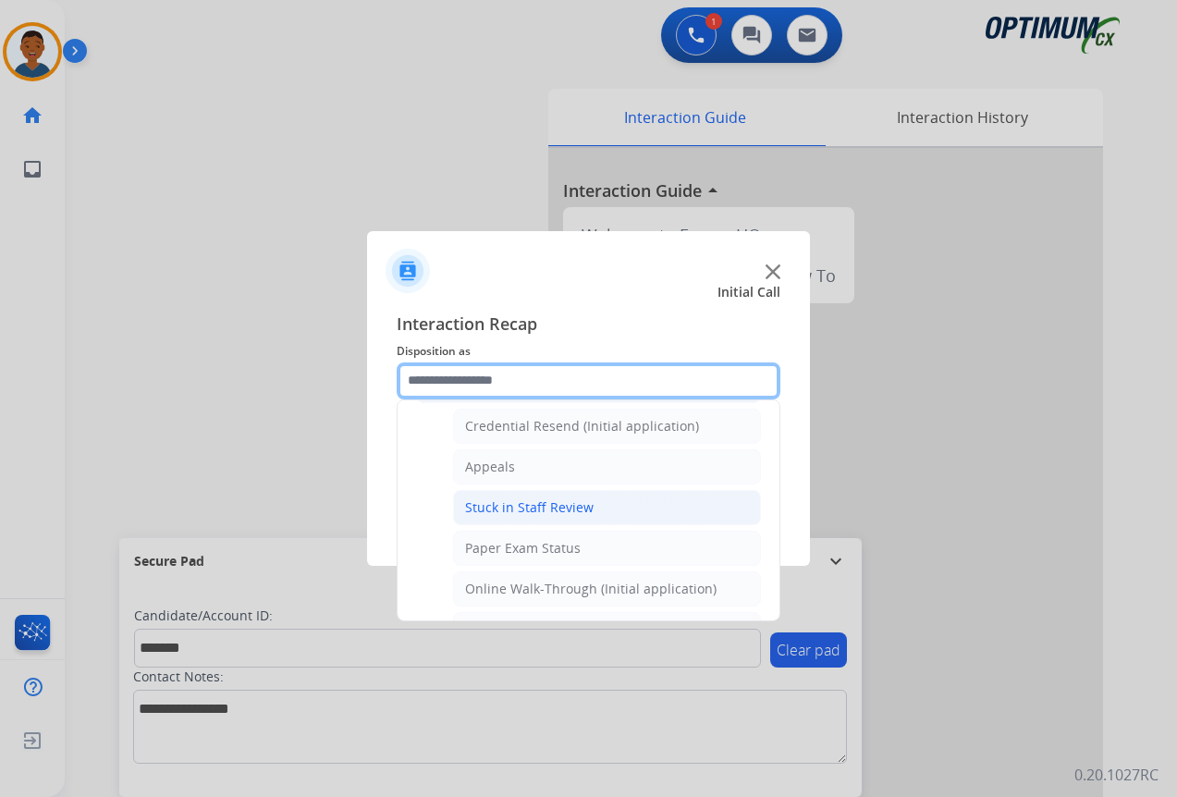
scroll to position [218, 0]
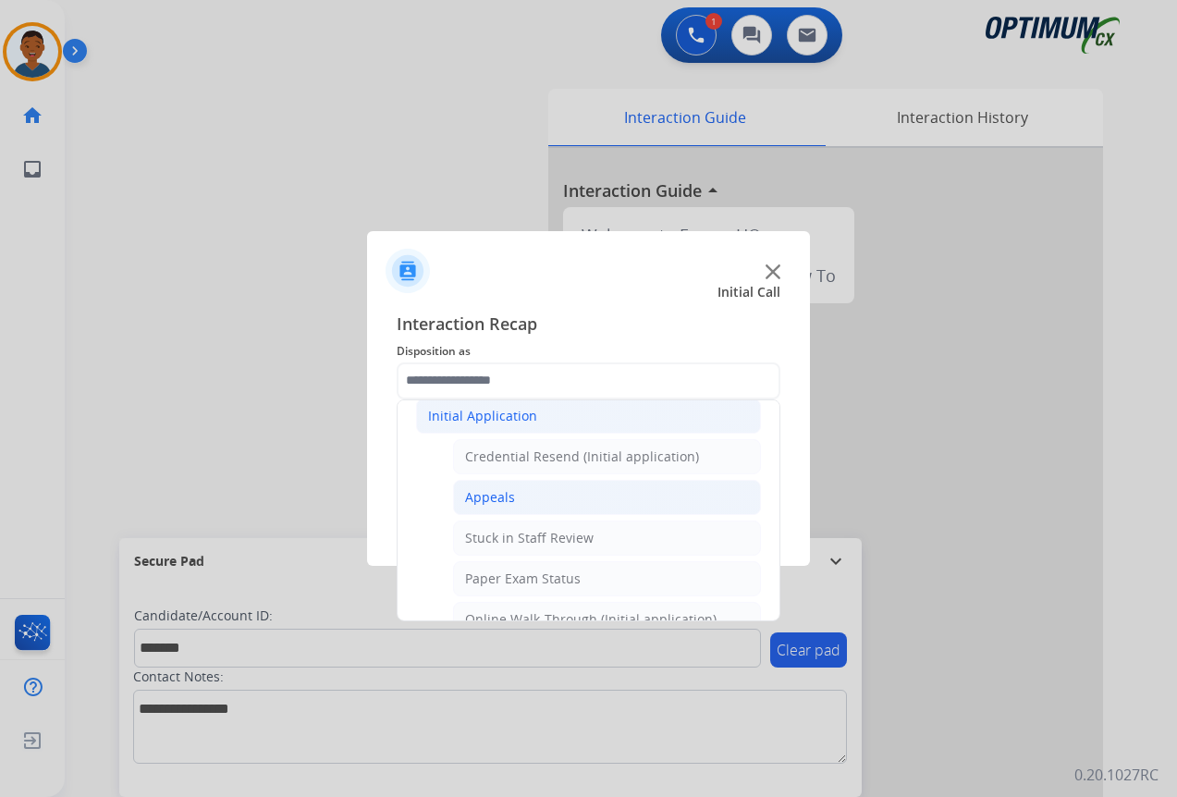
click at [469, 502] on div "Appeals" at bounding box center [490, 497] width 50 height 18
type input "*******"
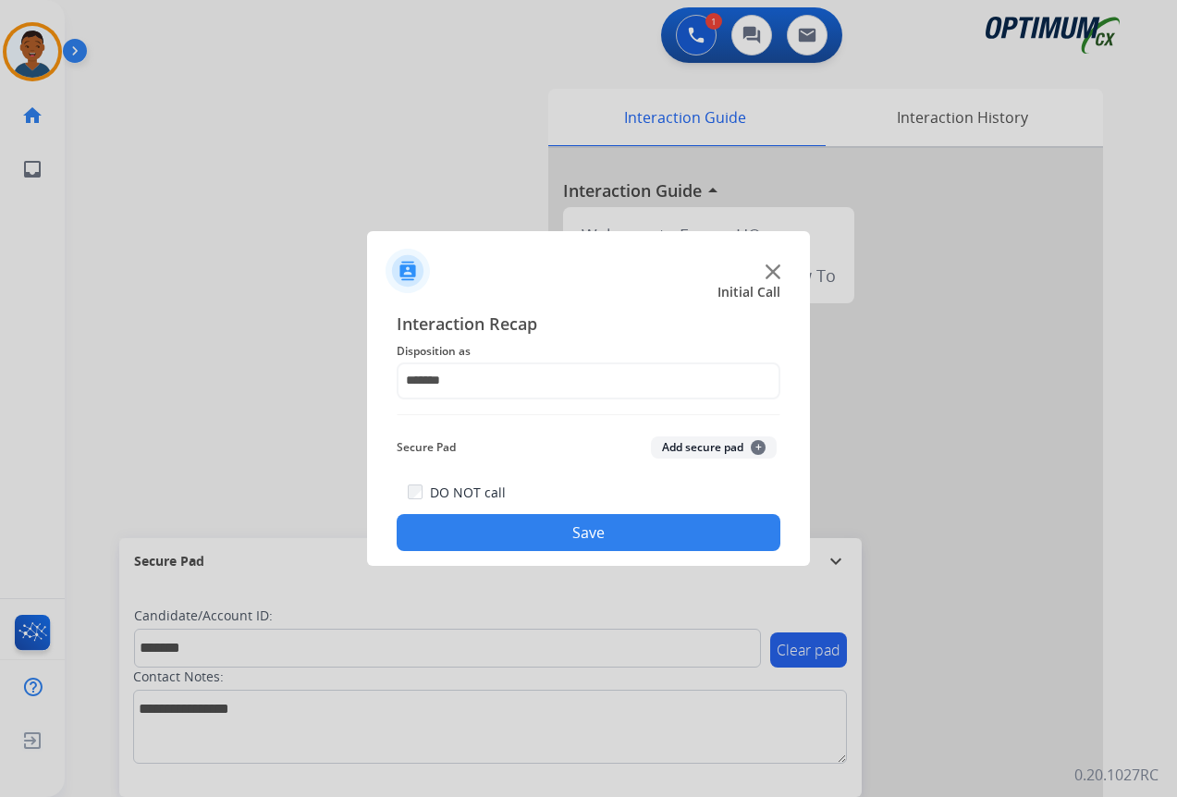
click at [677, 446] on button "Add secure pad +" at bounding box center [714, 447] width 126 height 22
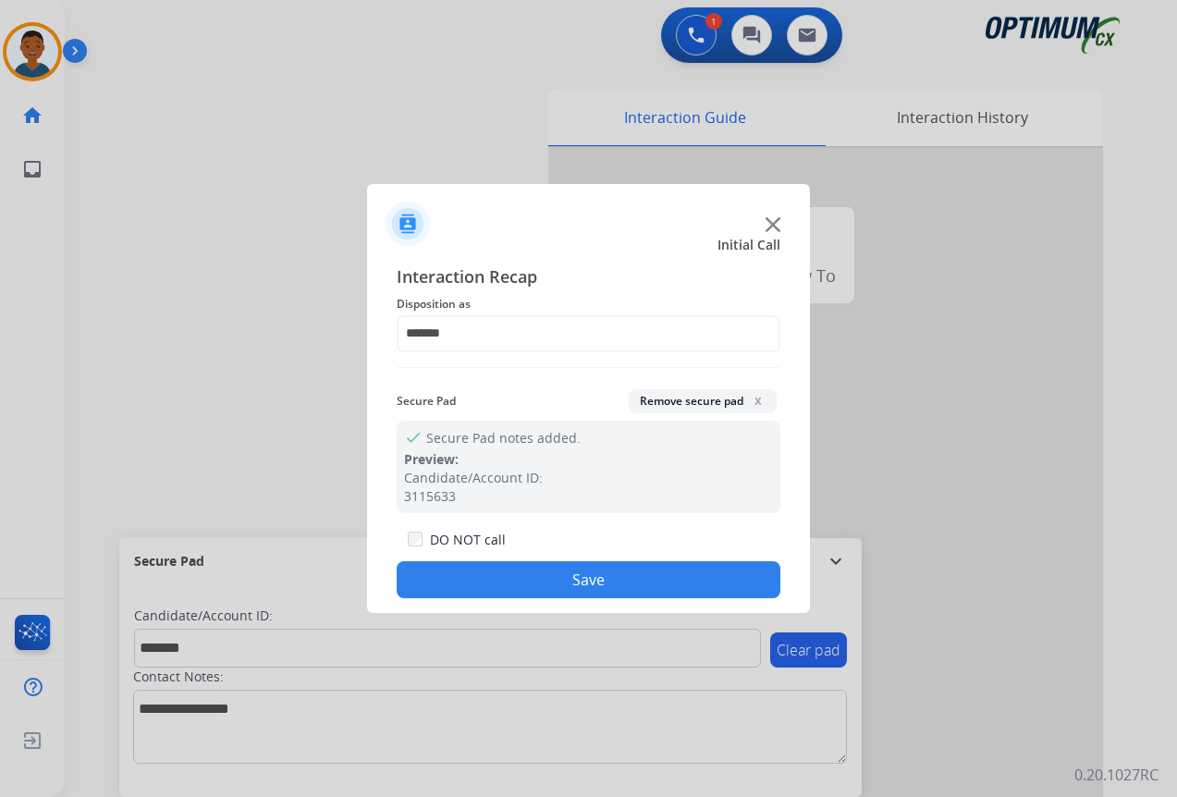
drag, startPoint x: 648, startPoint y: 577, endPoint x: 713, endPoint y: 565, distance: 65.8
click at [648, 578] on button "Save" at bounding box center [589, 579] width 384 height 37
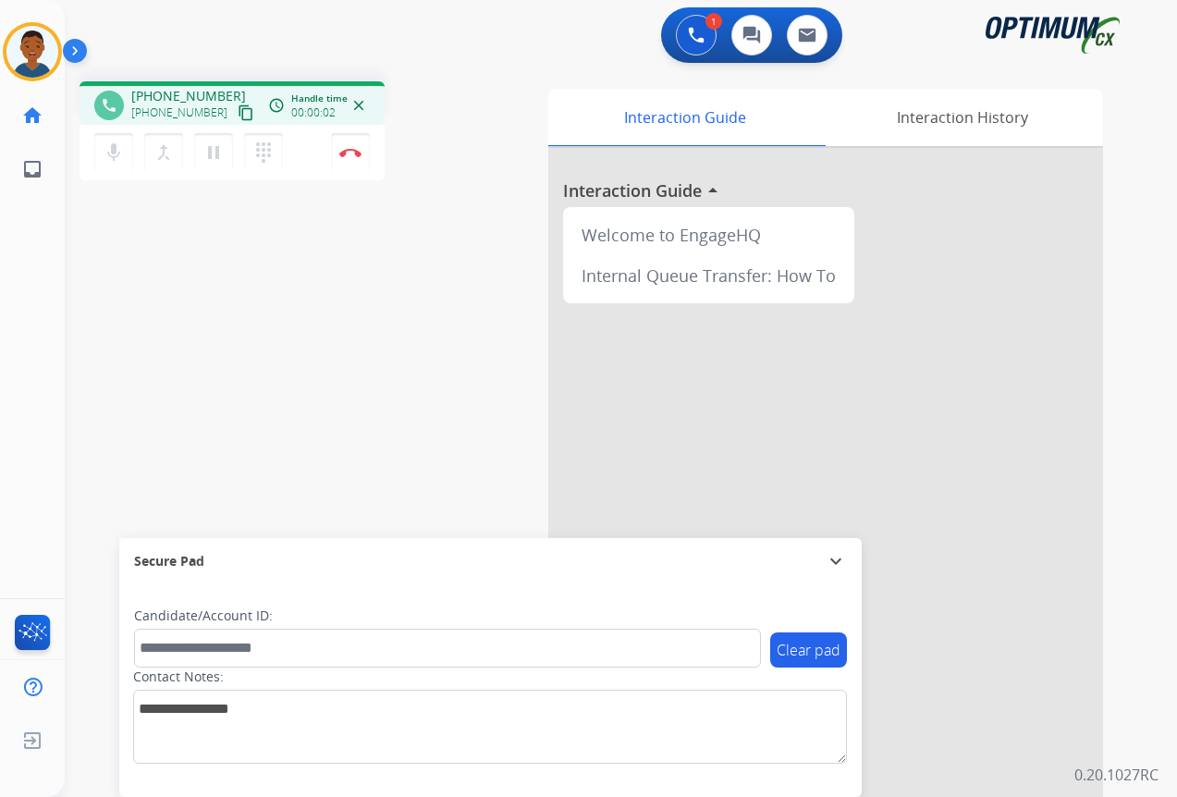
click at [238, 110] on mat-icon "content_copy" at bounding box center [246, 112] width 17 height 17
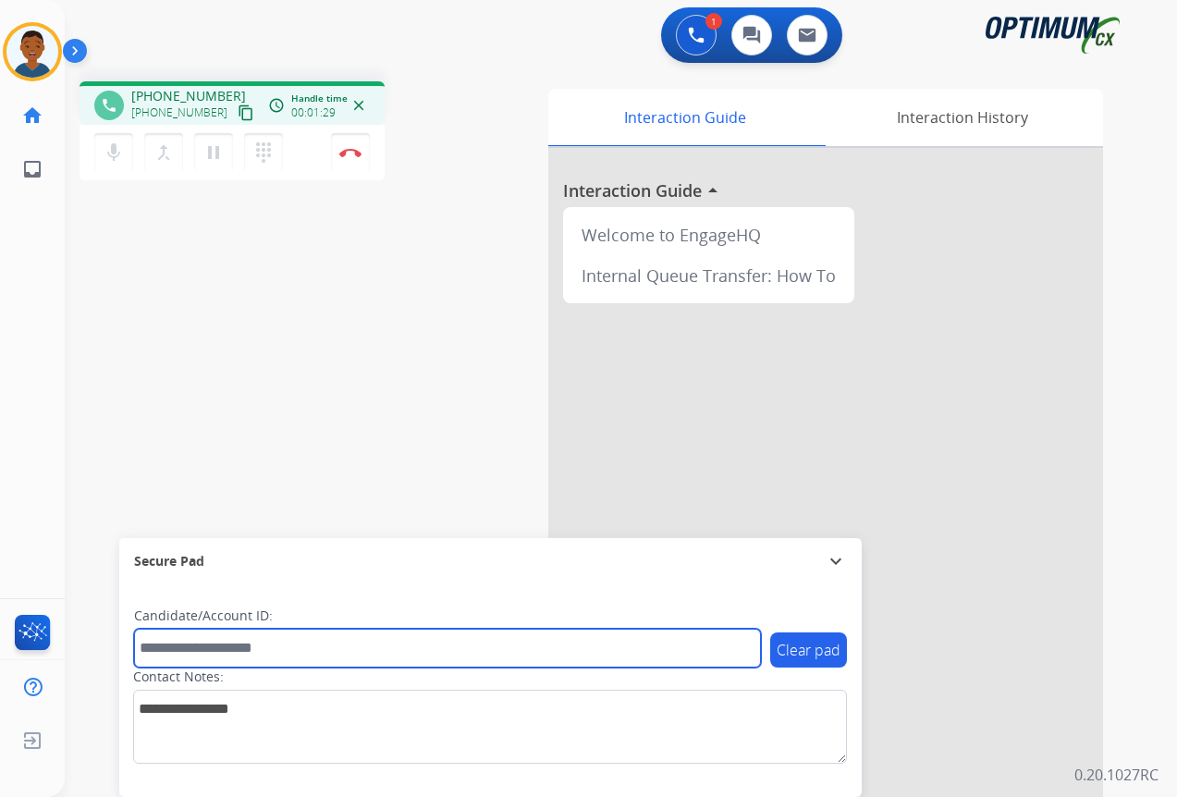
click at [236, 656] on input "text" at bounding box center [447, 648] width 627 height 39
paste input "*******"
type input "*******"
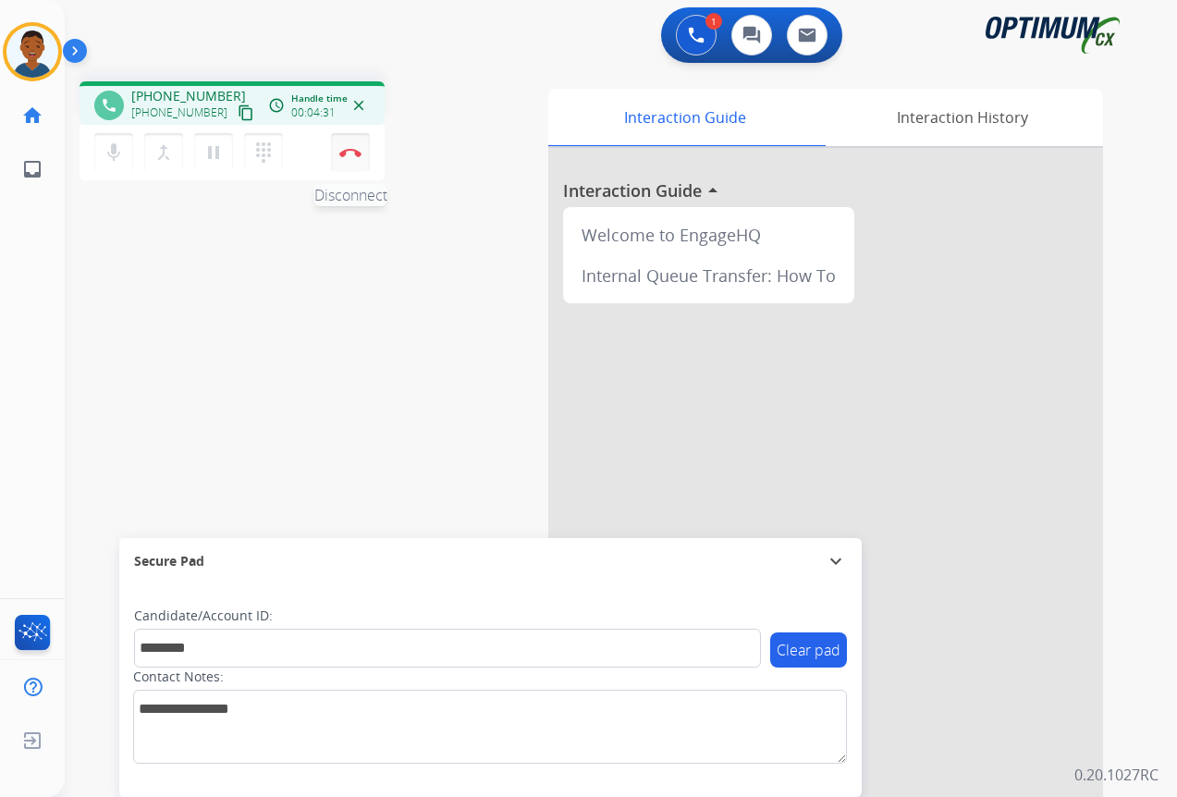
click at [352, 156] on img at bounding box center [350, 152] width 22 height 9
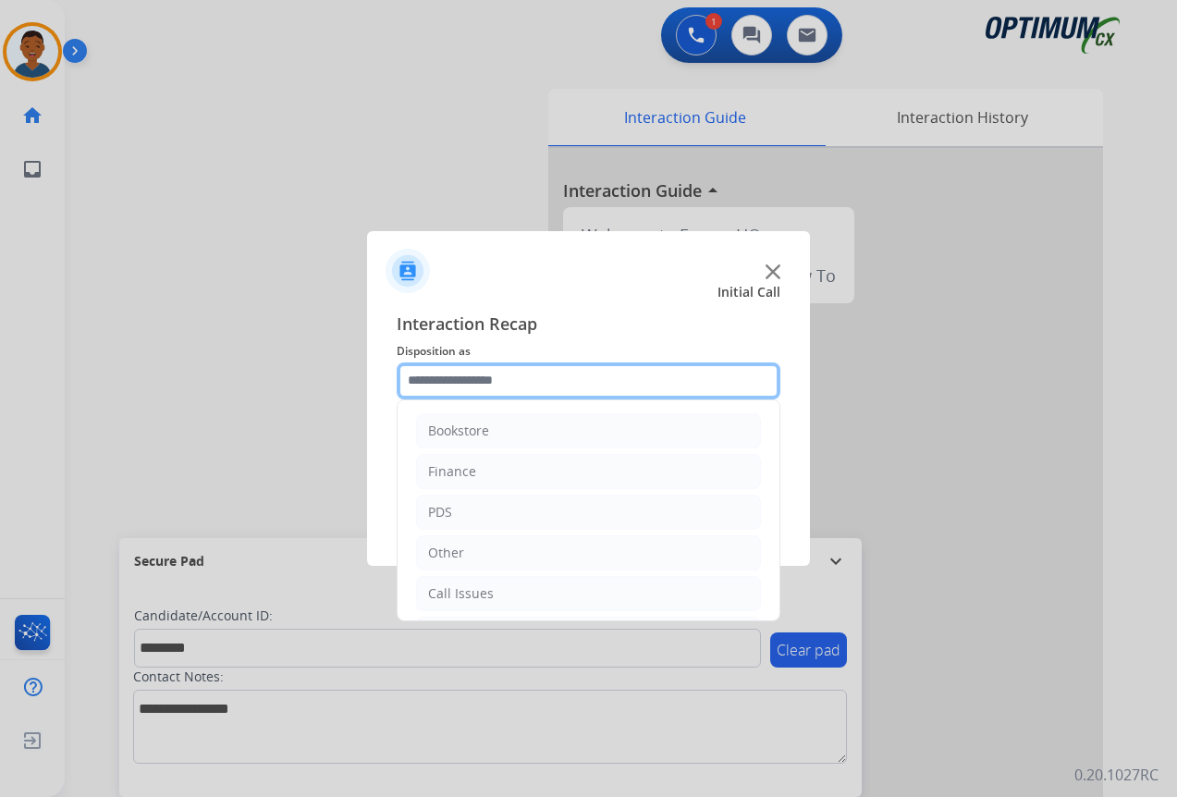
click at [421, 381] on input "text" at bounding box center [589, 380] width 384 height 37
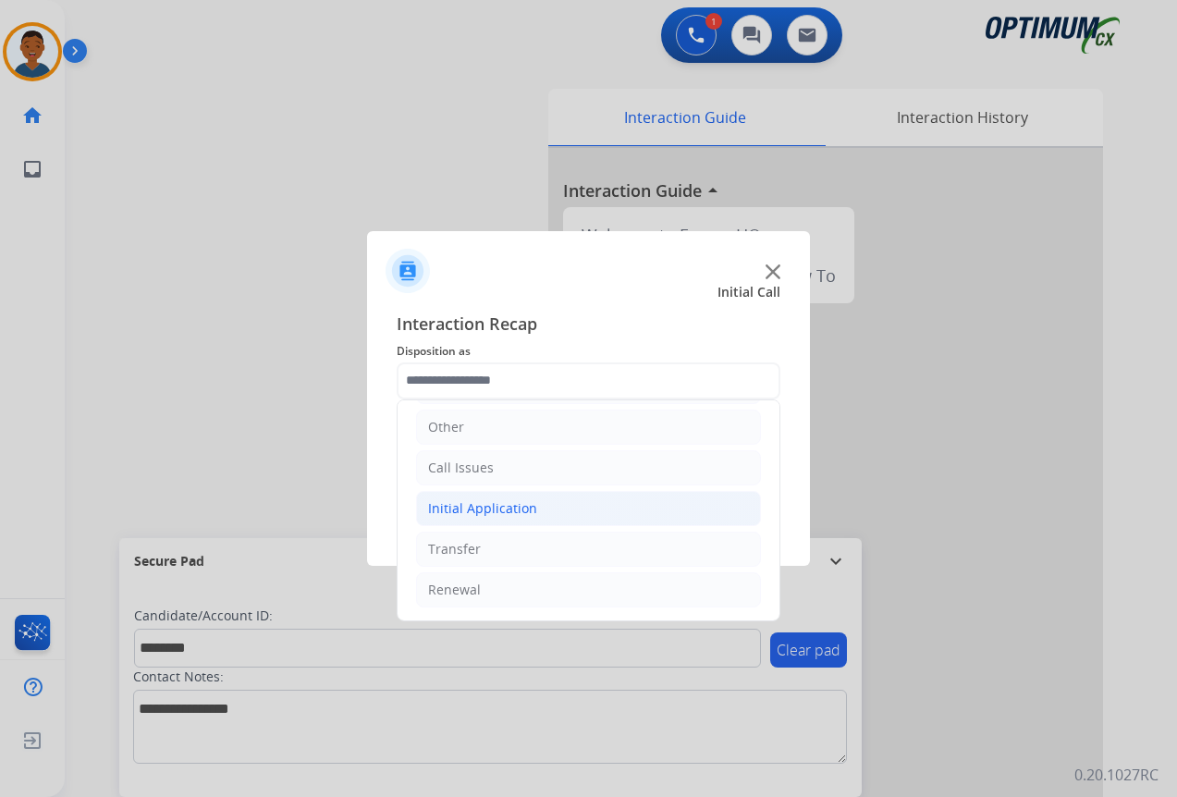
click at [470, 507] on div "Initial Application" at bounding box center [482, 508] width 109 height 18
click at [498, 552] on div "Credential Resend (Initial application)" at bounding box center [582, 549] width 234 height 18
type input "**********"
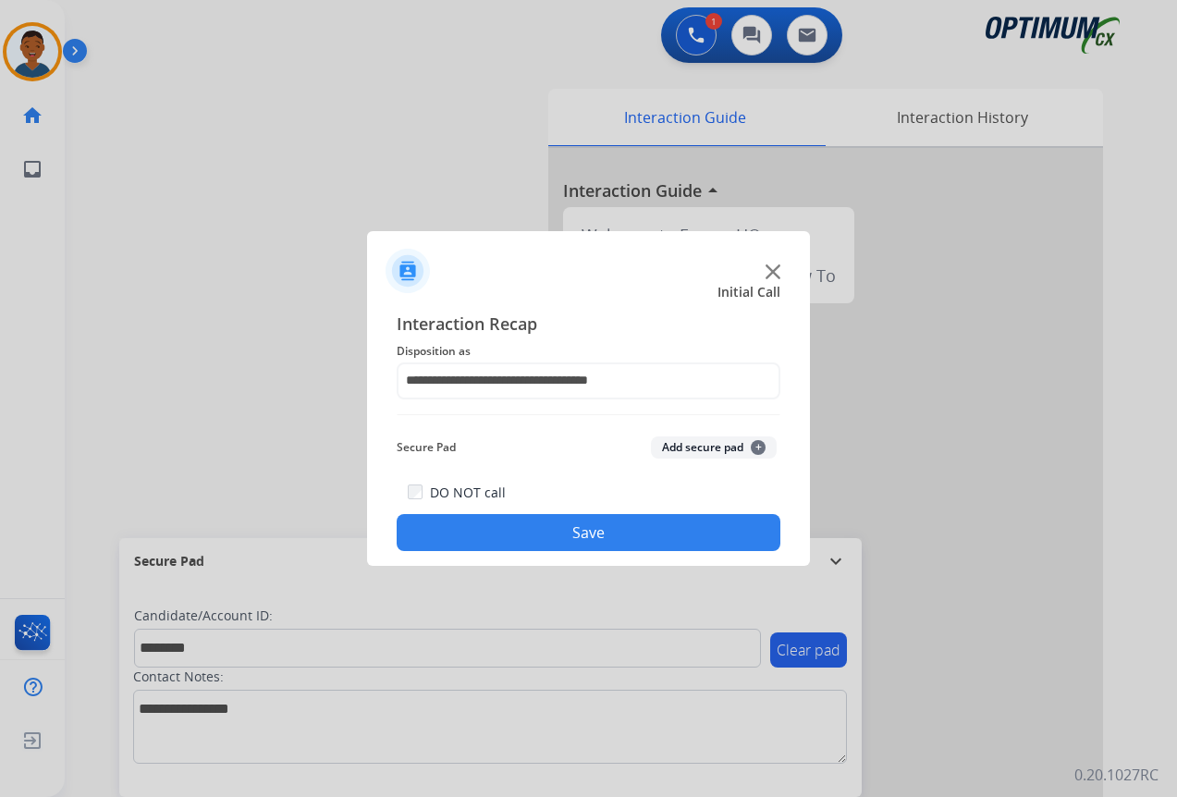
click at [701, 454] on button "Add secure pad +" at bounding box center [714, 447] width 126 height 22
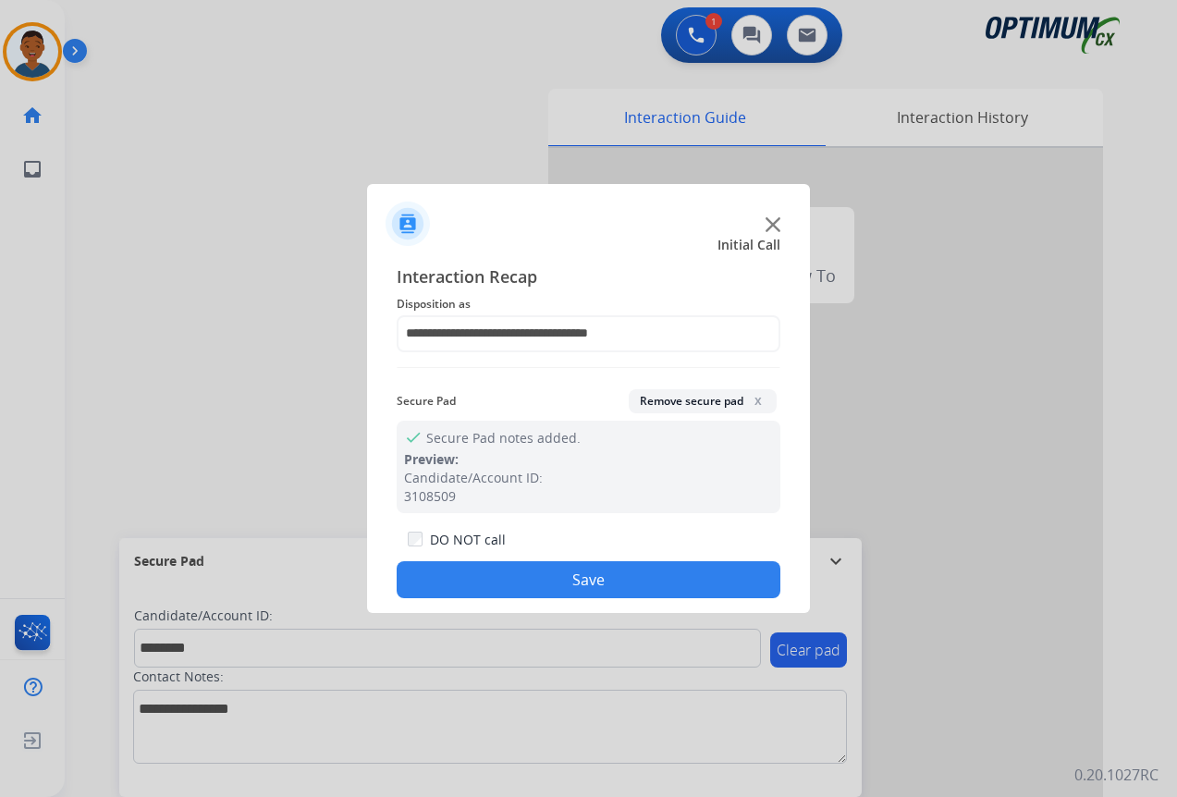
click at [648, 576] on button "Save" at bounding box center [589, 579] width 384 height 37
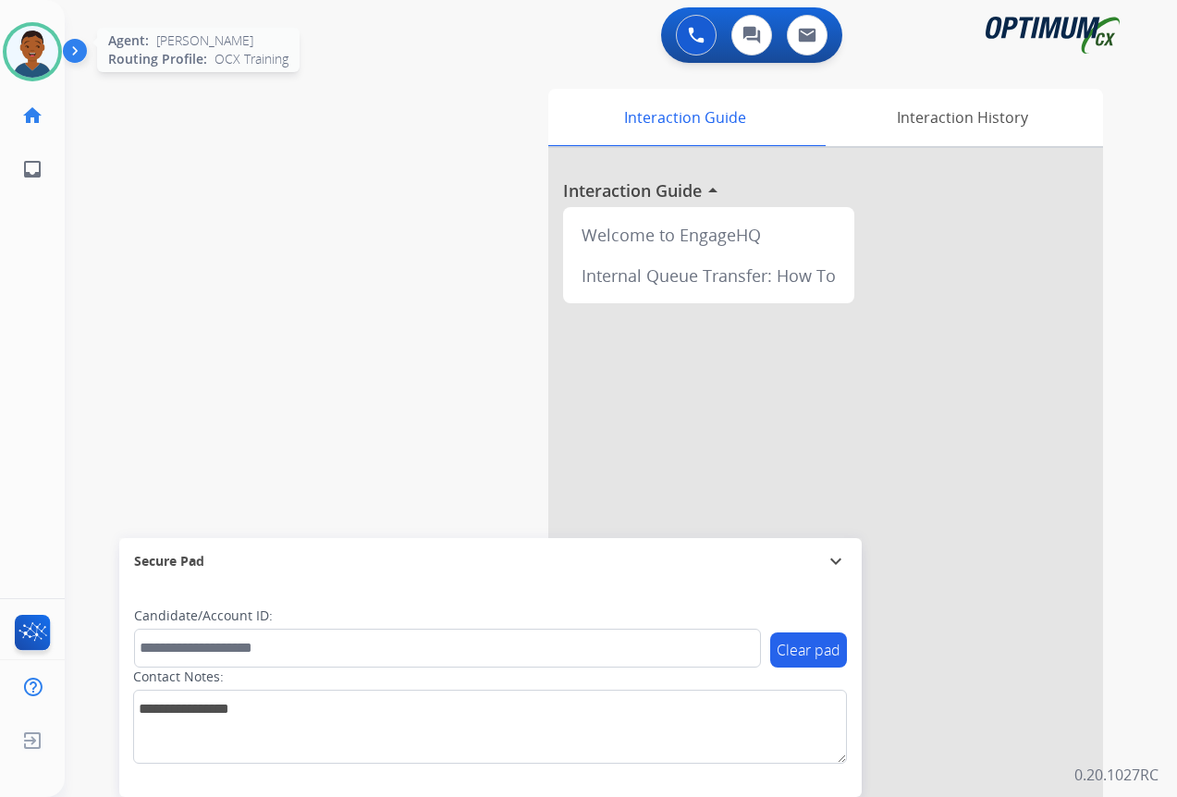
click at [37, 56] on img at bounding box center [32, 52] width 52 height 52
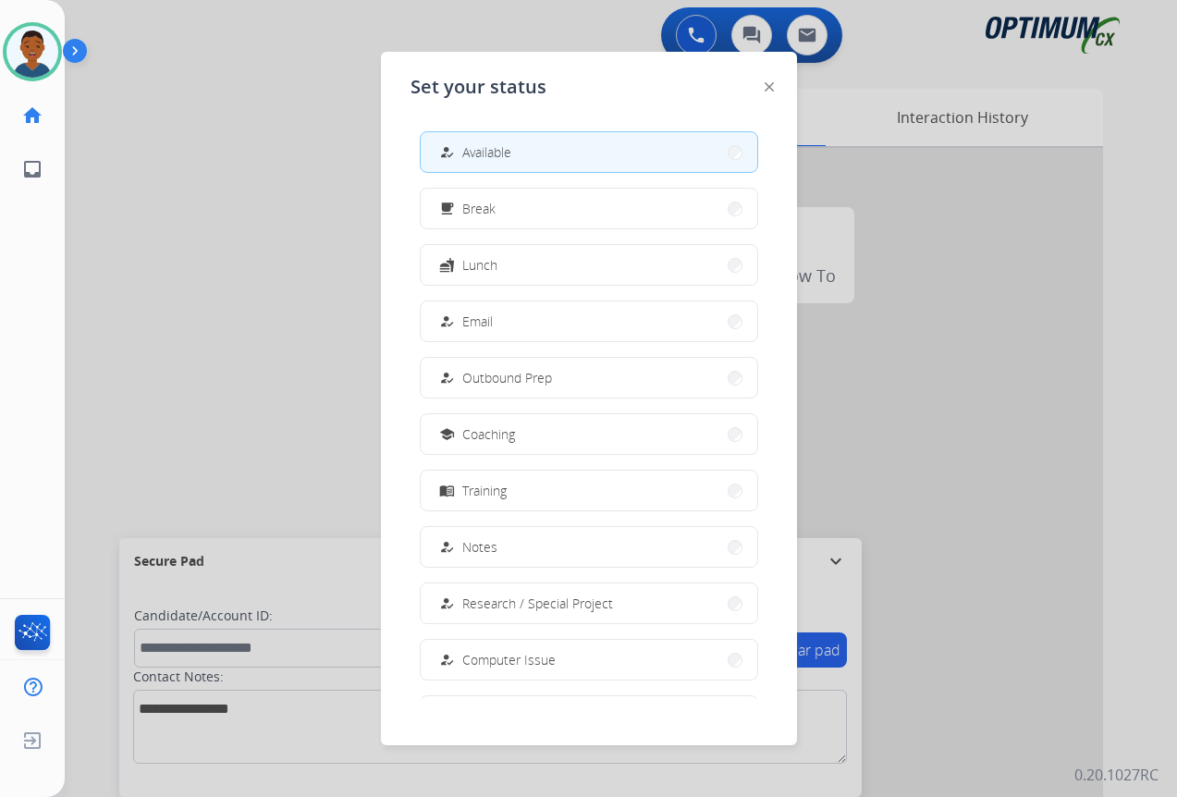
scroll to position [175, 0]
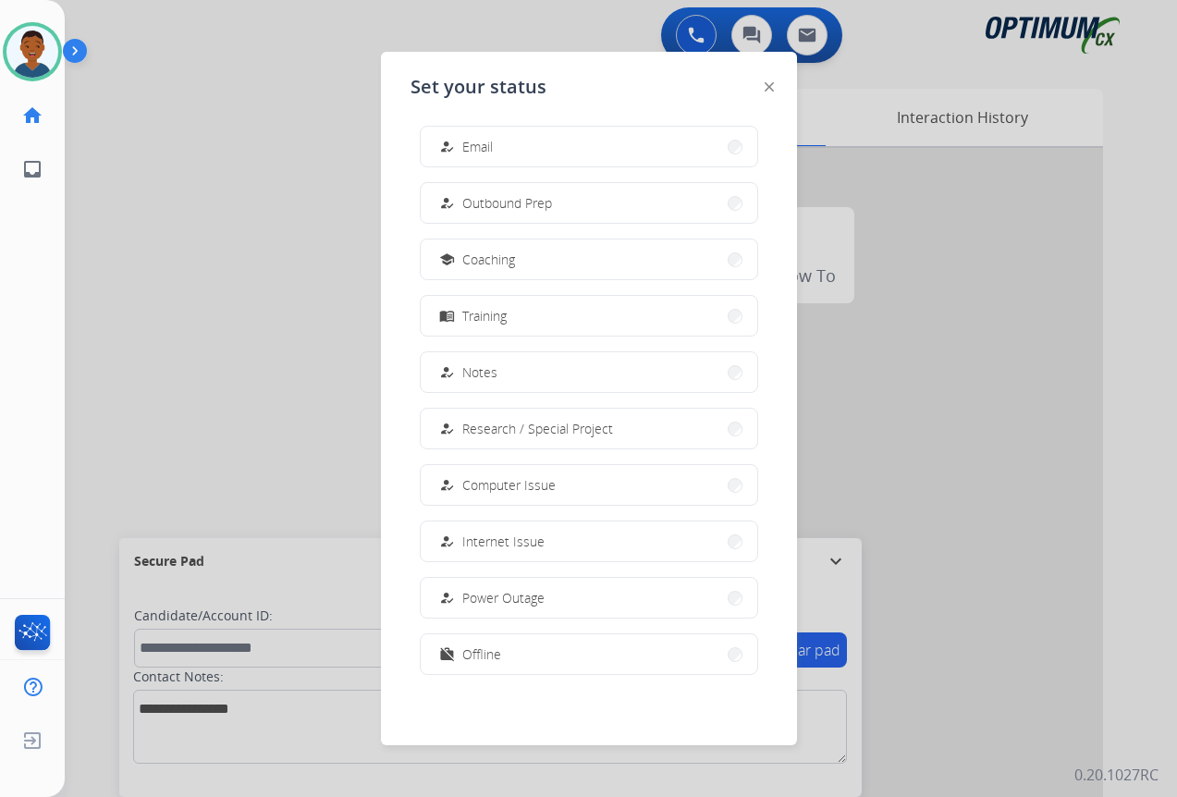
drag, startPoint x: 503, startPoint y: 657, endPoint x: 478, endPoint y: 657, distance: 25.0
click at [497, 657] on button "work_off Offline" at bounding box center [589, 654] width 337 height 40
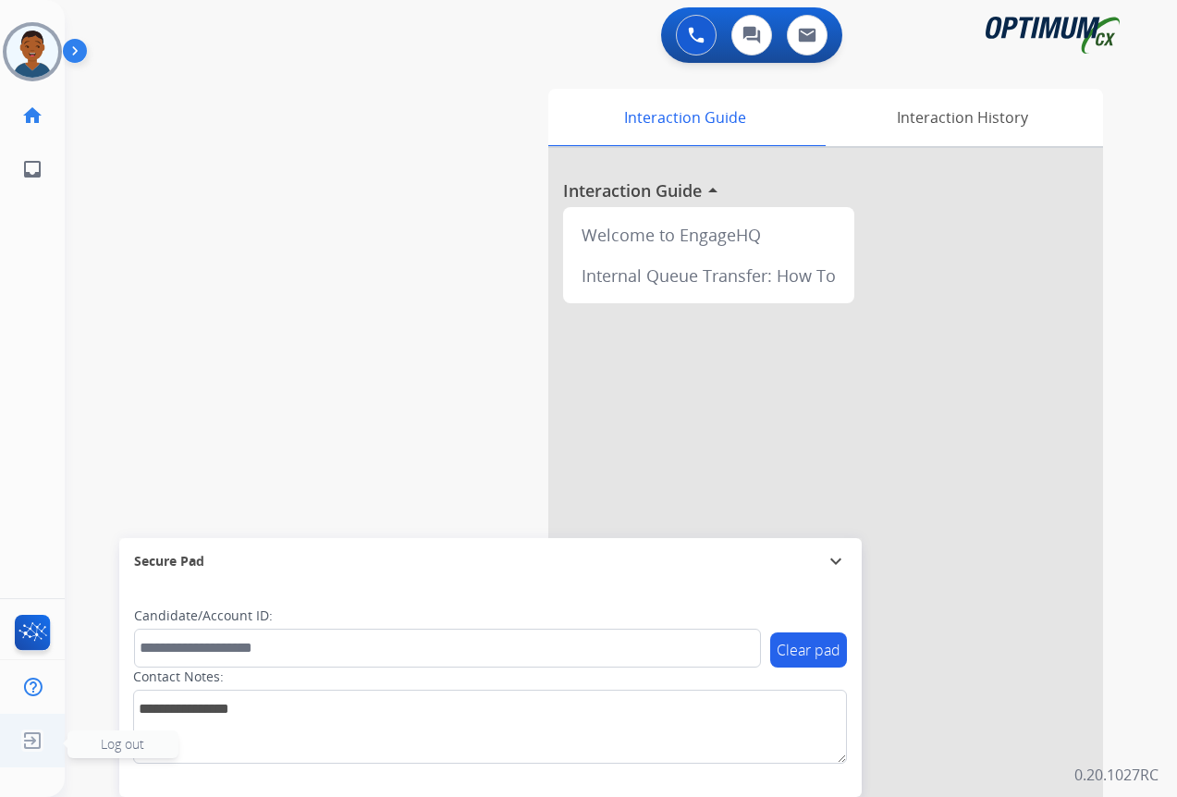
click at [118, 745] on span "Log out" at bounding box center [122, 744] width 43 height 18
